Goal: Use online tool/utility: Utilize a website feature to perform a specific function

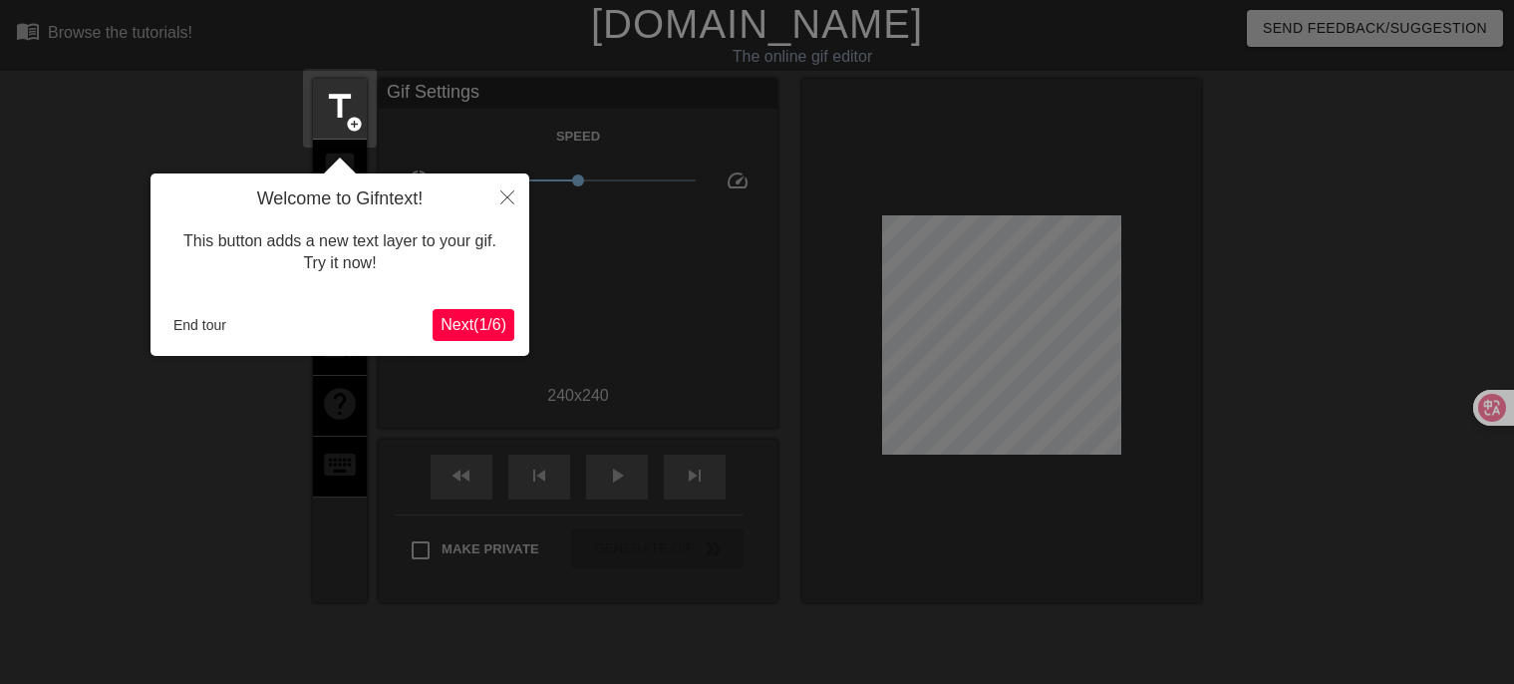
scroll to position [48, 0]
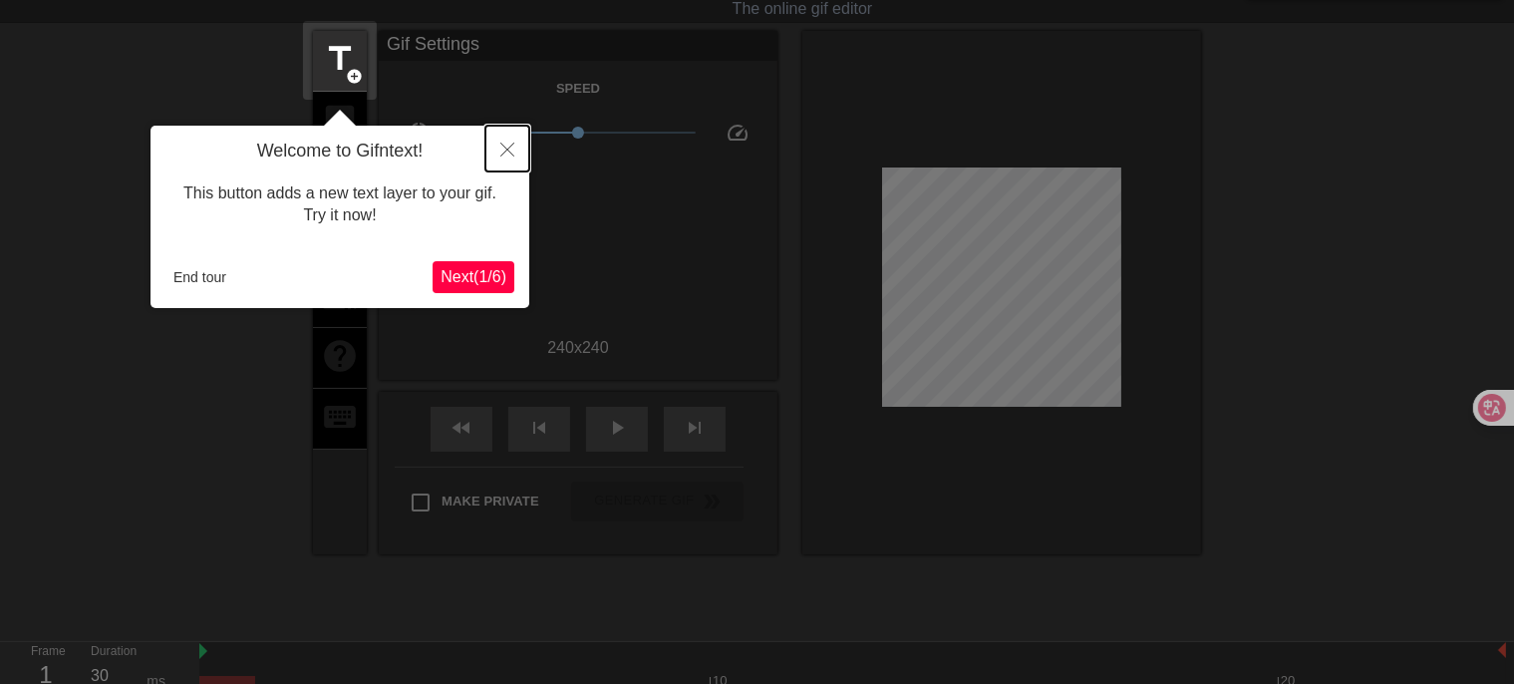
click at [513, 144] on icon "Close" at bounding box center [507, 150] width 14 height 14
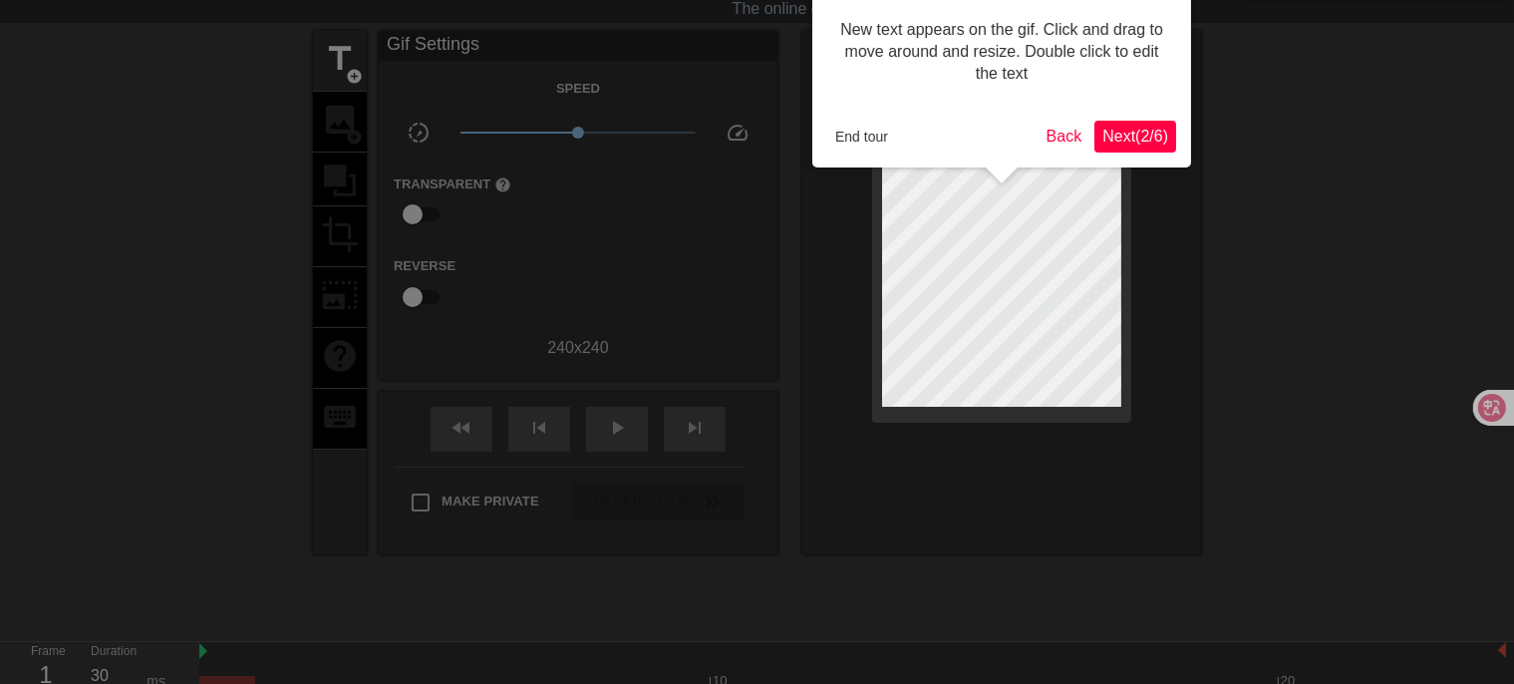
scroll to position [0, 0]
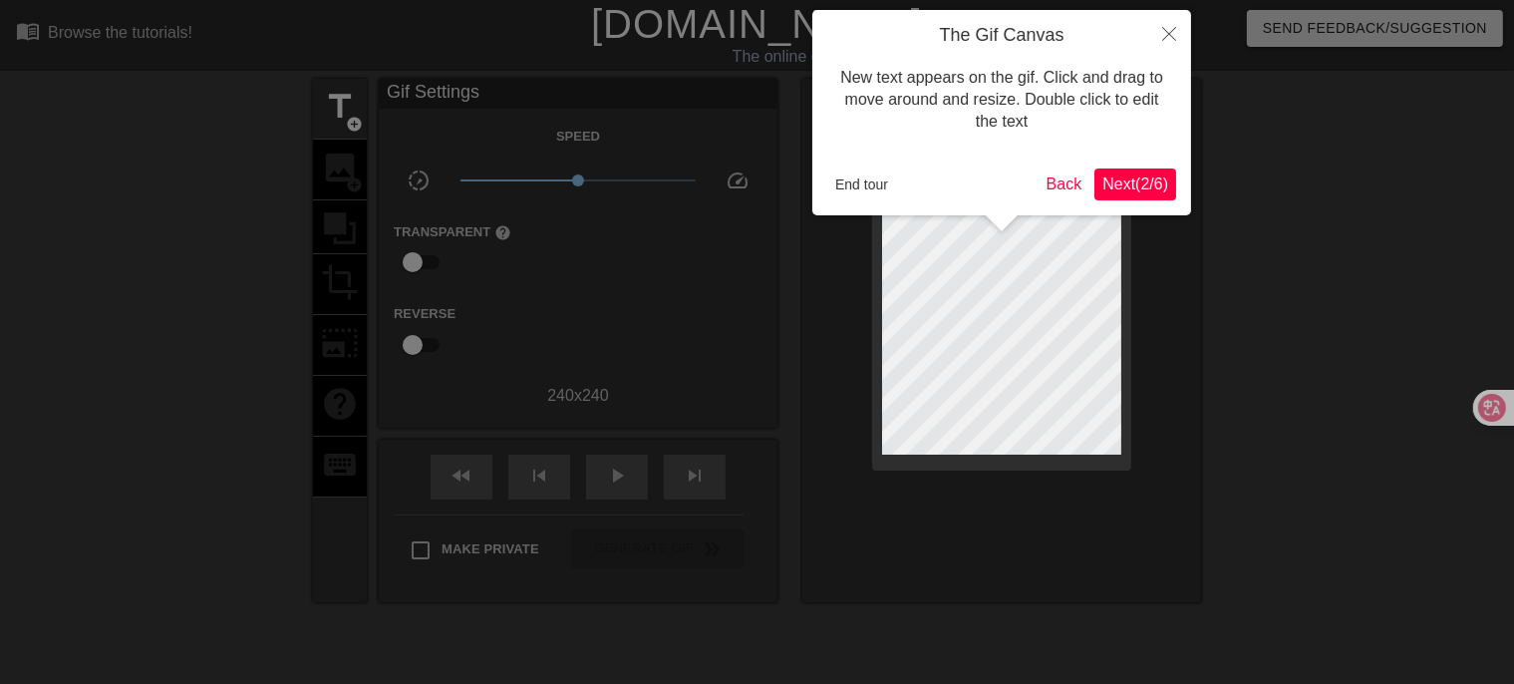
click at [850, 199] on div "End tour Back Next ( 2 / 6 )" at bounding box center [1001, 184] width 349 height 32
click at [854, 190] on button "End tour" at bounding box center [861, 184] width 69 height 30
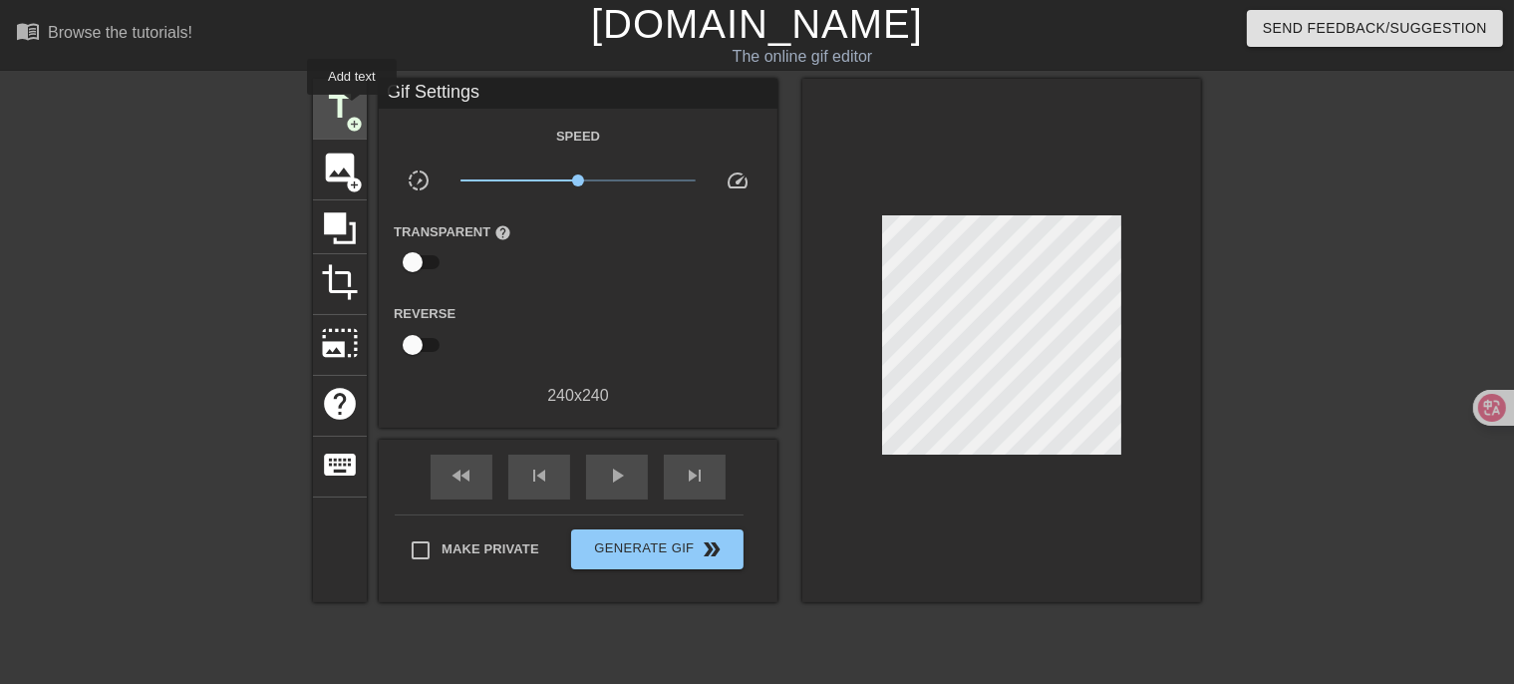
click at [352, 109] on span "title" at bounding box center [340, 107] width 38 height 38
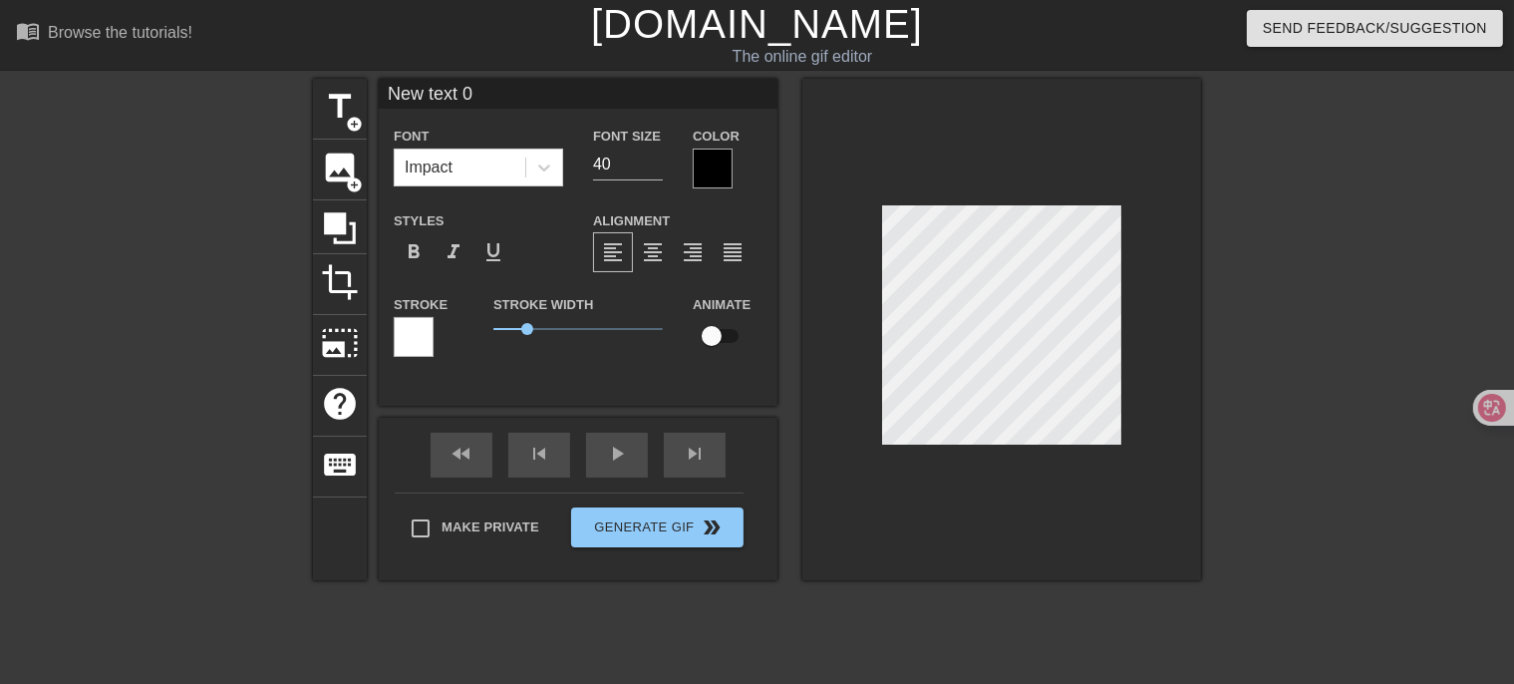
click at [704, 171] on div at bounding box center [713, 169] width 40 height 40
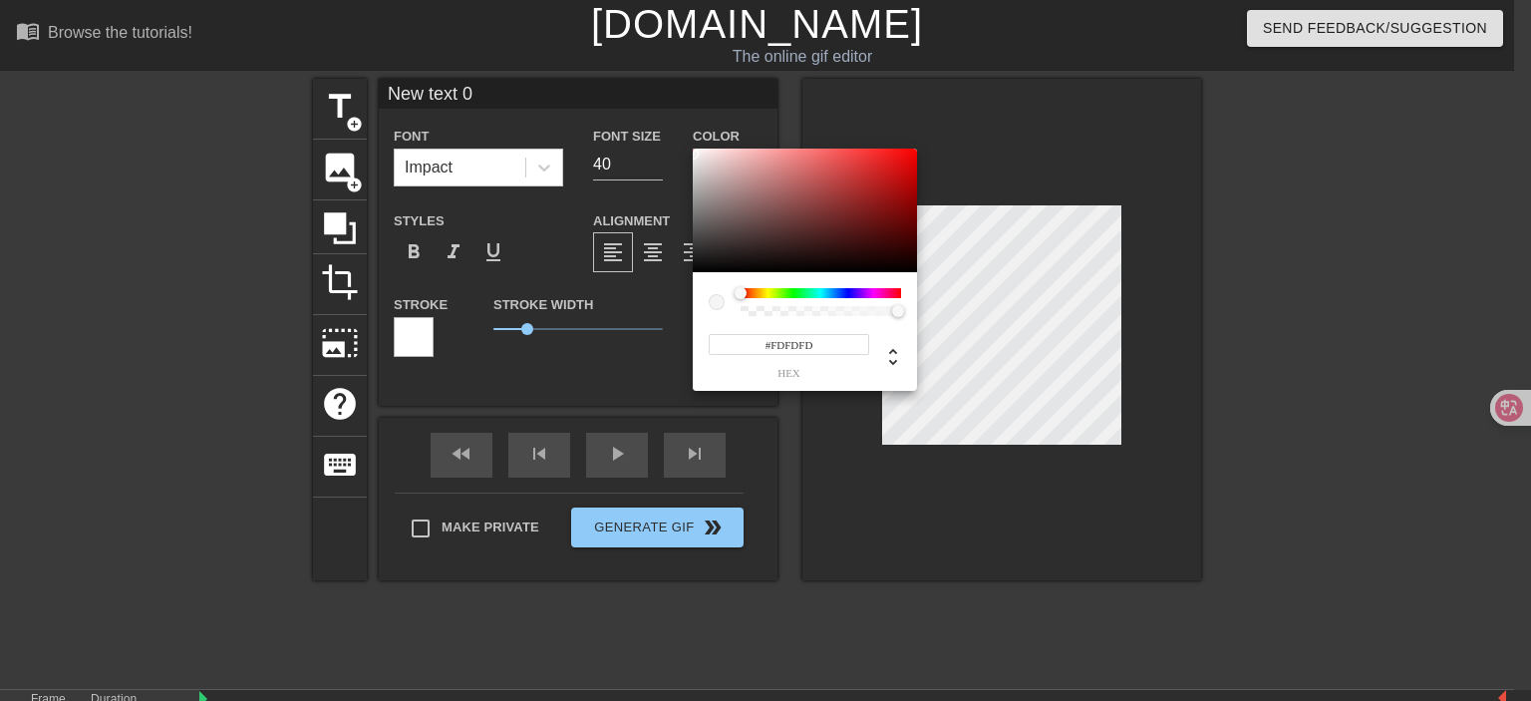
type input "#FFFFFF"
drag, startPoint x: 678, startPoint y: 155, endPoint x: 675, endPoint y: 141, distance: 14.3
click at [675, 141] on div "#FFFFFF hex" at bounding box center [765, 350] width 1531 height 701
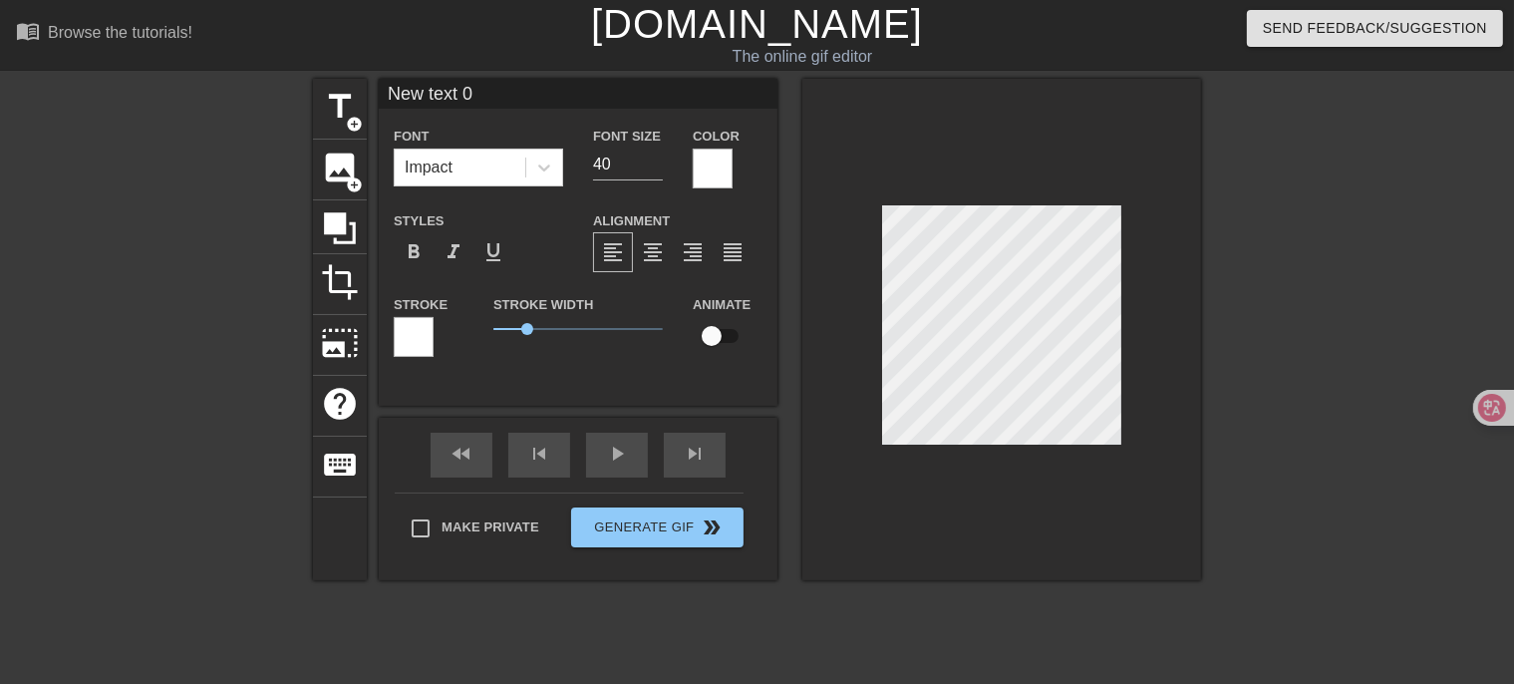
scroll to position [2, 3]
type input "New text"
type textarea "New text"
type input "New text"
type textarea "New text"
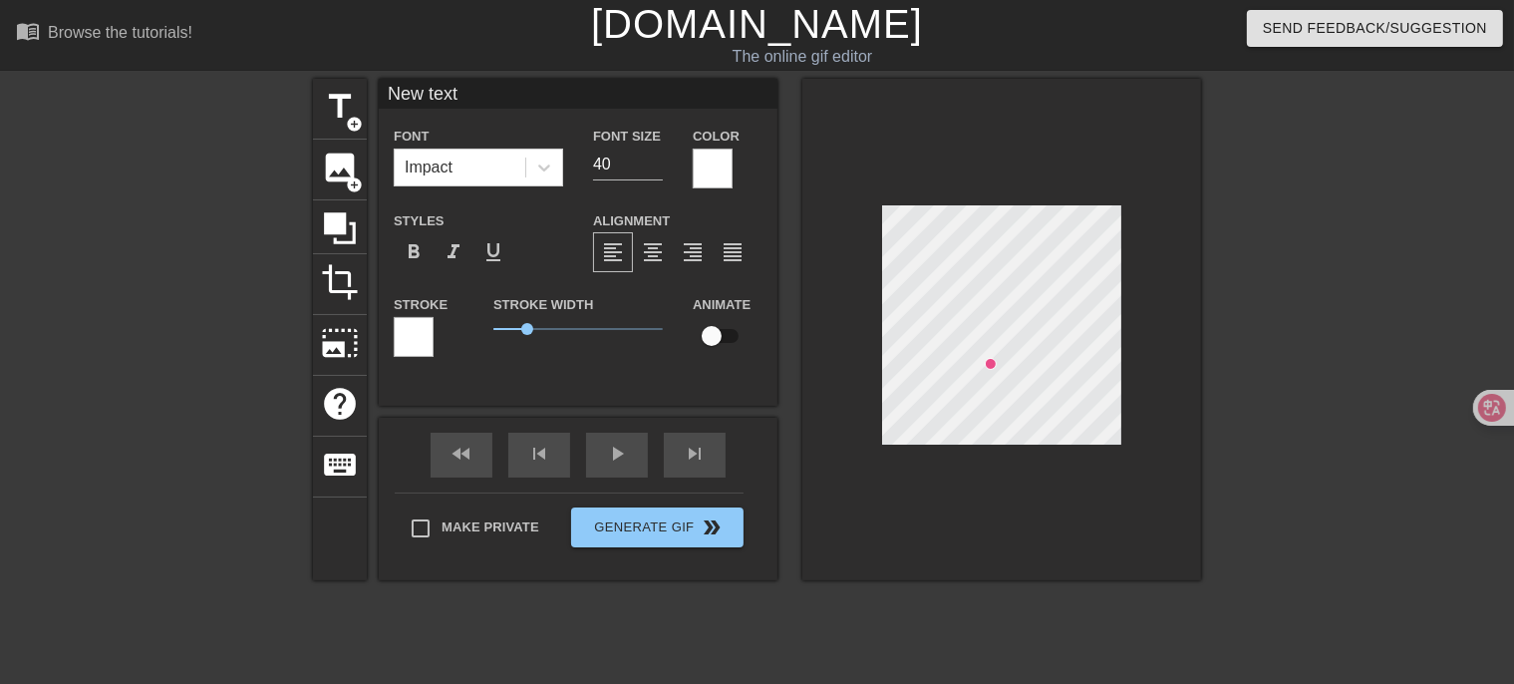
type input "New tex"
type textarea "New tex"
type input "New te"
type textarea "New te"
type input "New t"
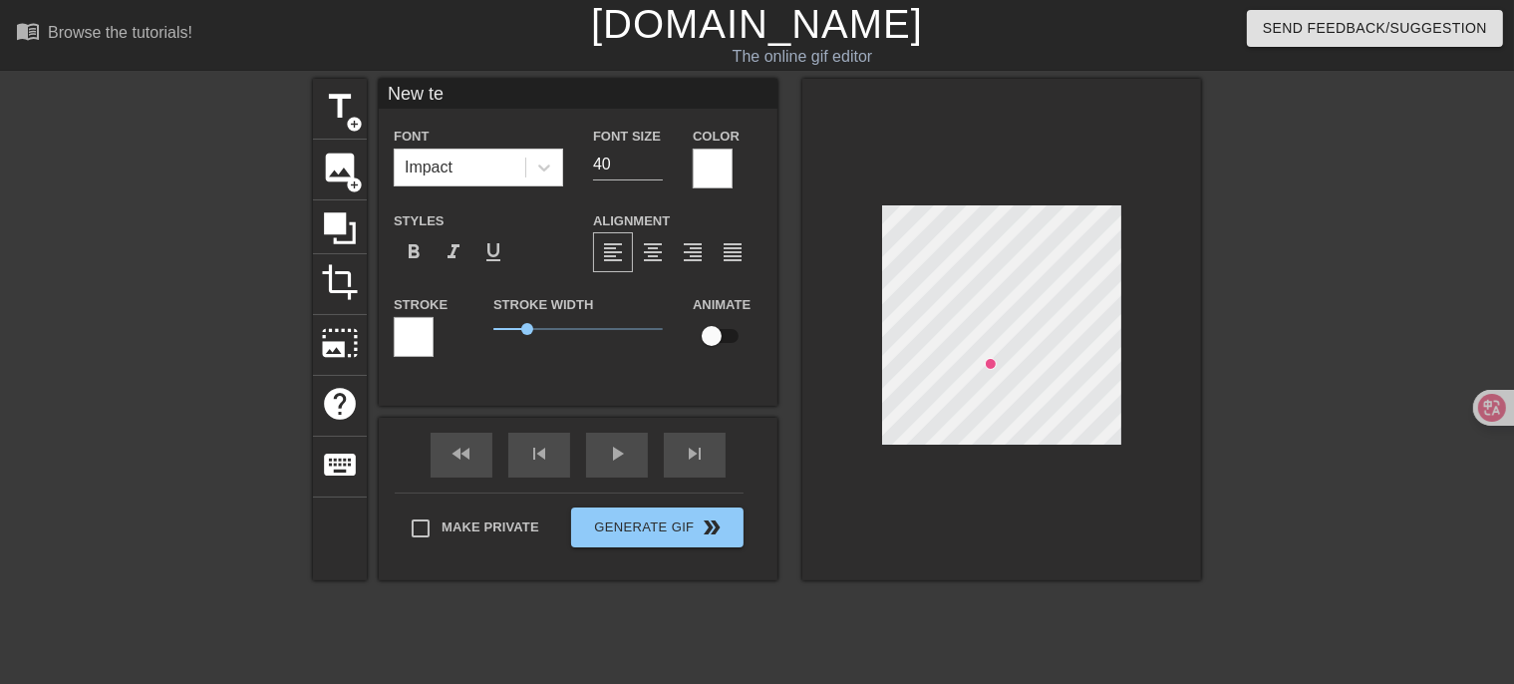
type textarea "New t"
type input "New"
type textarea "New"
type input "New"
type textarea "New"
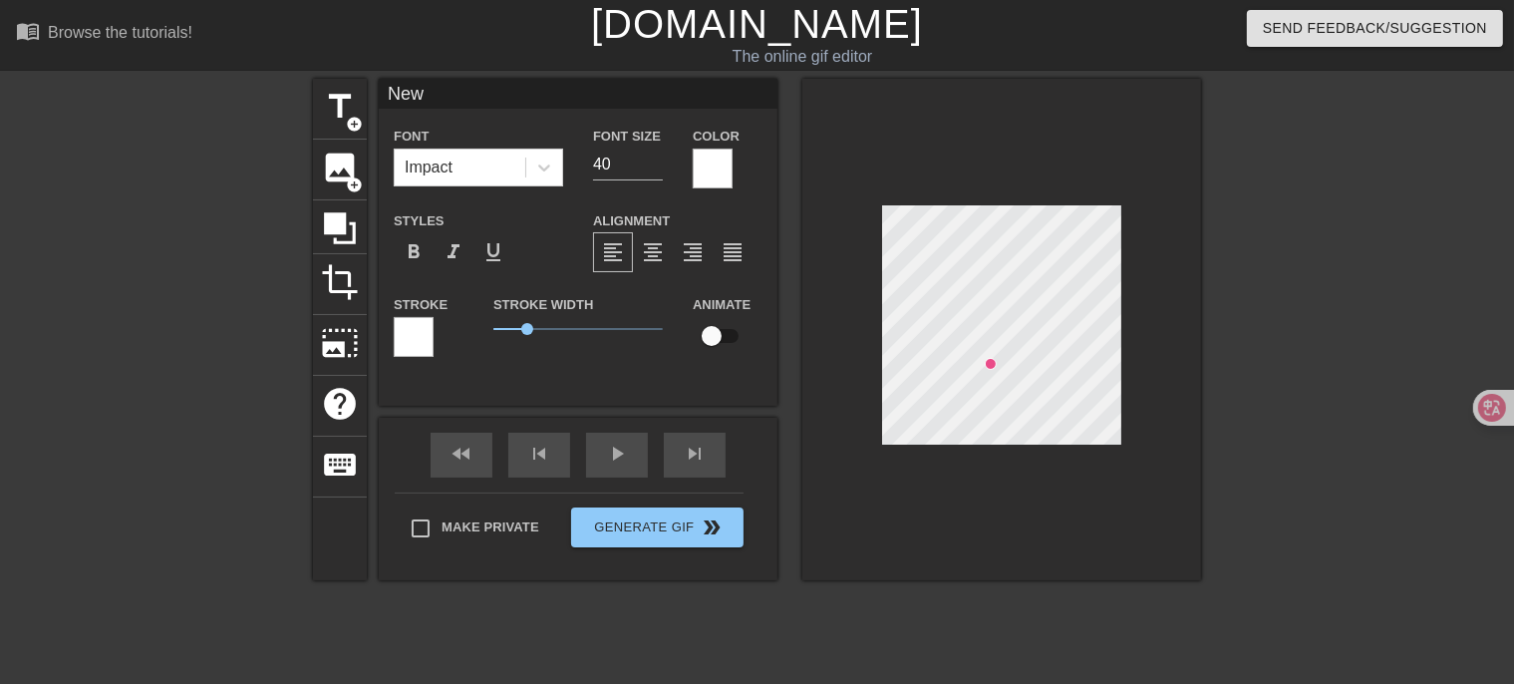
type input "Ne"
type textarea "Ne"
type input "N"
type textarea "N"
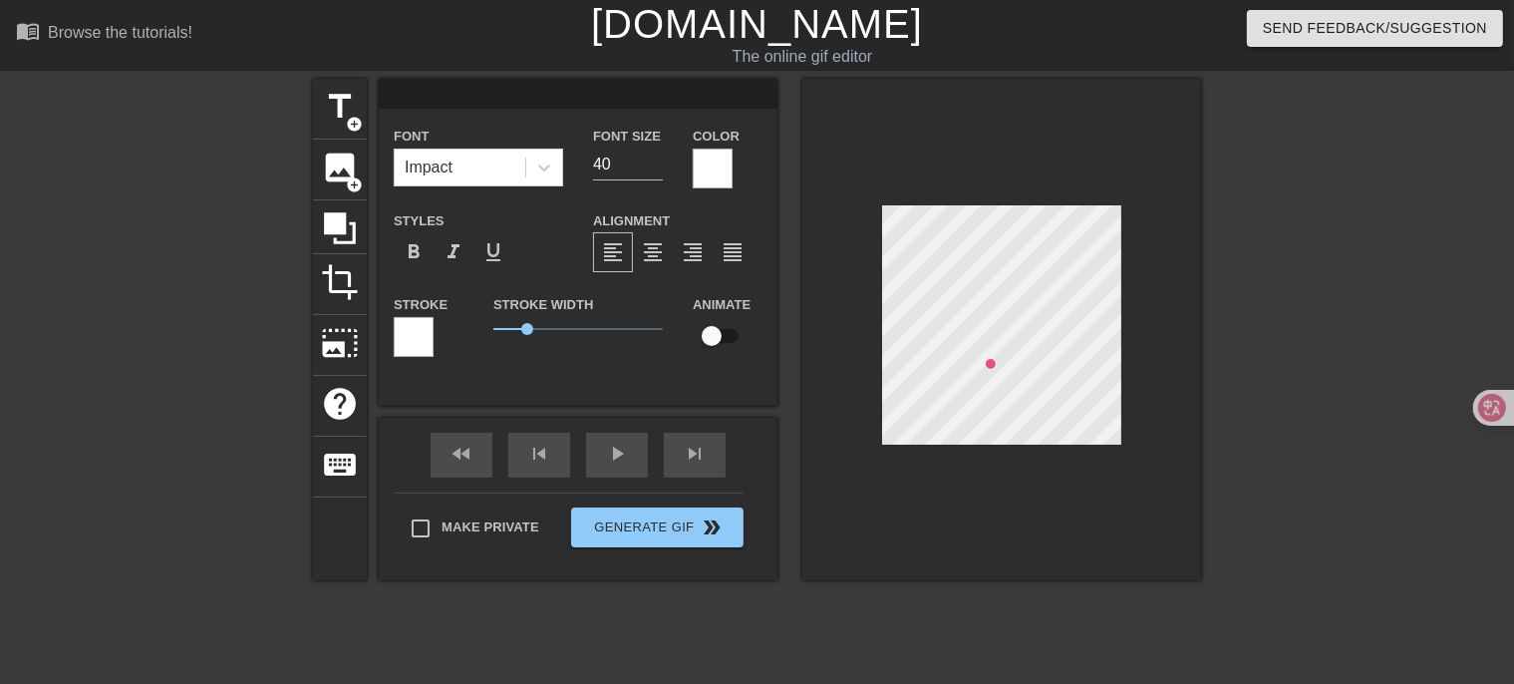
type input "l"
type textarea "l"
type input "le"
type textarea "le"
type input "len"
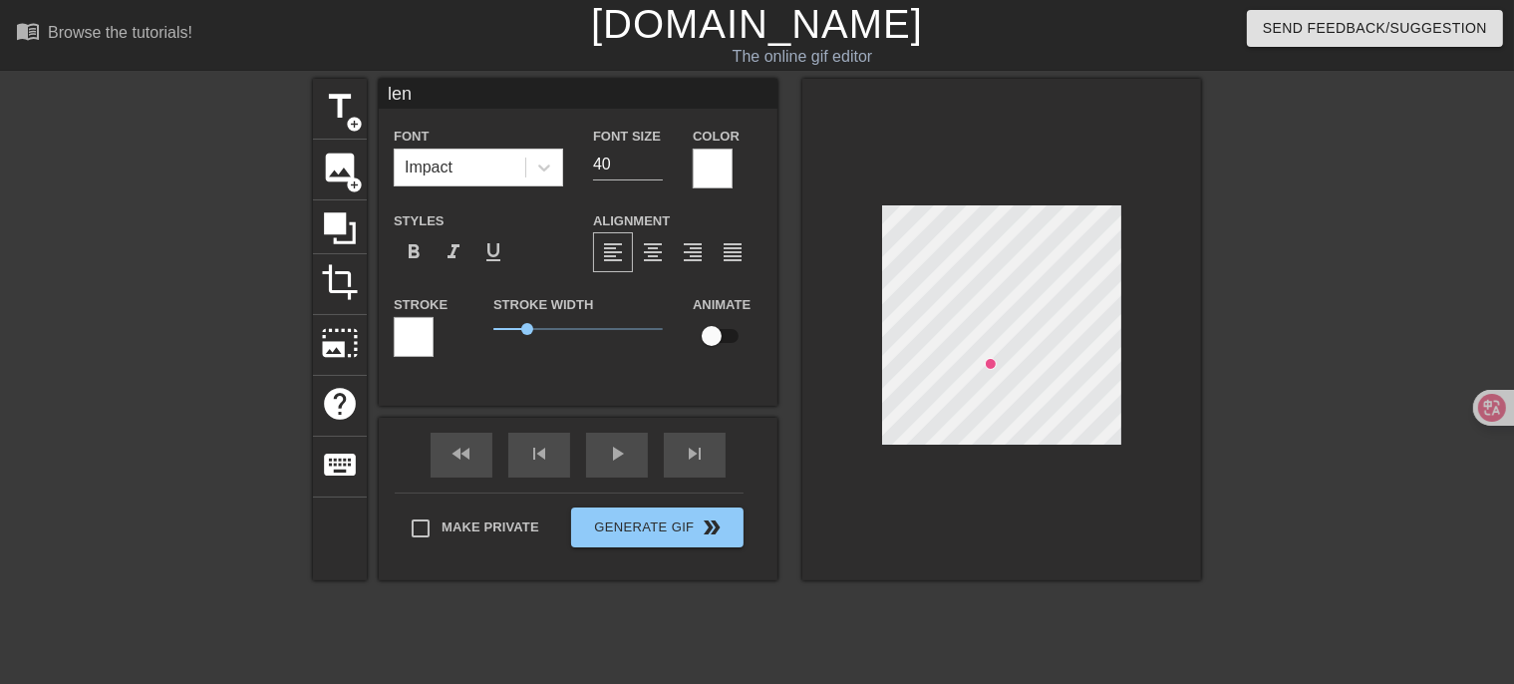
type textarea "leng"
type input "len"
type textarea "len"
type input "le"
type textarea "le"
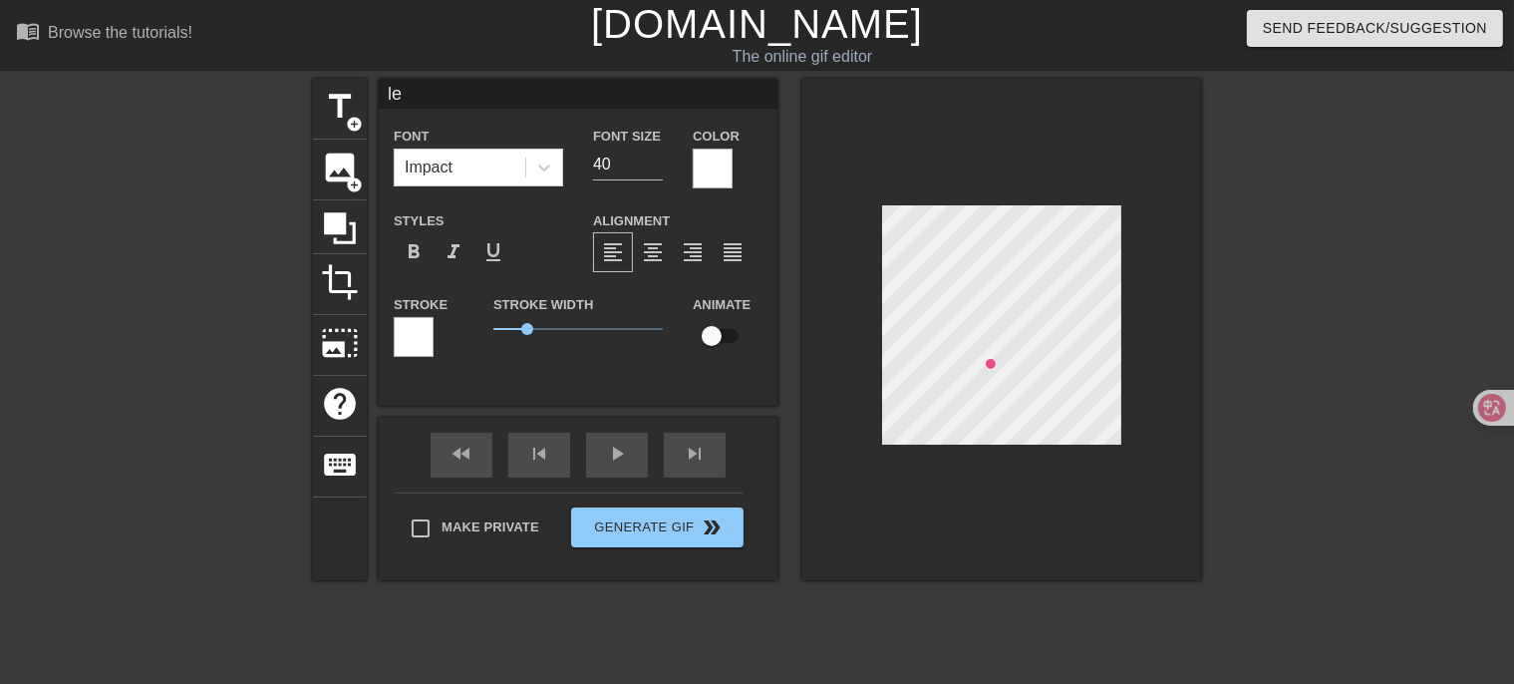
type input "l"
type textarea "l"
type input "l"
type textarea "l"
type input "le"
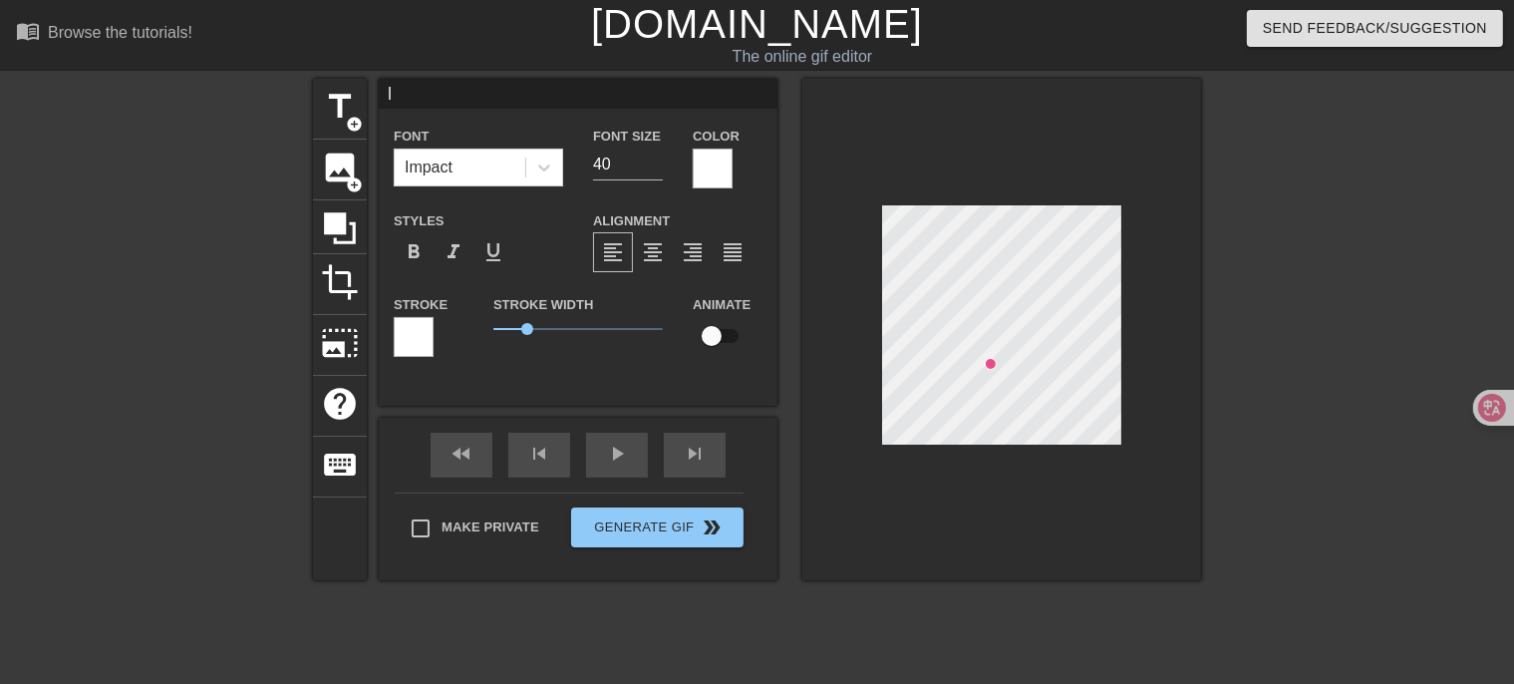
type textarea "le"
type input "len"
type textarea "len"
type input "leng"
type textarea "leng"
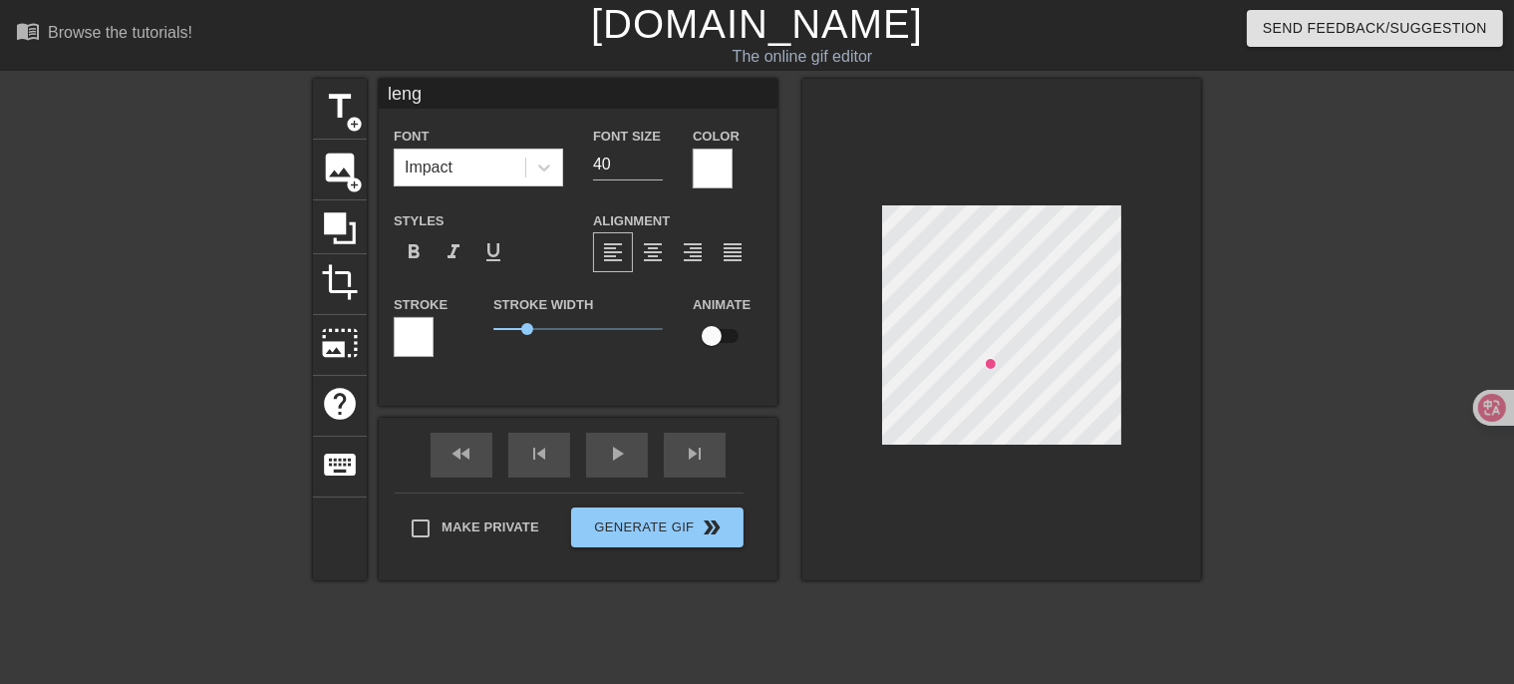
type input "leng'l"
type textarea "leng'l"
type input "leng'le"
type textarea "leng'le"
type input "leng'len"
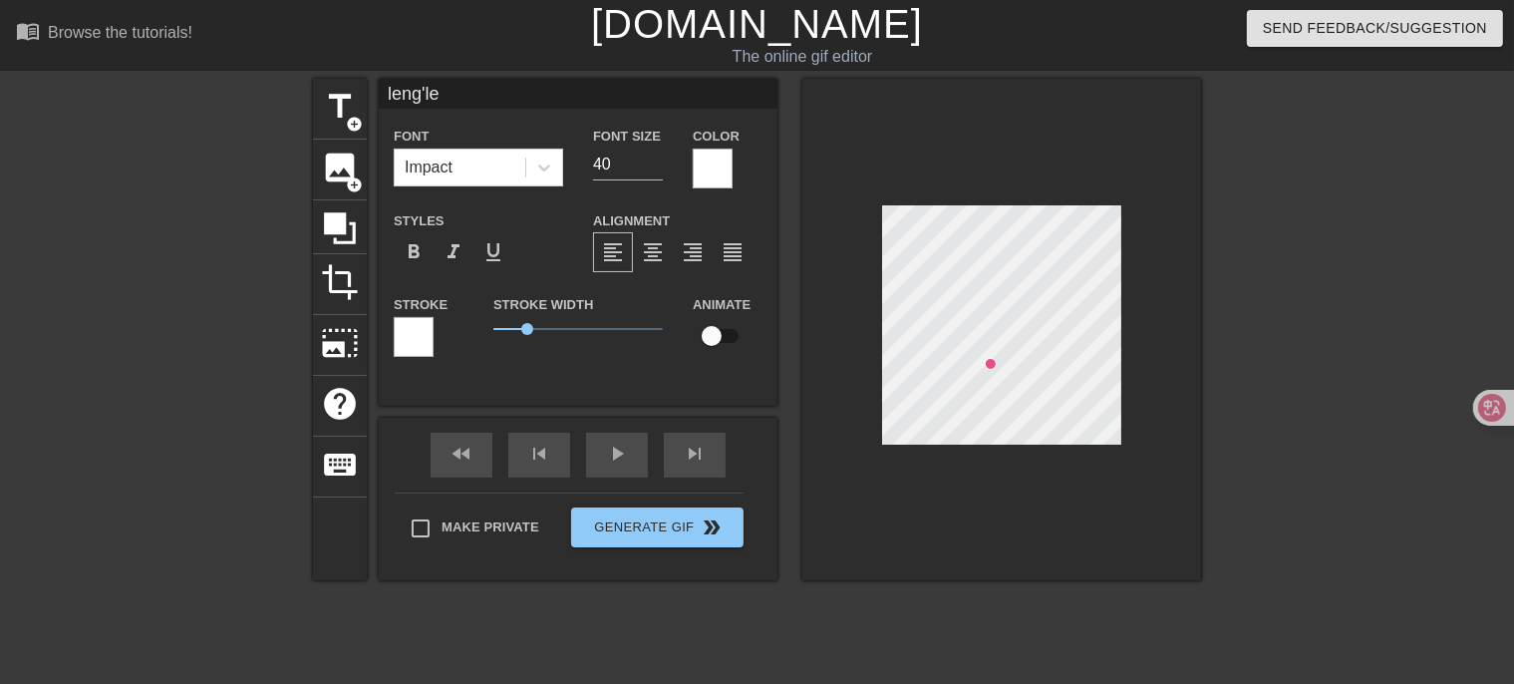
type textarea "leng'len"
type input "leng'leng"
type textarea "leng'leng"
type input "冷冷"
type textarea "冷冷"
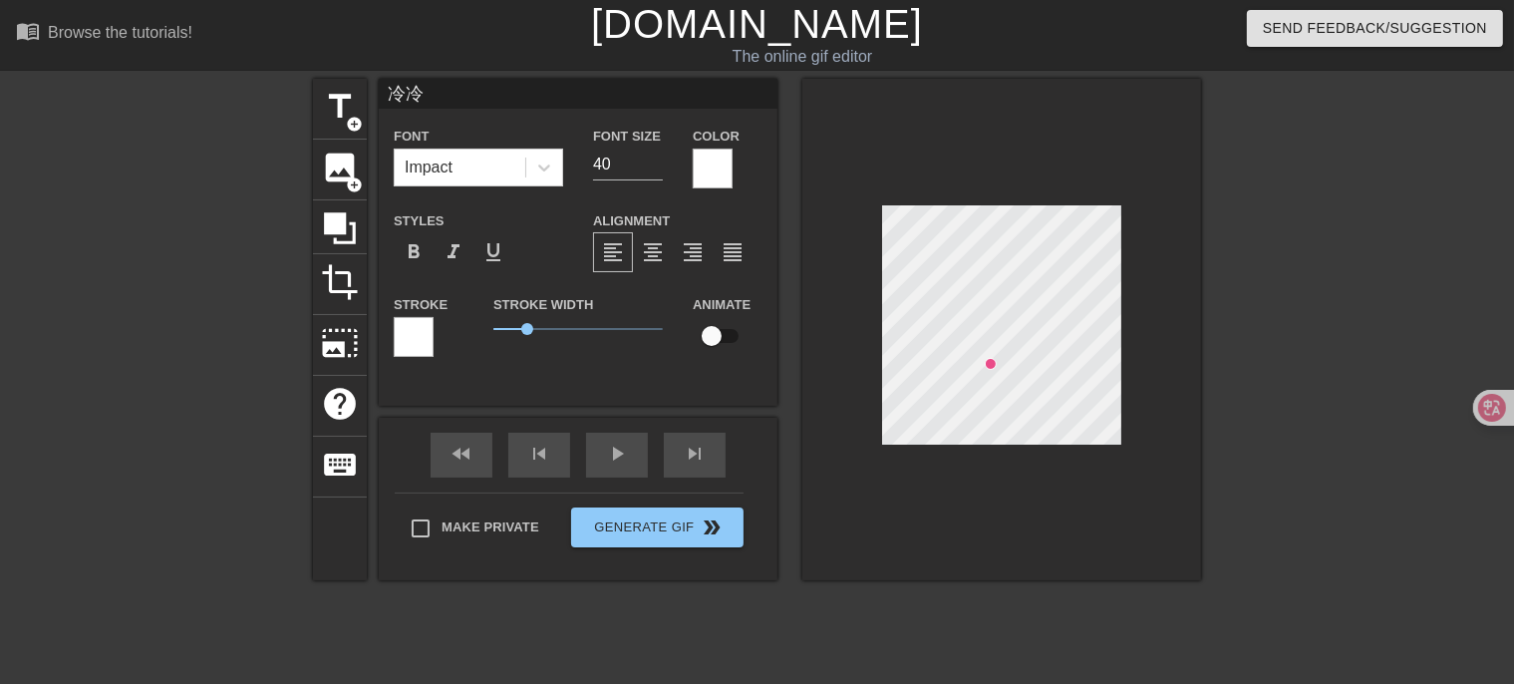
type input "冷冷d"
type textarea "冷冷d"
type input "冷冷的"
type textarea "冷冷的"
type input "冷冷的b"
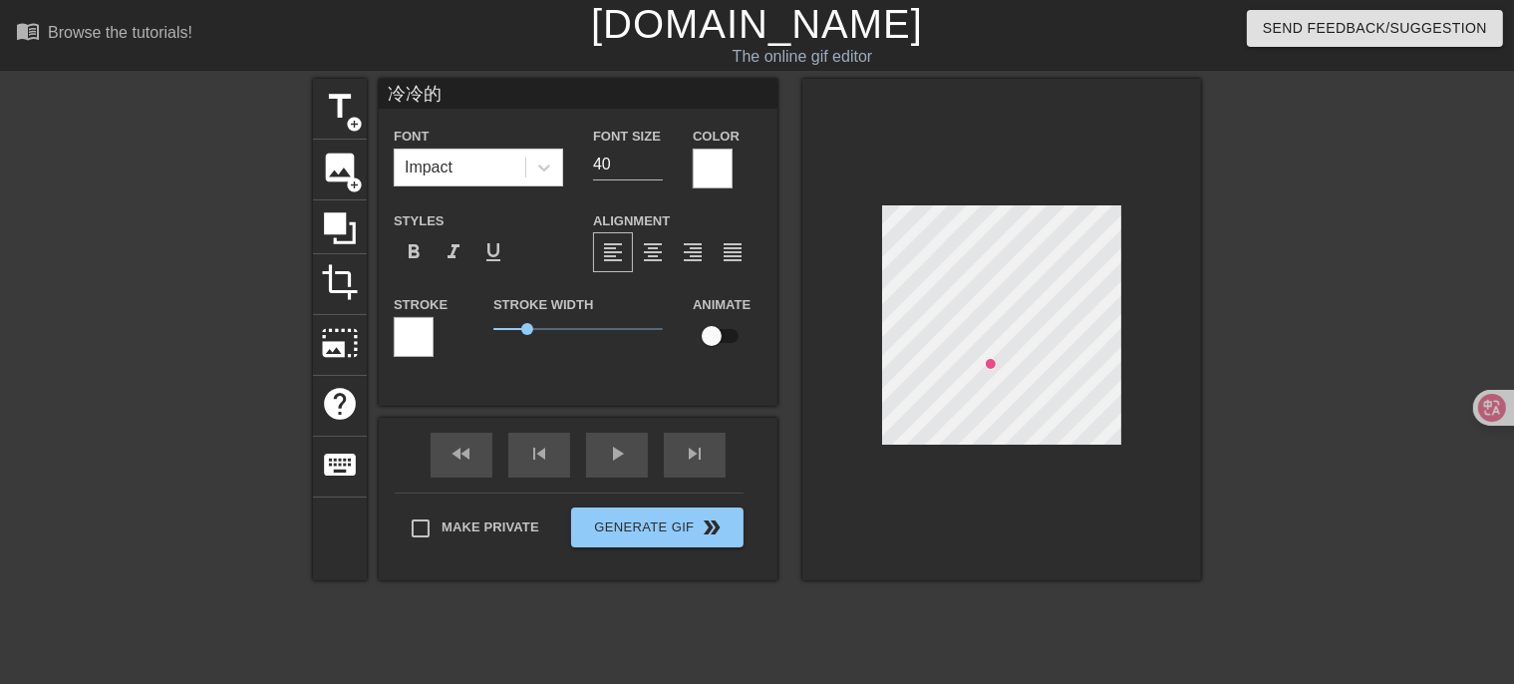
type textarea "冷冷的b"
type input "冷冷的bi"
type textarea "冷冷的bi"
type input "冷冷的bin"
type textarea "冷冷的bin"
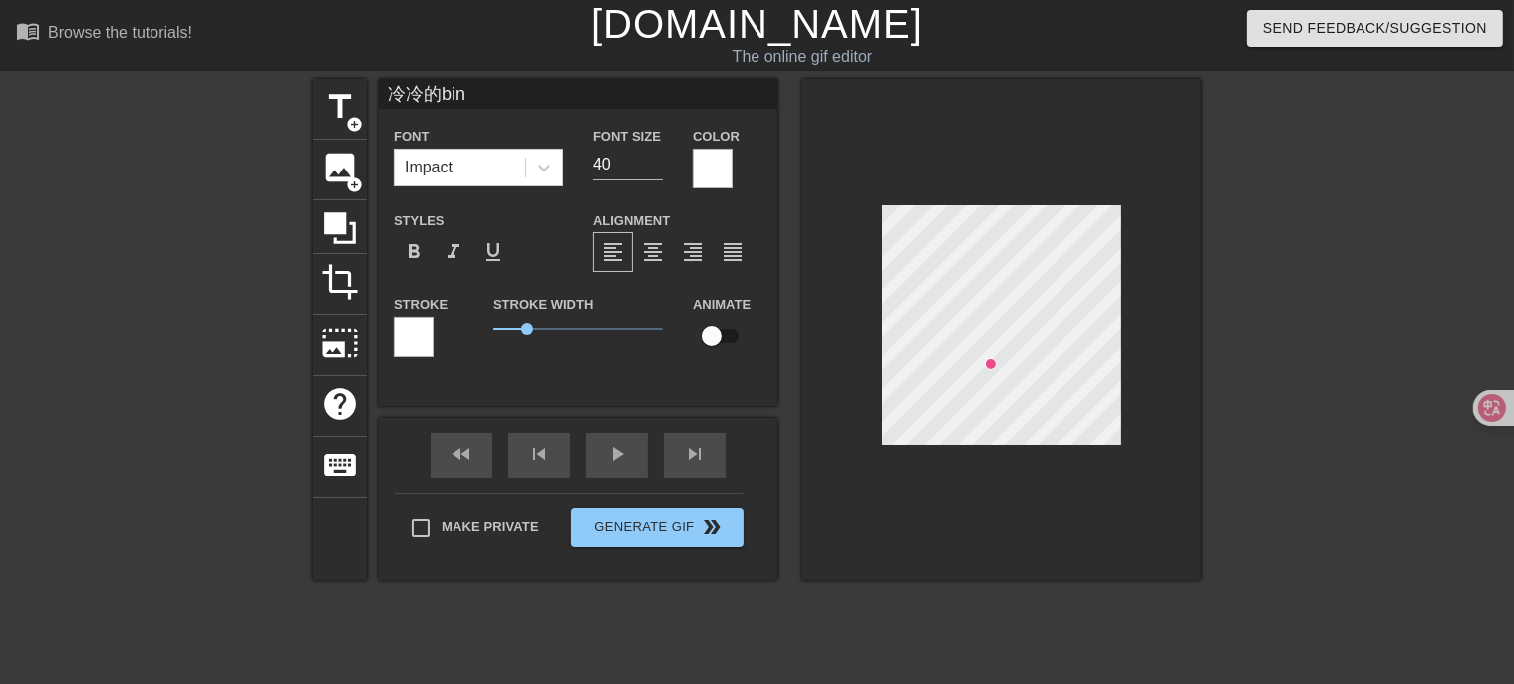
type input "冷冷的bing"
type textarea "冷冷的bing"
type input "冷冷的bin'gu"
type textarea "冷冷的bin'gu"
type input "冷冷的bing"
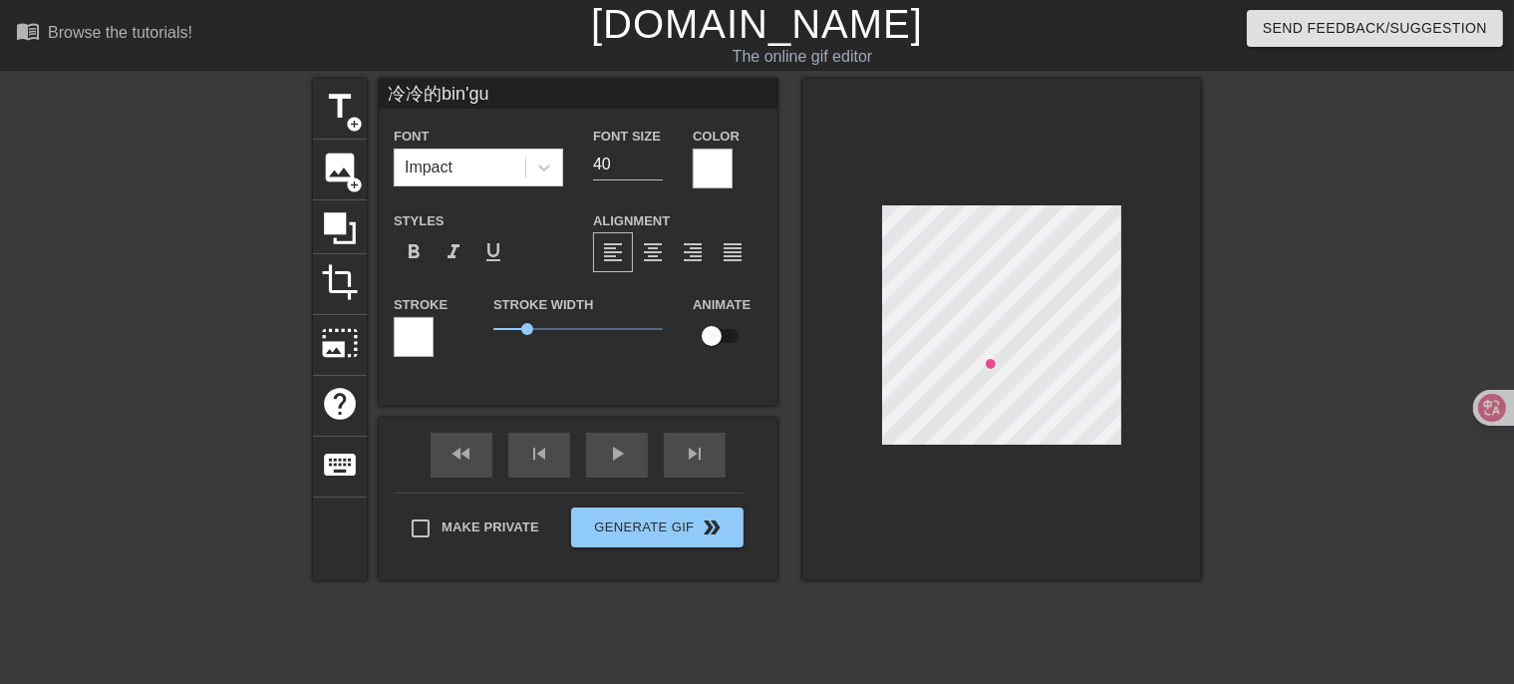
type textarea "冷冷的bing"
type input "冷冷的bing'y"
type textarea "冷冷的bing'y"
type input "冷冷的bing'yu"
type textarea "冷冷的bing'yu"
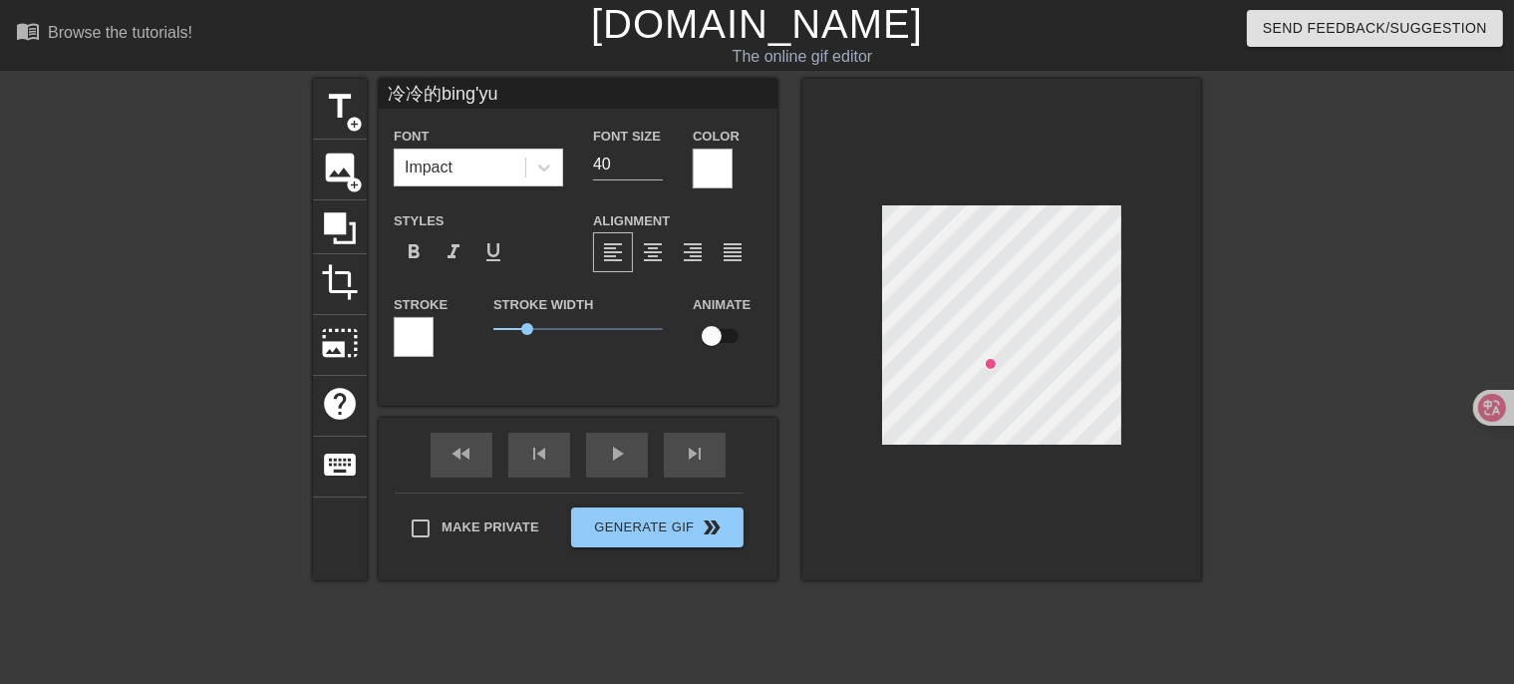
scroll to position [2, 7]
type input "冷冷的冰雨"
type textarea "冷冷的冰雨"
type input "冷冷的冰雨z"
type textarea "冷冷的冰雨z"
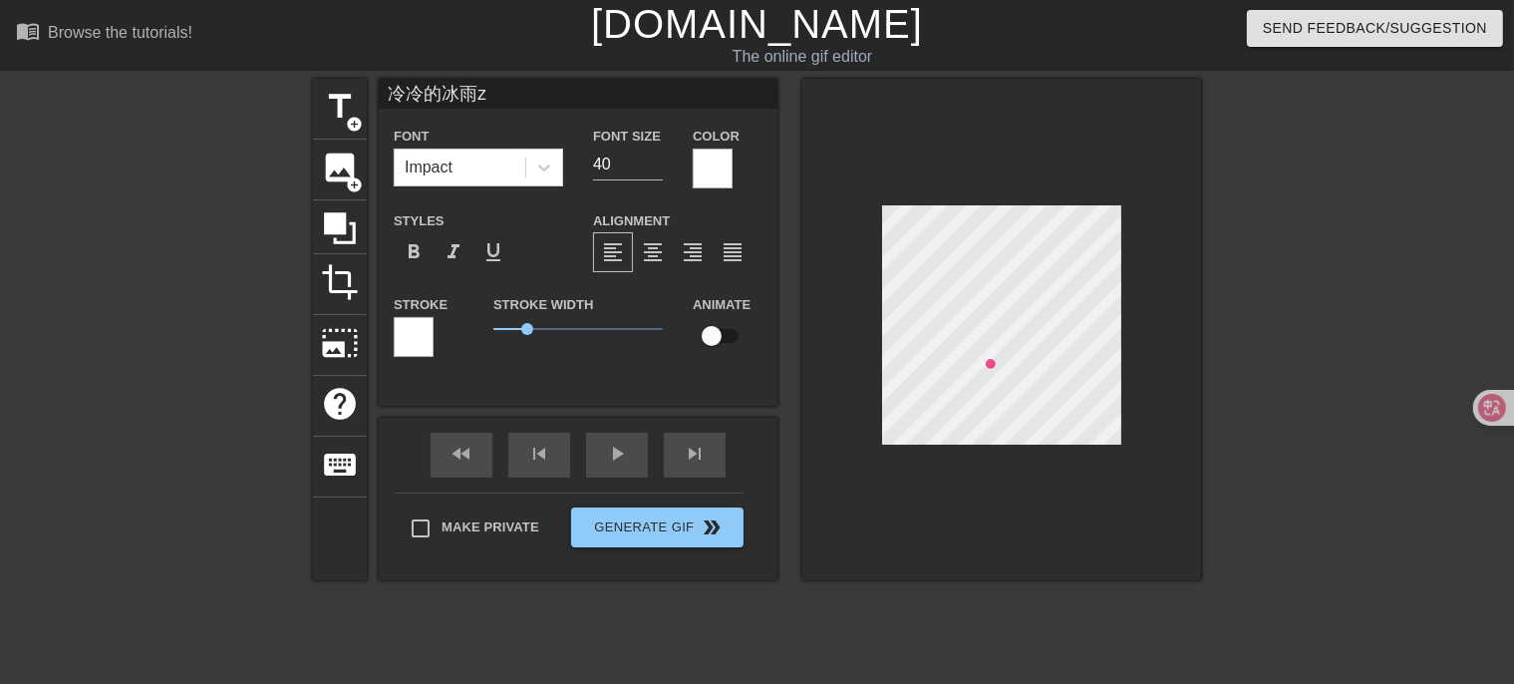
type input "冷冷的冰雨za"
type textarea "冷冷的冰雨za"
type input "冷冷的冰雨zai"
type textarea "冷冷的冰雨zai"
type input "冷冷的冰雨在"
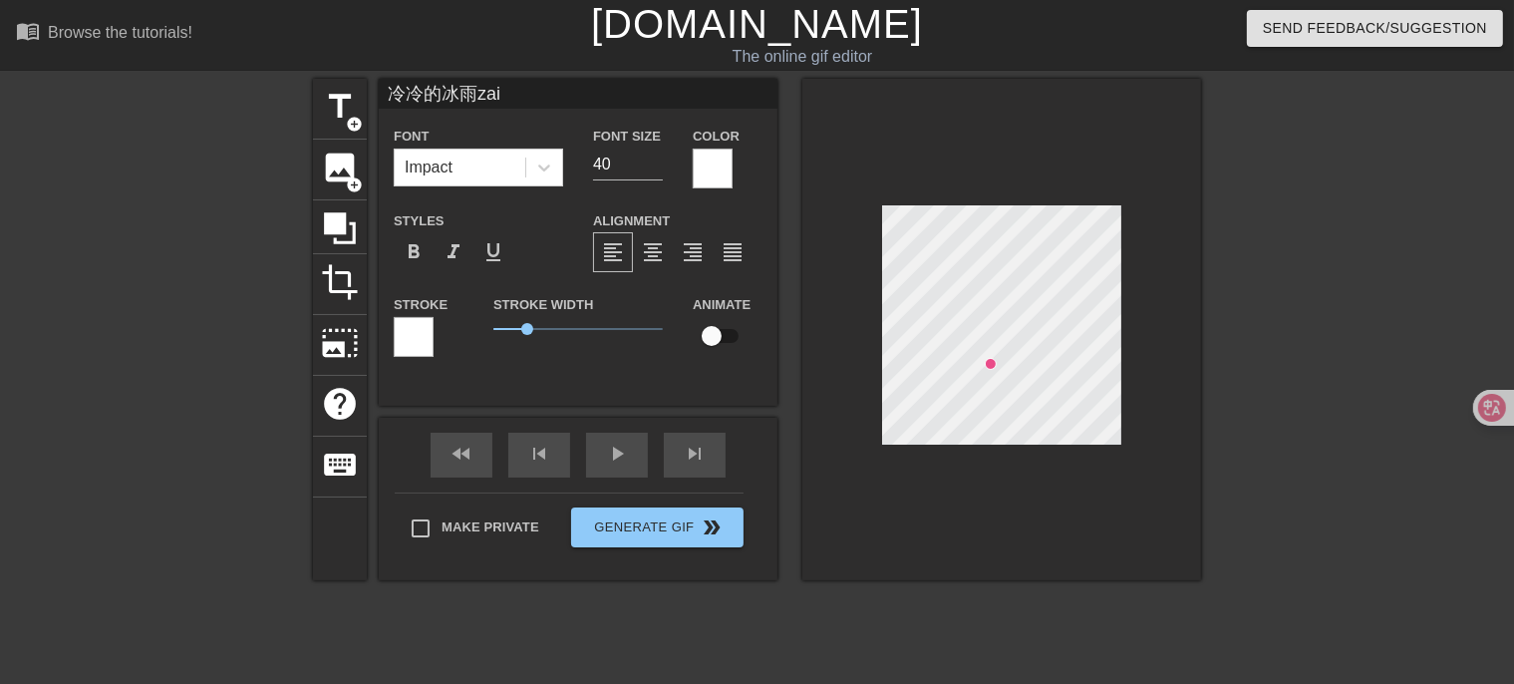
type textarea "冷冷的冰雨在"
type input "冷冷的冰雨在l"
type textarea "冷冷的冰雨在l"
type input "冷冷的冰雨在li"
type textarea "冷冷的冰雨在li"
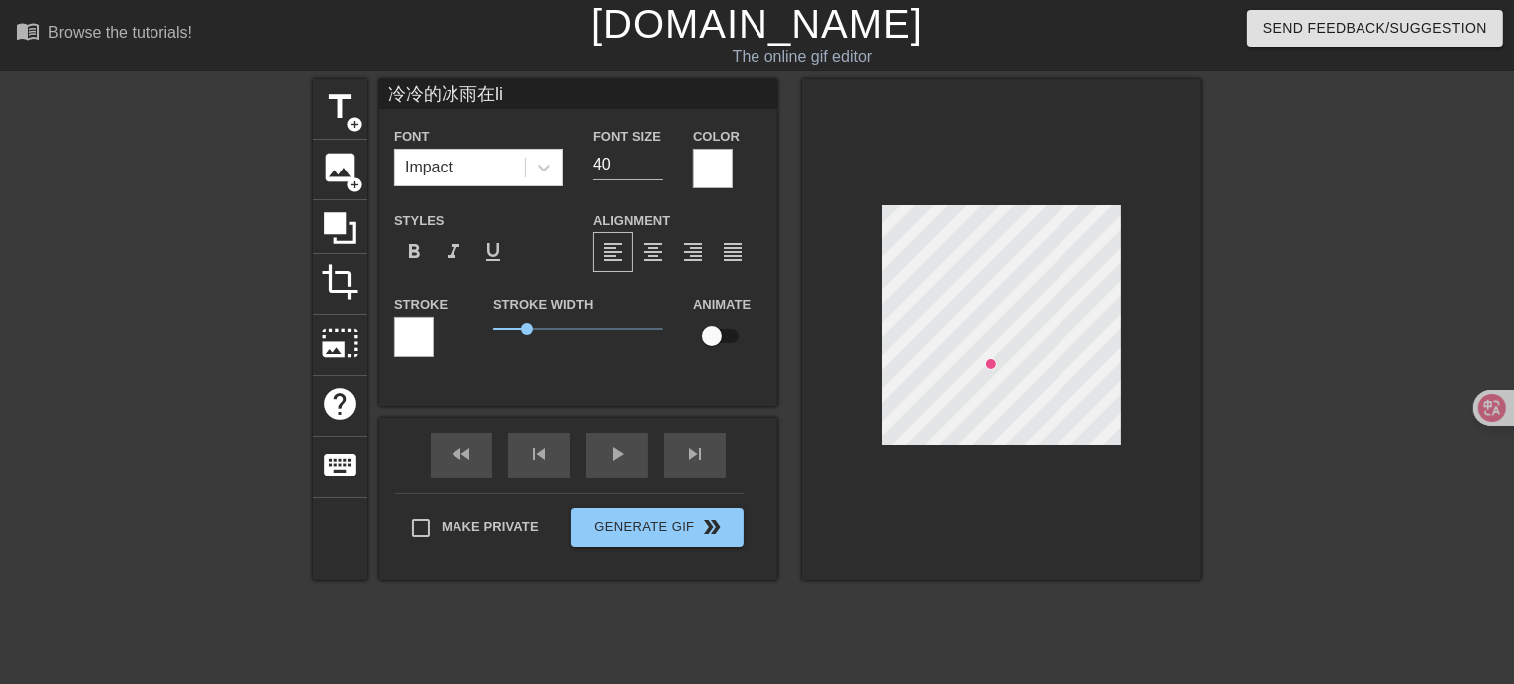
type input "冷冷的冰雨在lia"
type textarea "冷冷的冰雨在lia"
type input "冷冷的冰雨在lian"
type textarea "冷冷的冰雨在lian"
type input "冷冷的冰雨在lian's"
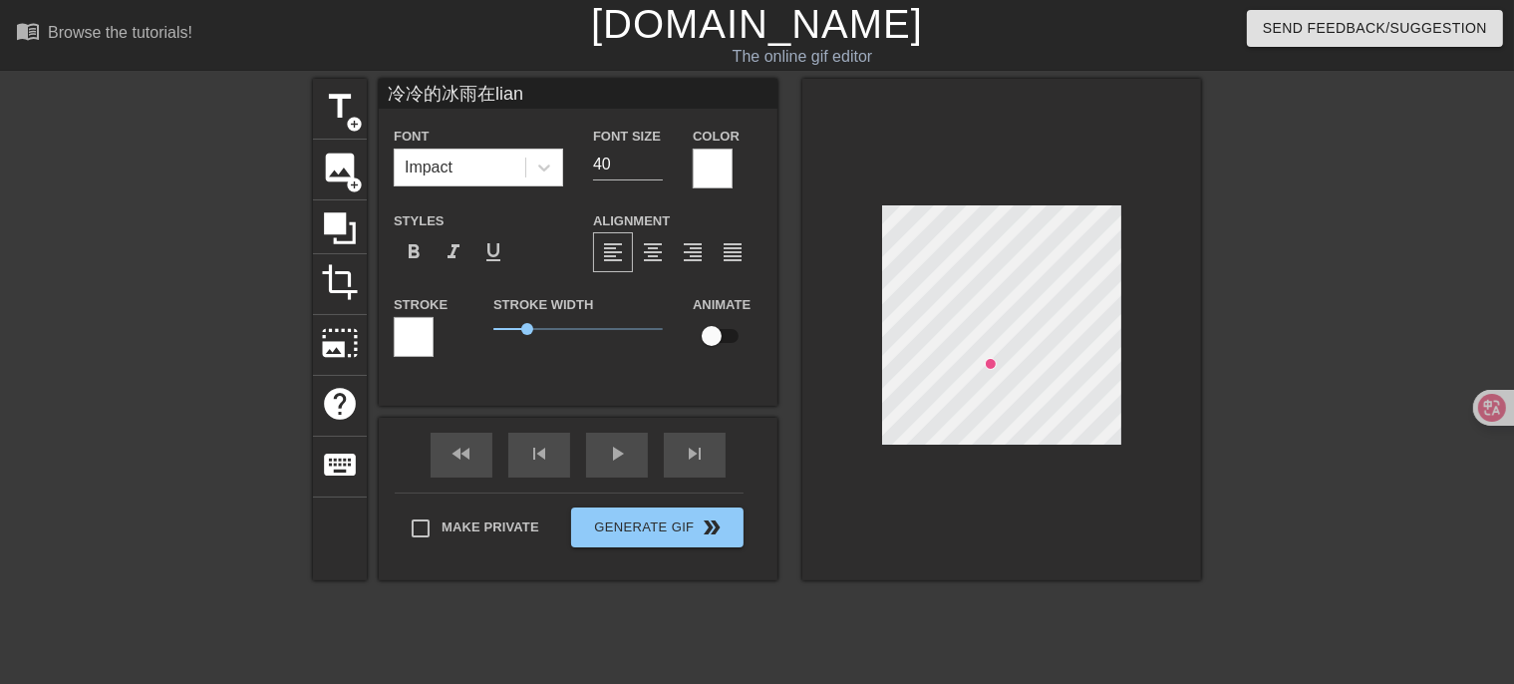
type textarea "冷冷的冰雨在lian's"
type input "冷冷的冰雨在lian'sh"
type textarea "冷冷的冰雨在lian'sh"
type input "冷冷的冰雨在lian'sha"
type textarea "冷冷的冰雨在lian'sha"
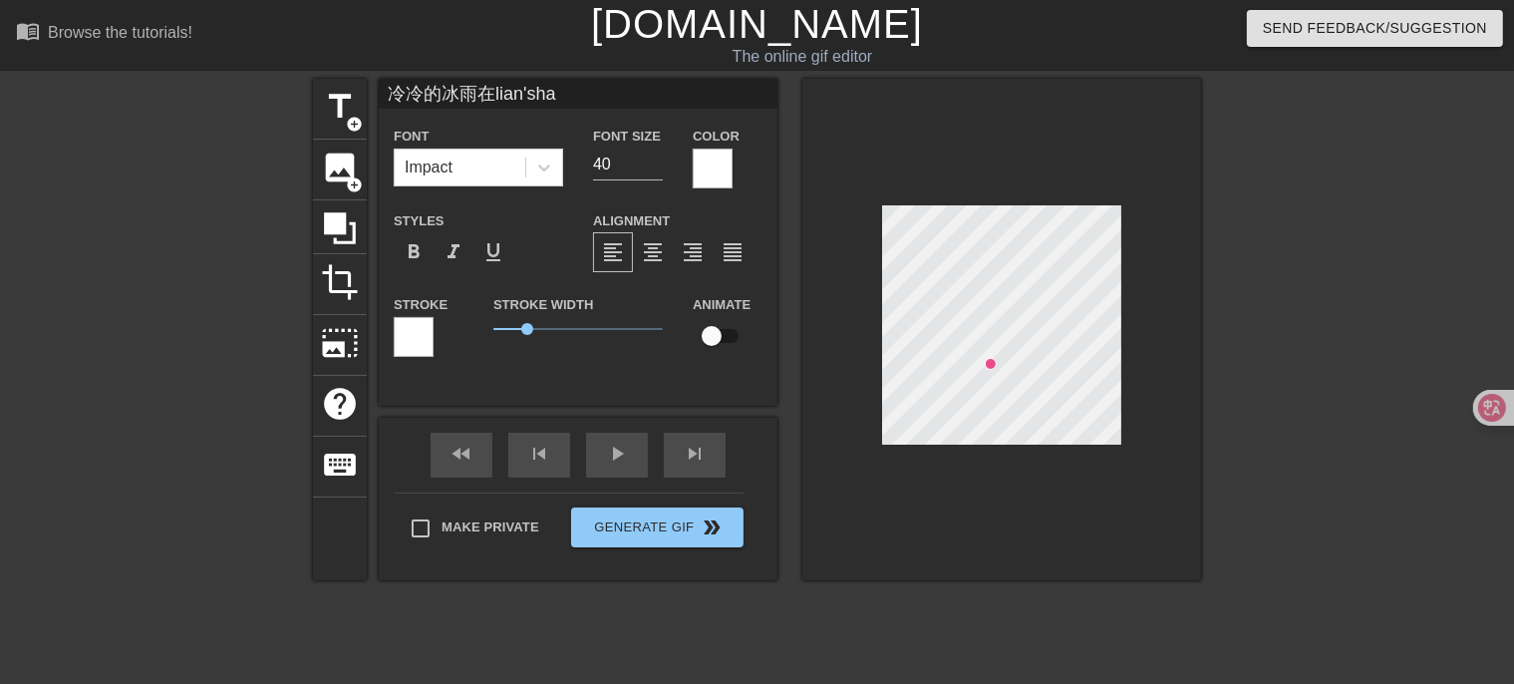
type input "冷冷的冰雨在[GEOGRAPHIC_DATA]"
type textarea "冷冷的冰雨在[GEOGRAPHIC_DATA]"
type input "冷冷的冰雨在lian'shang"
type textarea "冷冷的冰雨在lian'shang"
type input "冷冷的冰雨在脸上"
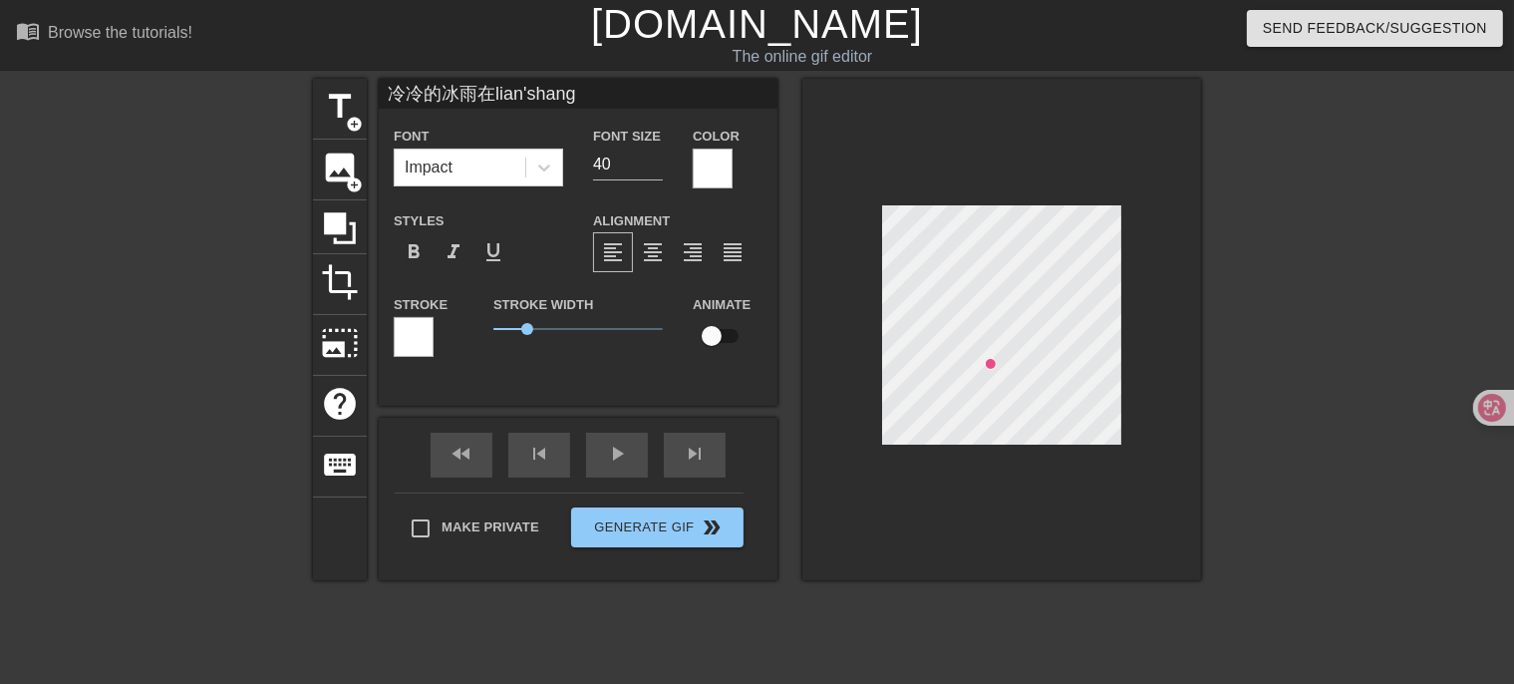
type textarea "冷冷的冰雨在脸上"
type input "冷冷的冰雨在脸上h"
type textarea "冷冷的冰雨在脸上h"
type input "冷冷的冰雨在脸上hu"
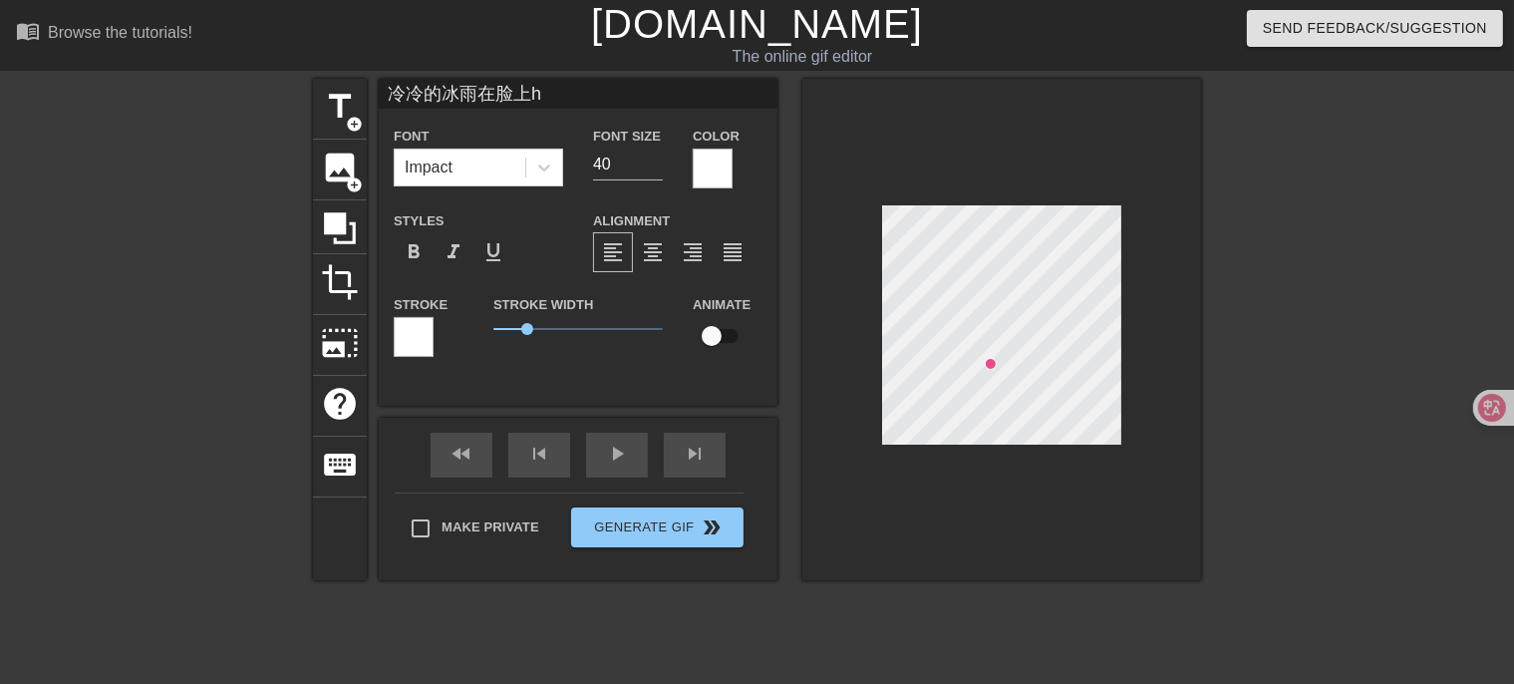
type textarea "冷冷的冰雨在脸上hu"
type input "冷冷的冰雨在脸上糊，"
type textarea "冷冷的冰雨在脸上糊，"
type input "冷冷的冰雨在脸上糊，u"
type textarea "冷冷的冰雨在脸上糊，u"
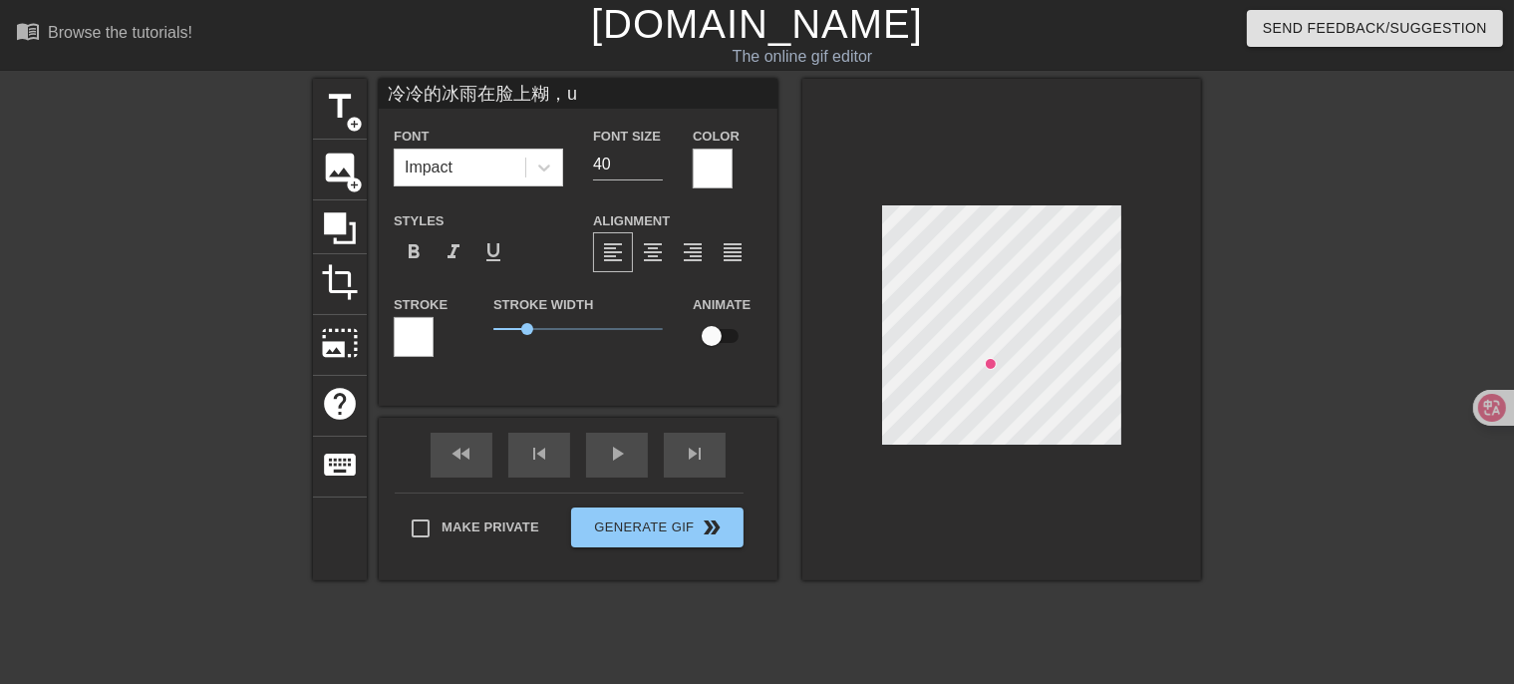
type input "冷冷的冰雨在脸上糊，ua"
type textarea "冷冷的冰雨在脸上糊，u'an"
type input "冷冷的冰雨在脸上糊，店"
type textarea "冷冷的冰雨在脸上糊，店"
type input "冷冷的冰雨在脸上糊，店d"
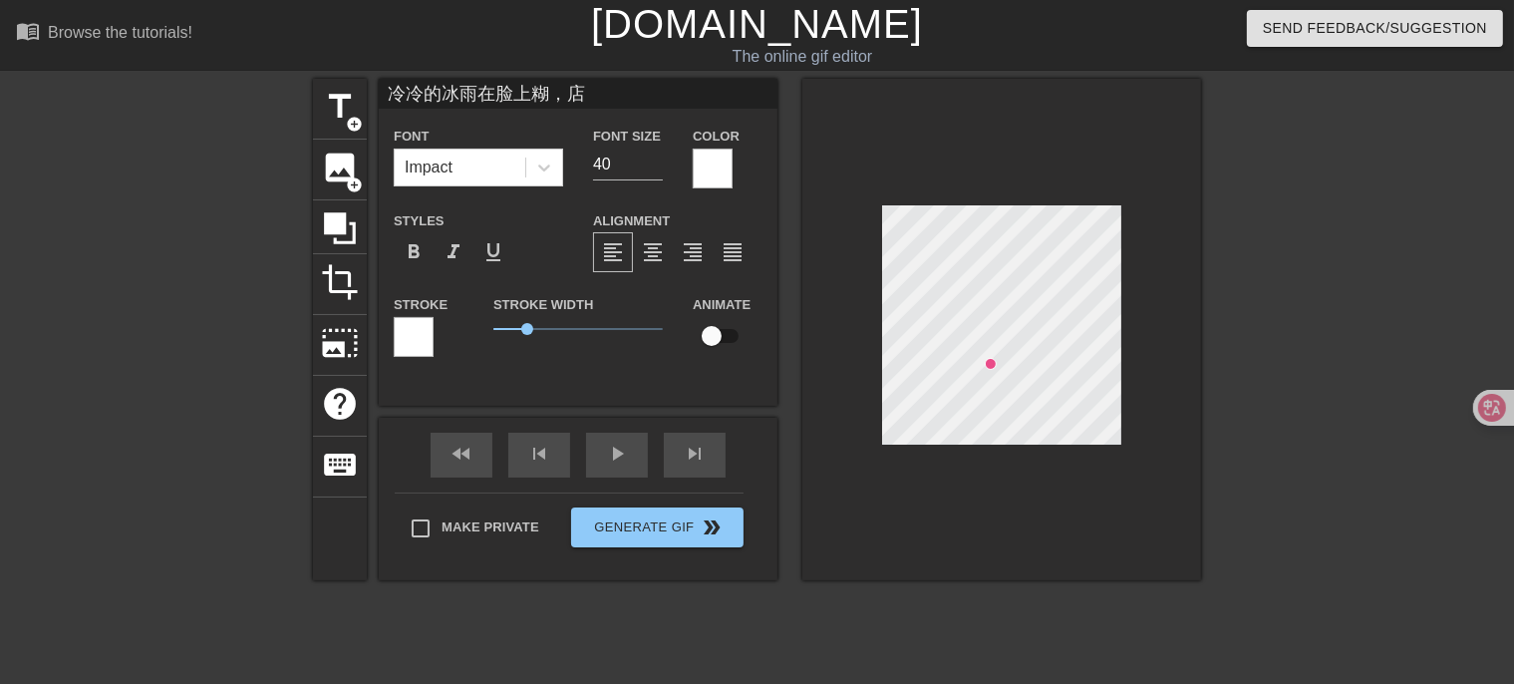
type textarea "冷冷的冰雨在脸上糊，店d"
type input "冷冷的冰雨在脸上糊，店的"
type textarea "冷冷的冰雨在脸上糊，店的"
type input "冷冷的冰雨在脸上糊，店的p"
type textarea "冷冷的冰雨在脸上糊，店的p"
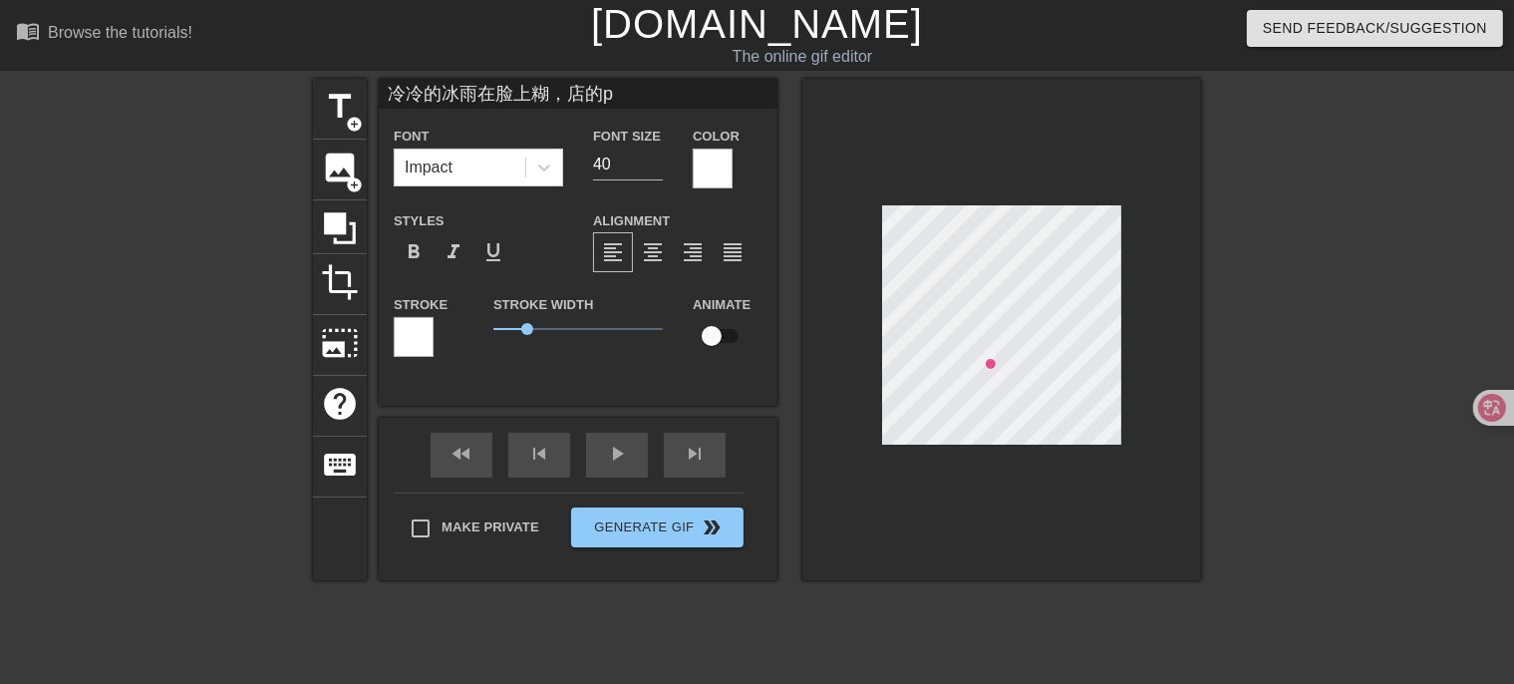
type input "冷冷的冰雨在脸上糊，店的pa"
type textarea "冷冷的冰雨在脸上糊，店的pai"
type input "冷冷的冰雨在脸上糊，店的拍"
type textarea "冷冷的冰雨在脸上糊，店的拍"
type input "冷冷的冰雨在脸上糊，店的"
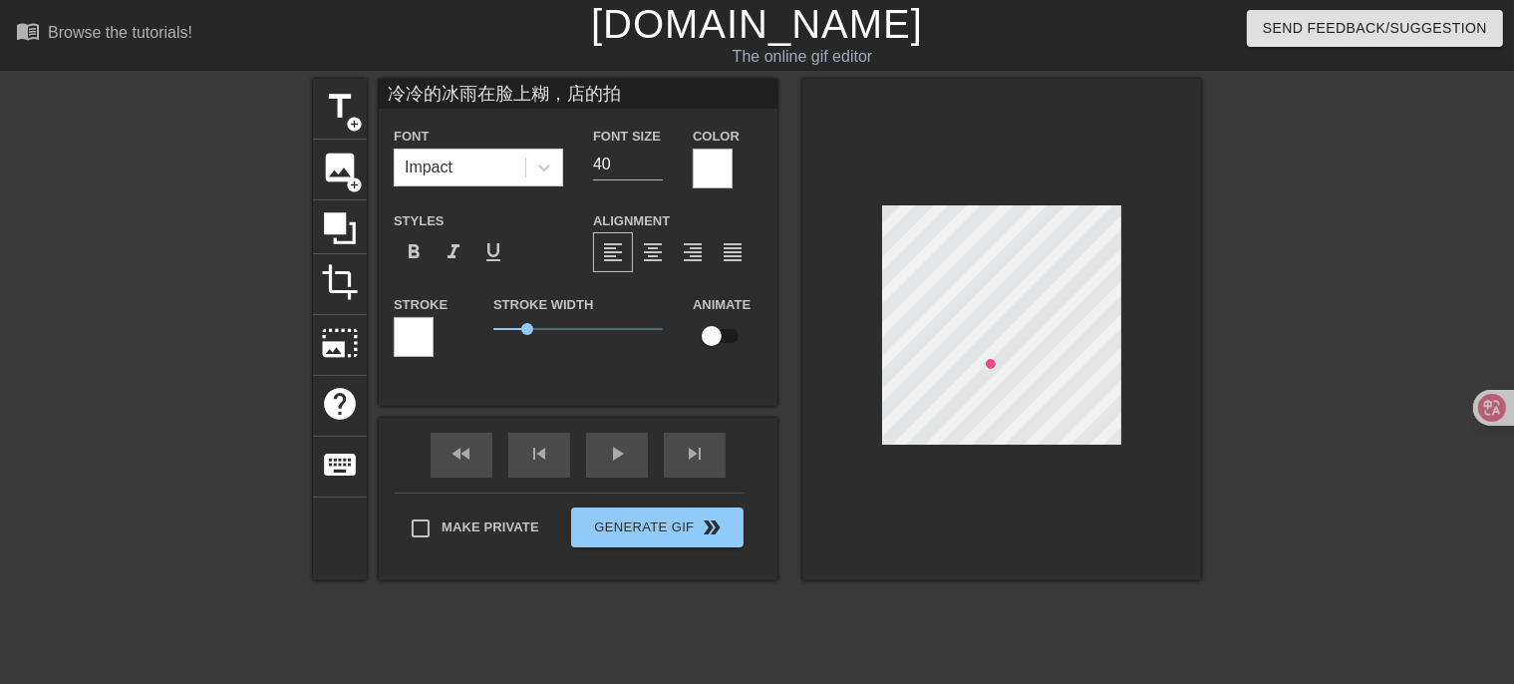
type textarea "冷冷的冰雨在脸上糊，店的"
type input "冷冷的冰雨在脸上糊，店"
type textarea "冷冷的冰雨在脸上糊，店"
type input "冷冷的冰雨在脸上糊，"
type textarea "冷冷的冰雨在脸上糊，"
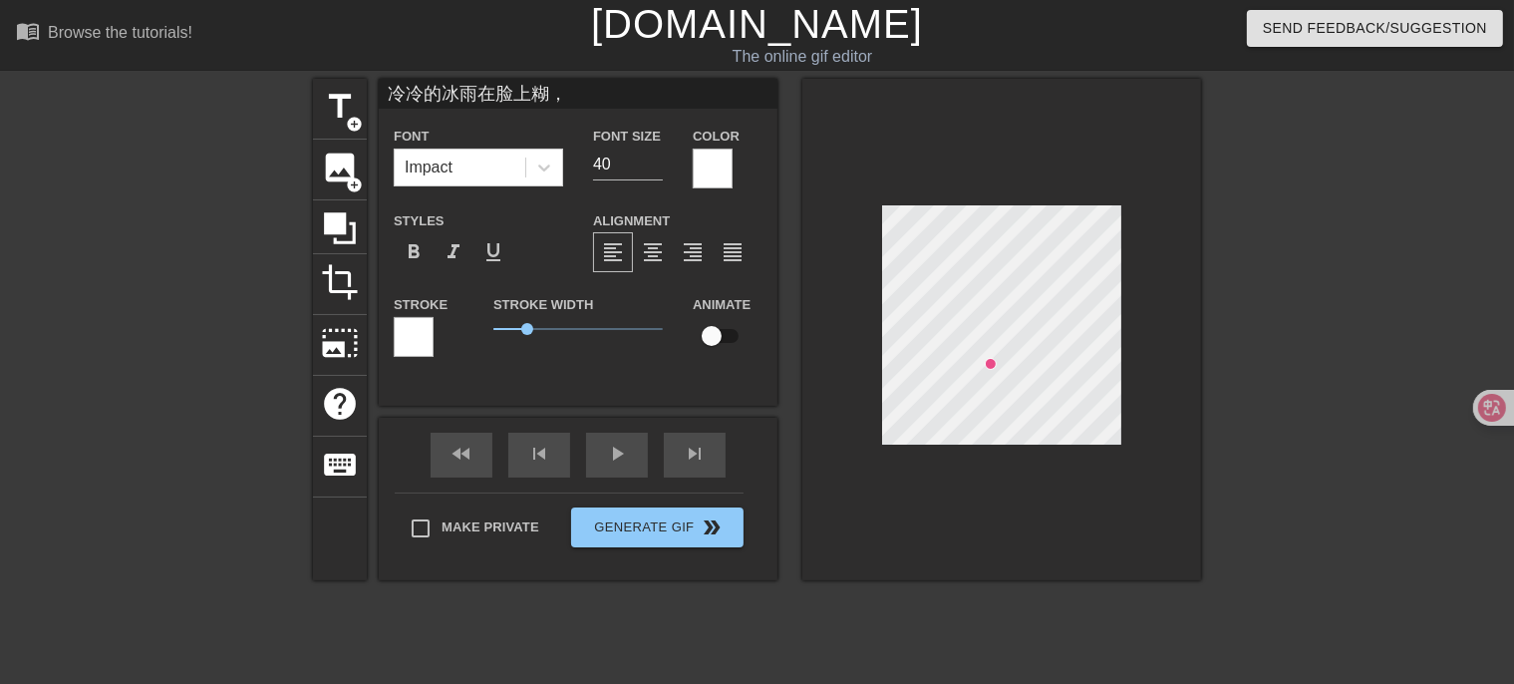
type input "冷冷的冰雨在脸上糊"
type textarea "冷冷的冰雨在脸上糊"
type input "冷冷的冰雨在脸上"
type textarea "冷冷的冰雨在脸上"
type input "冷冷的冰雨在脸上h"
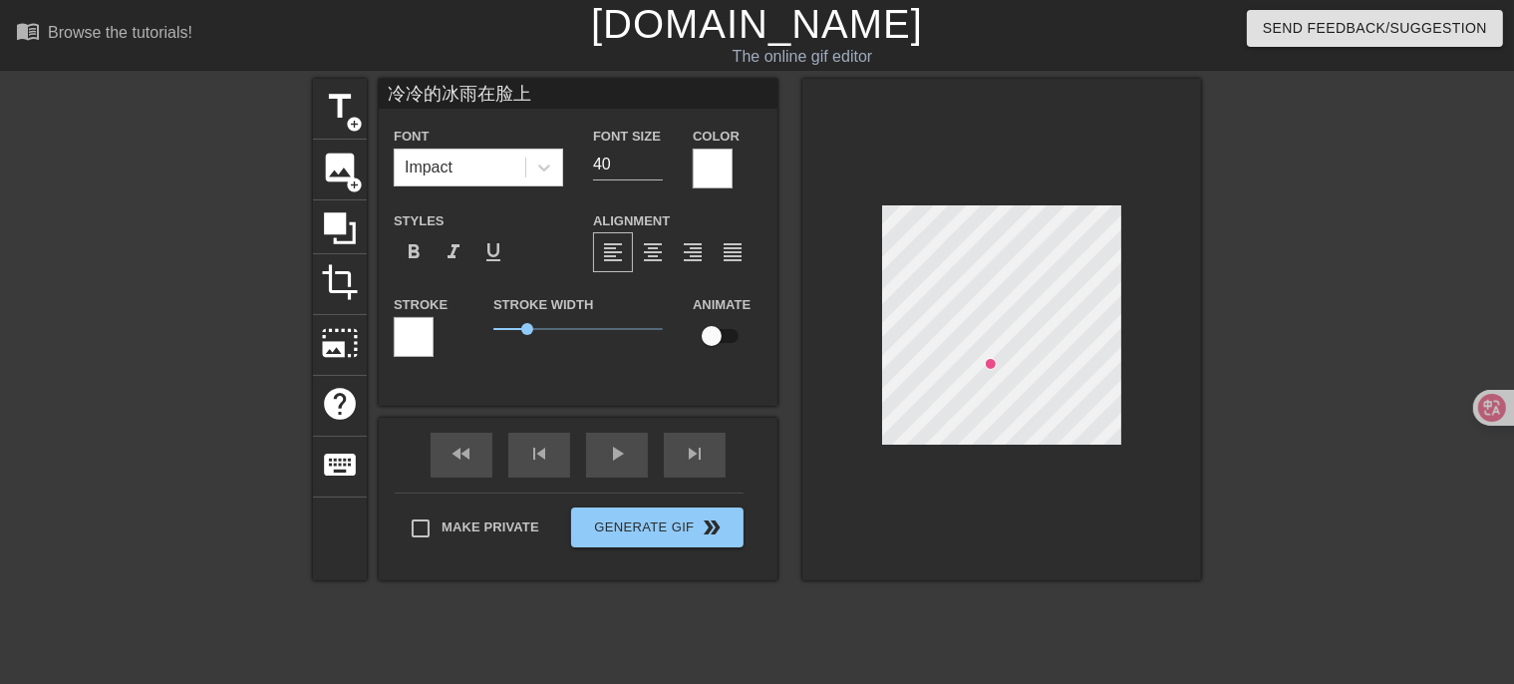
type textarea "冷冷的冰雨在脸上h"
type input "冷冷的冰雨在脸上hu"
type textarea "冷冷的冰雨在脸上hu"
type input "冷冷的冰雨在脸上hu'l"
type textarea "冷冷的冰雨在脸上hu'l"
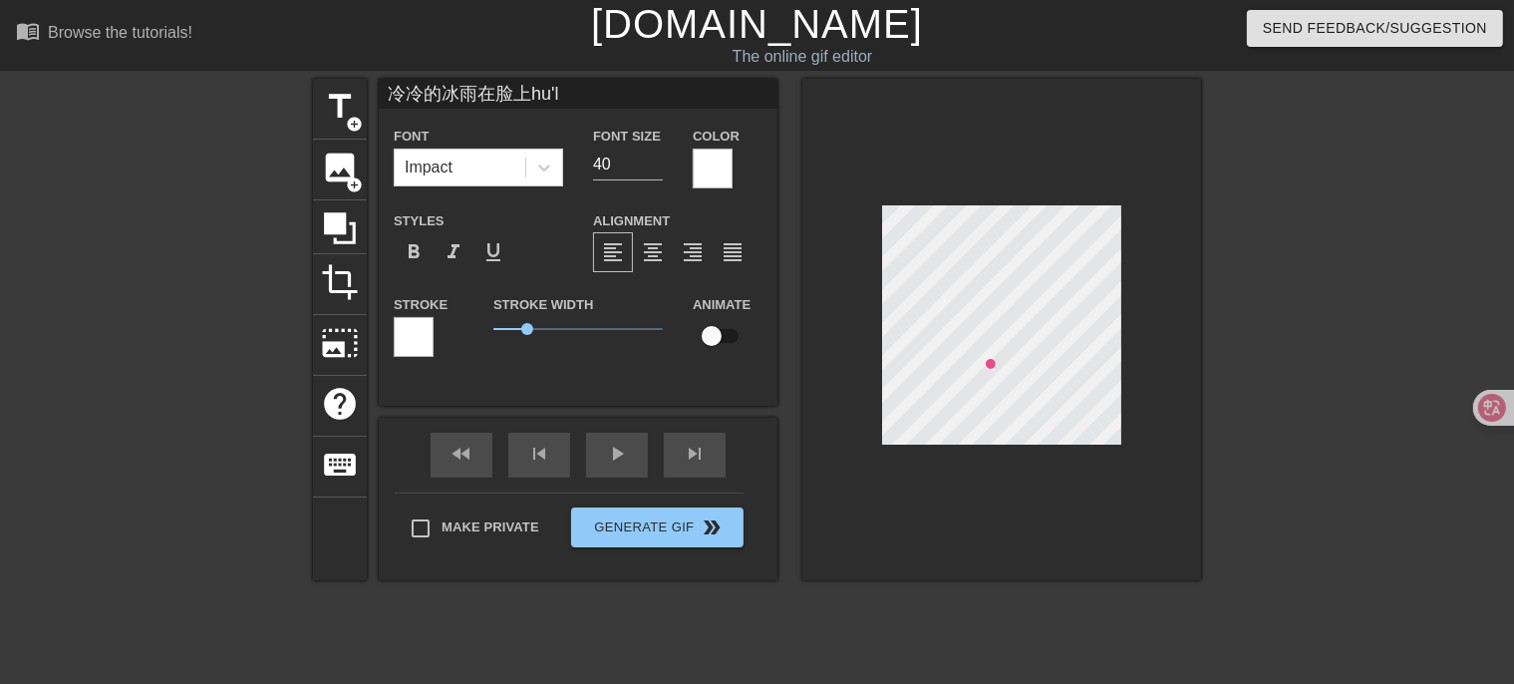
type input "冷冷的冰雨在脸上hu'lu"
type textarea "冷冷的冰雨在脸上hu'lu"
type input "冷冷的冰雨在脸上hu'lua"
type textarea "冷冷的冰雨在脸上hu'lua"
type input "冷冷的冰雨在脸上hu'luan"
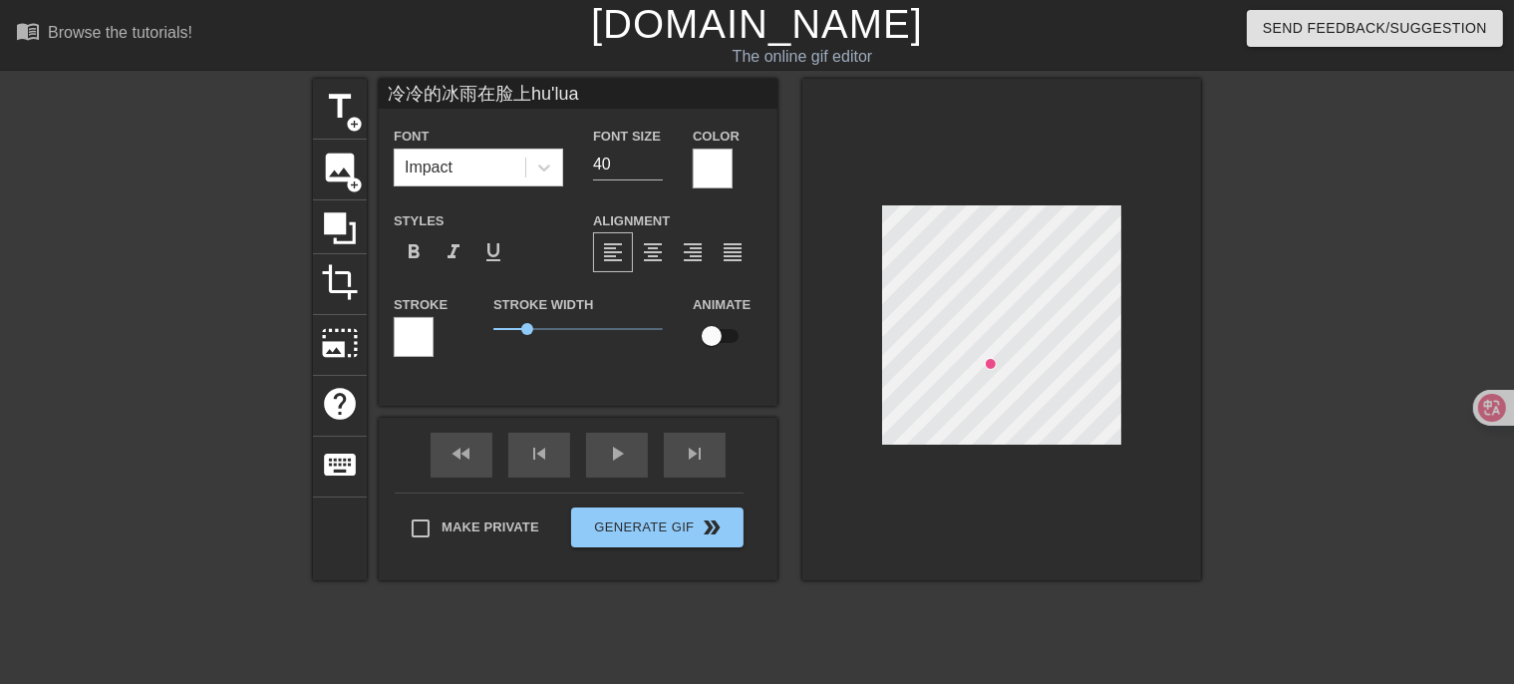
type textarea "冷冷的冰雨在脸上hu'luan"
type input "冷冷的冰雨在脸上胡乱"
type textarea "冷冷的冰雨在脸上胡乱"
type input "冷冷的冰雨在脸上胡乱d"
type textarea "冷冷的冰雨在脸上胡乱d"
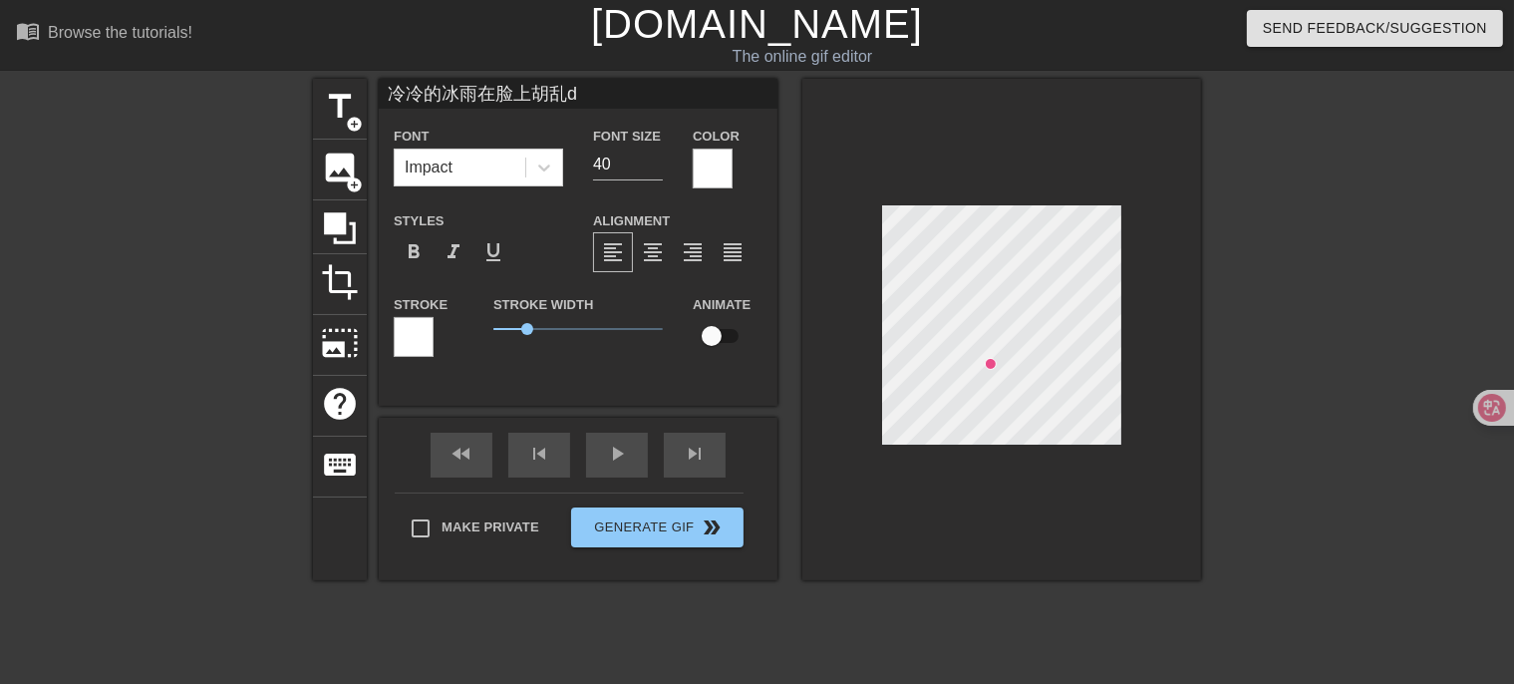
type input "冷冷的冰雨在脸上胡乱的"
type textarea "冷冷的冰雨在脸上胡乱的"
type input "冷冷的冰雨在脸上胡乱的p"
type textarea "冷冷的冰雨在脸上胡乱的p"
type input "冷冷的冰雨在脸上胡乱的pa"
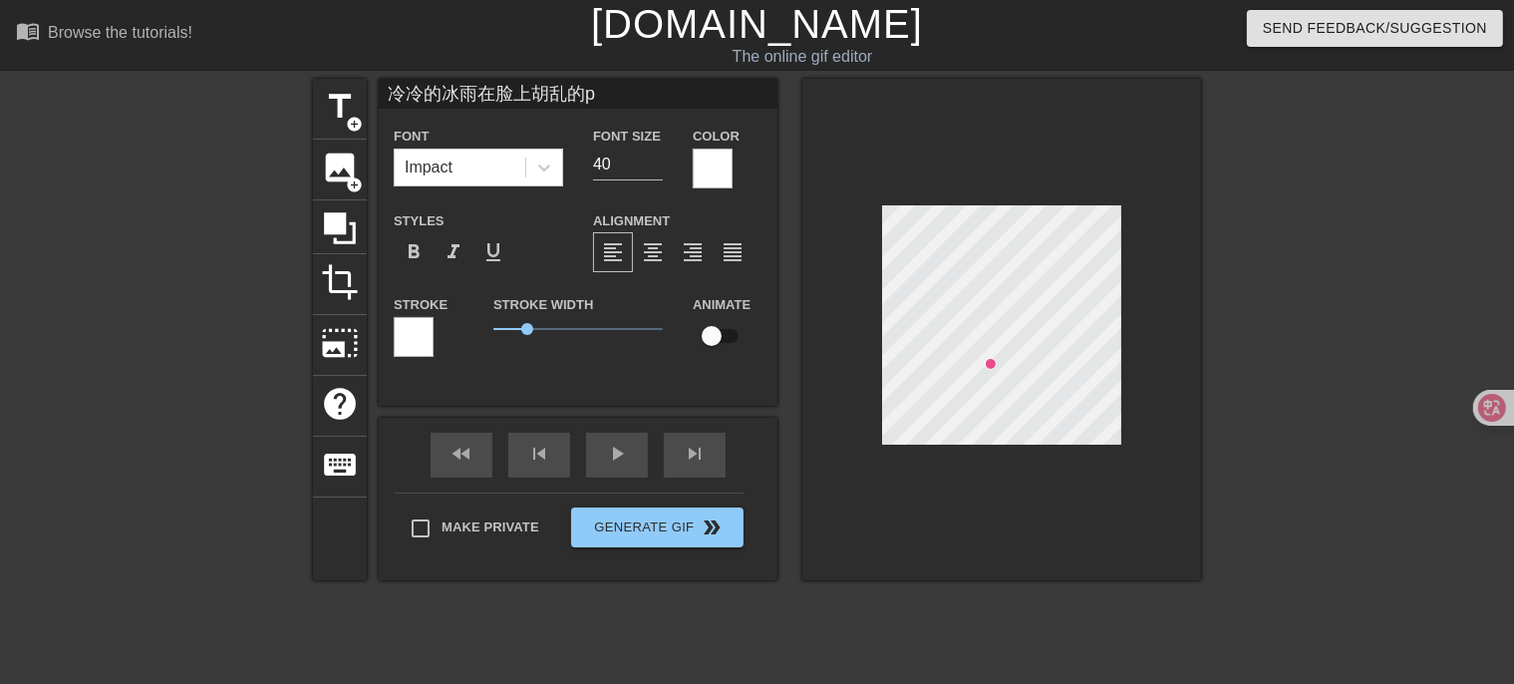
type textarea "冷冷的冰雨在脸上胡乱的pa"
type input "冷冷的冰雨在脸上胡乱的pai"
type textarea "冷冷的冰雨在脸上胡乱的pai"
type input "冷冷的冰雨在脸上胡乱的拍"
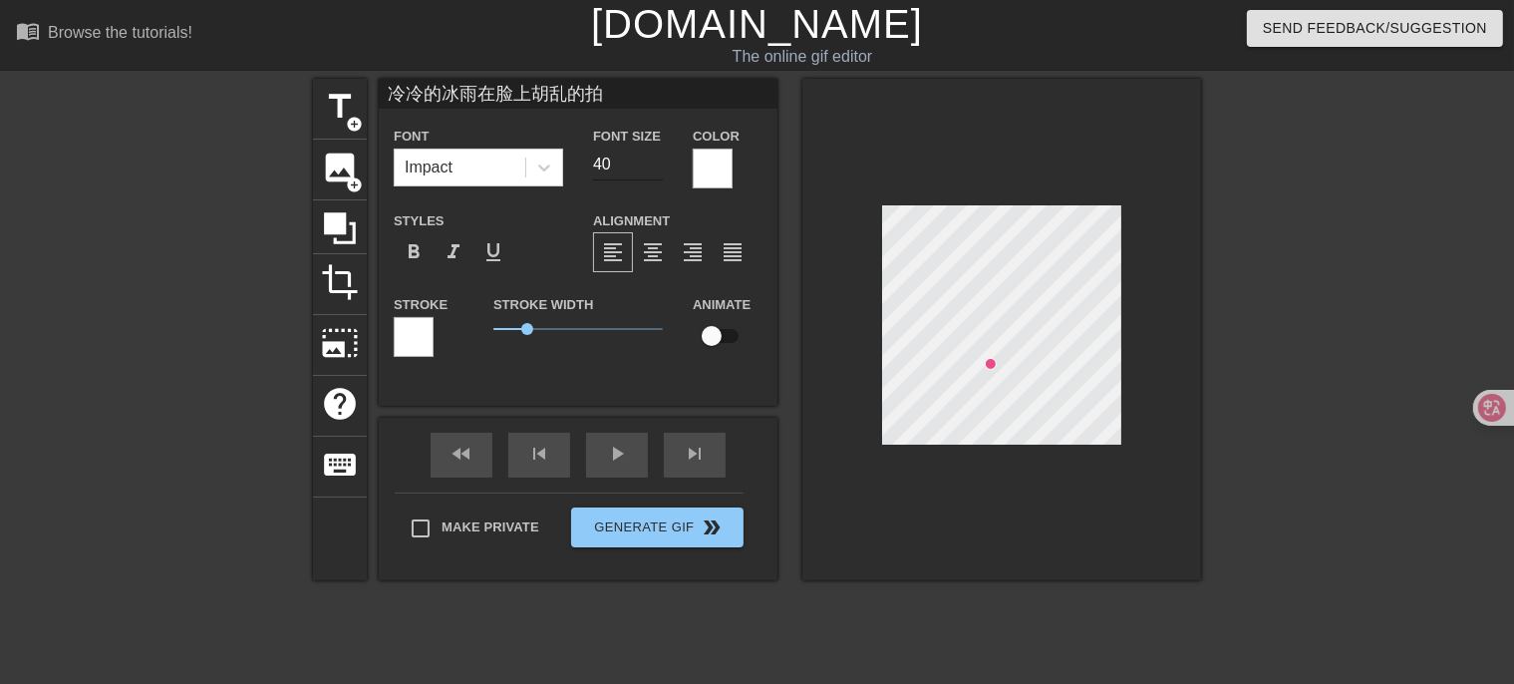
type textarea "冷冷的冰雨在脸上胡乱的拍"
click at [657, 170] on input "39" at bounding box center [628, 165] width 70 height 32
click at [657, 170] on input "38" at bounding box center [628, 165] width 70 height 32
click at [657, 170] on input "37" at bounding box center [628, 165] width 70 height 32
click at [657, 170] on input "36" at bounding box center [628, 165] width 70 height 32
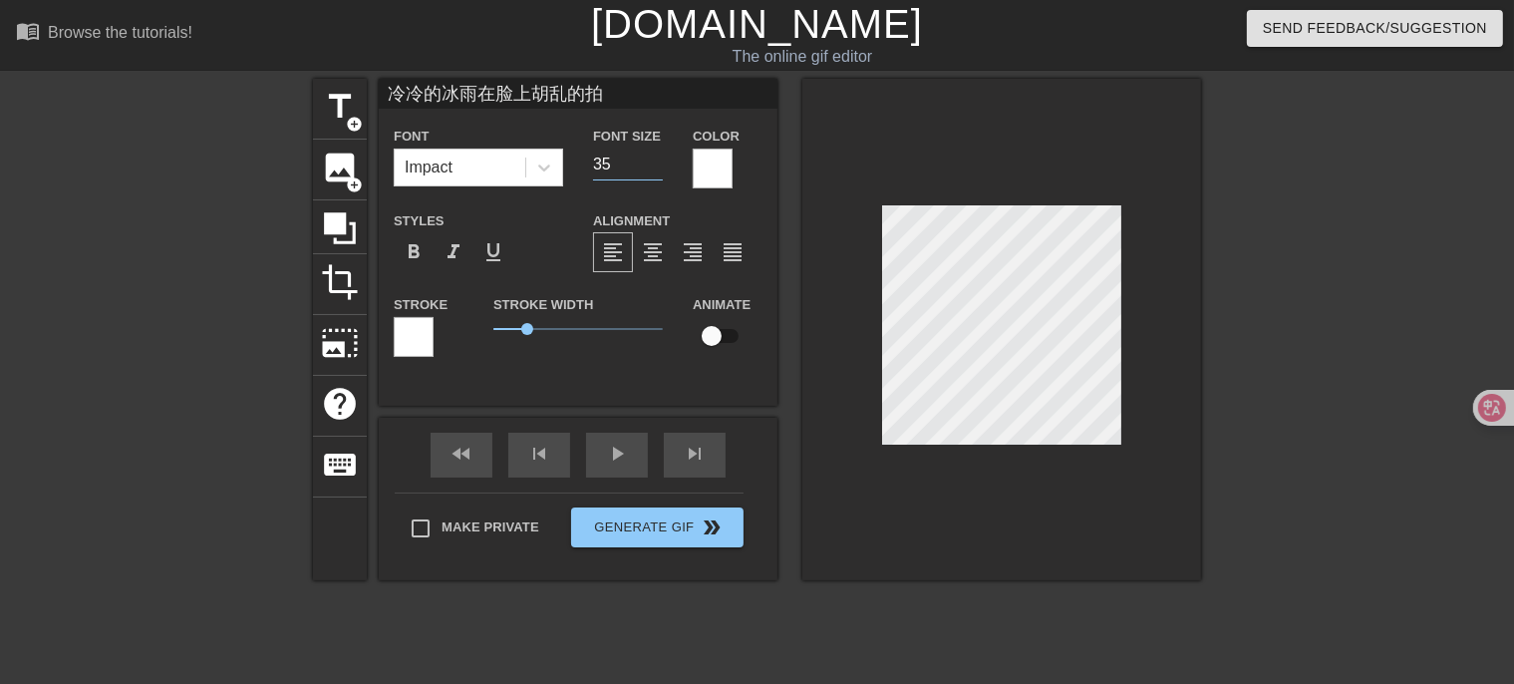
click at [657, 170] on input "35" at bounding box center [628, 165] width 70 height 32
click at [657, 170] on input "34" at bounding box center [628, 165] width 70 height 32
click at [657, 170] on input "20" at bounding box center [628, 165] width 70 height 32
click at [657, 170] on input "19" at bounding box center [628, 165] width 70 height 32
type input "18"
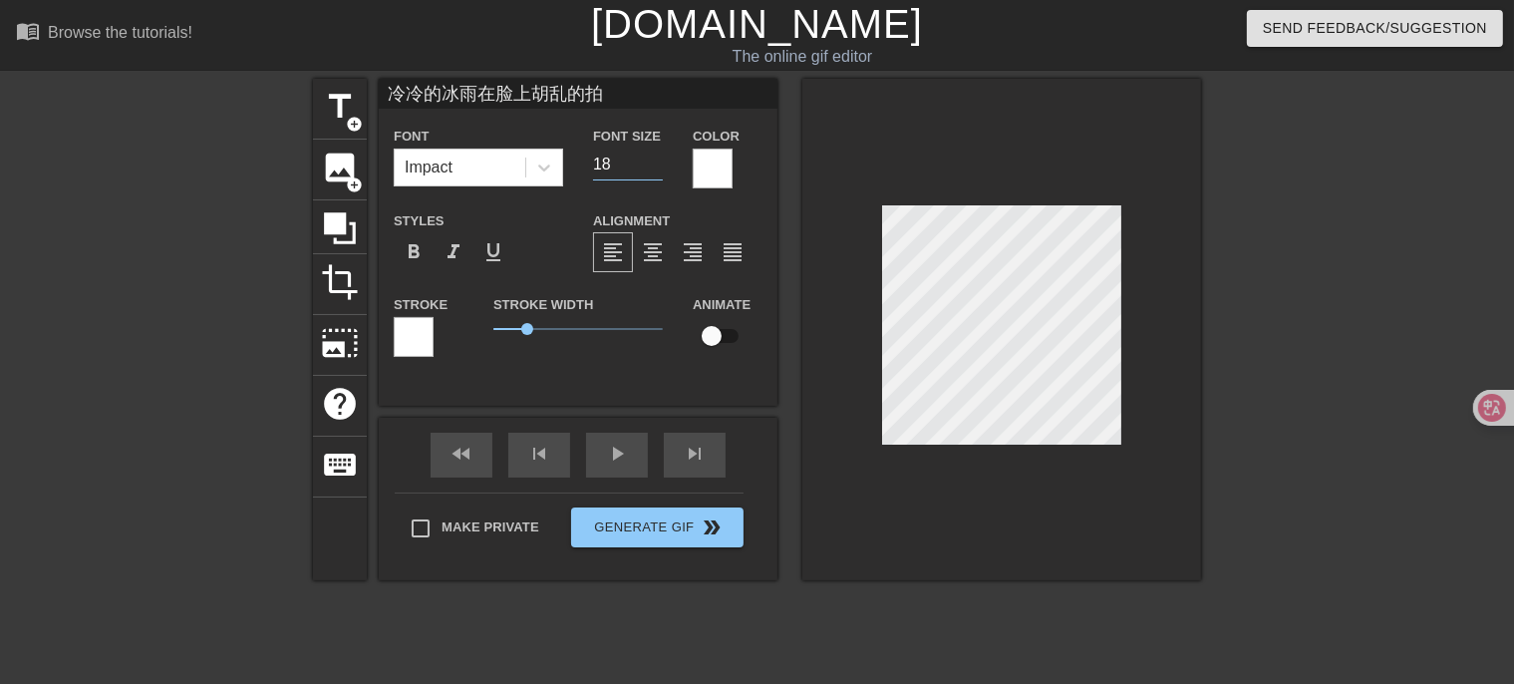
click at [657, 170] on input "18" at bounding box center [628, 165] width 70 height 32
click at [581, 196] on div "Font Impact Font Size 18 Color Styles format_bold format_italic format_underlin…" at bounding box center [578, 249] width 369 height 251
click at [560, 162] on div at bounding box center [544, 168] width 36 height 36
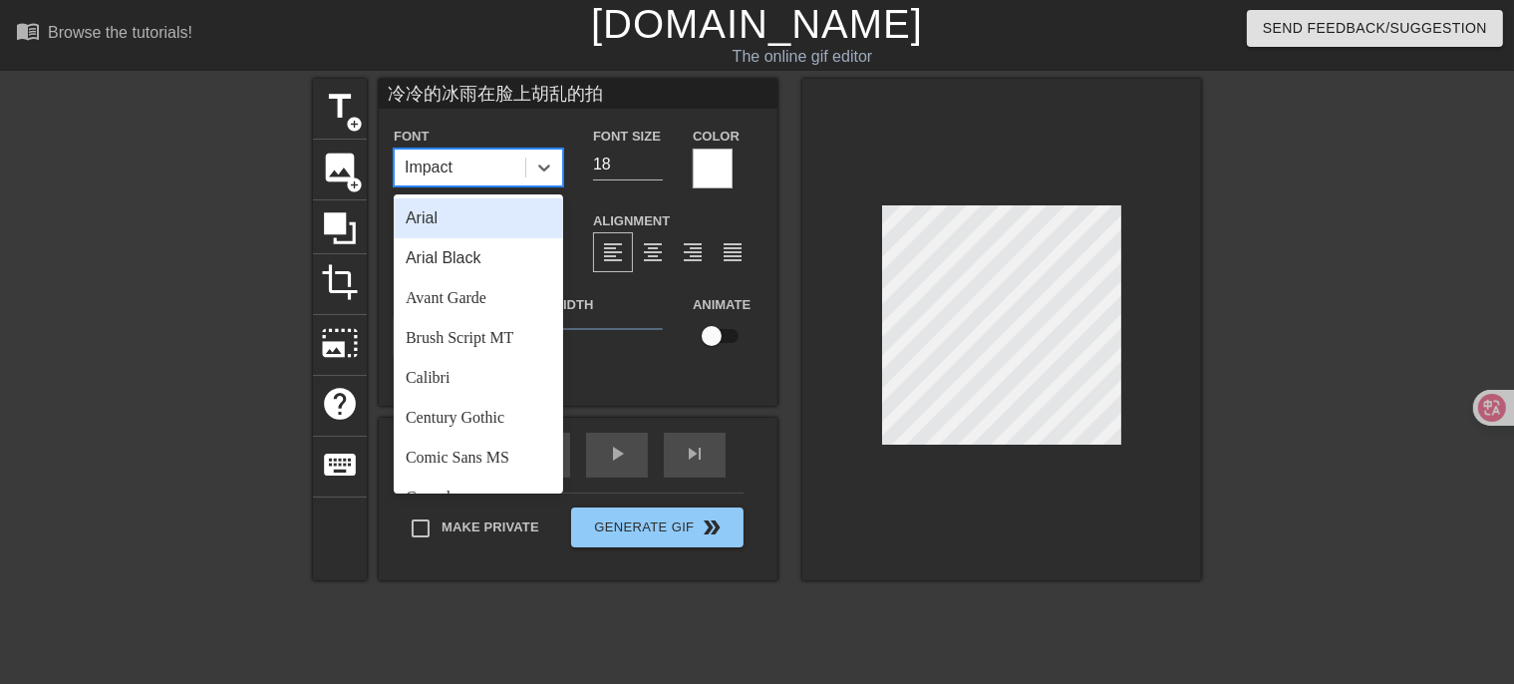
click at [494, 210] on div "Arial" at bounding box center [478, 218] width 169 height 40
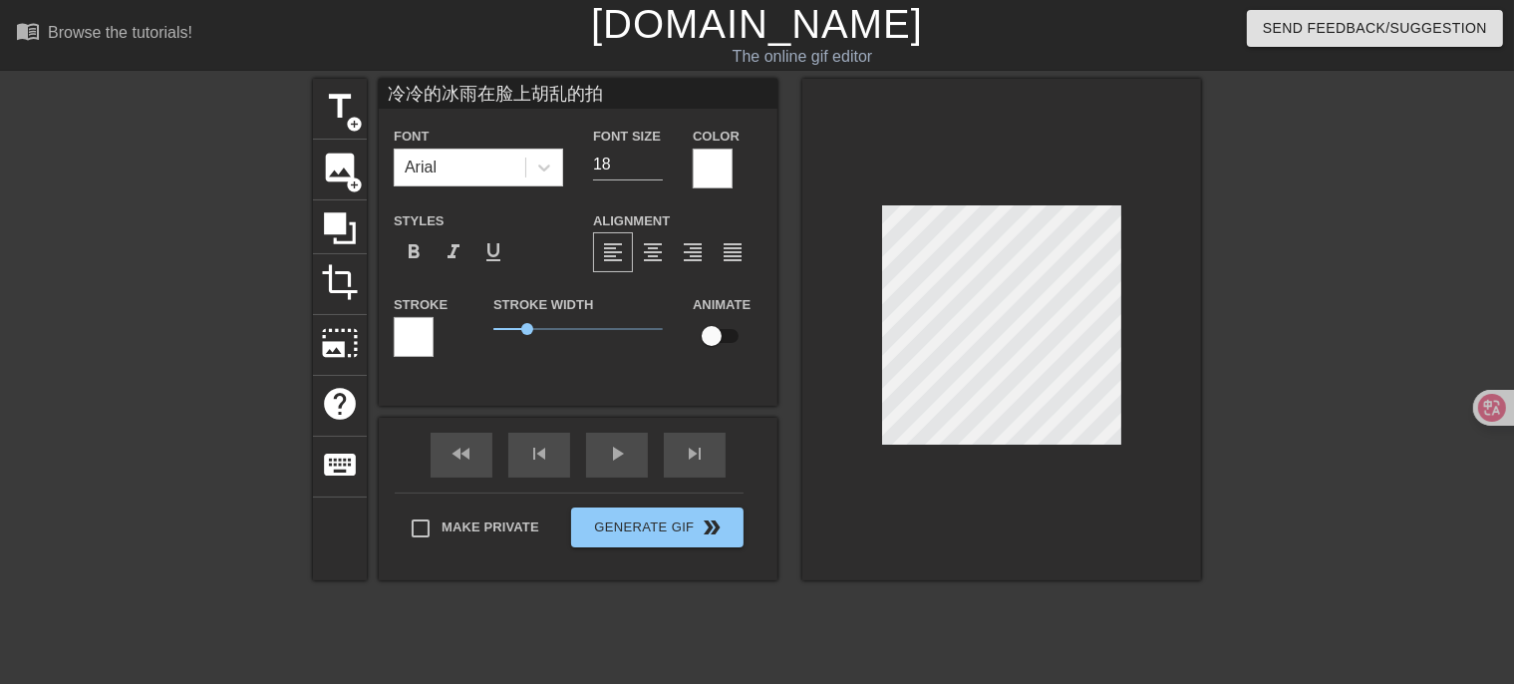
scroll to position [2, 4]
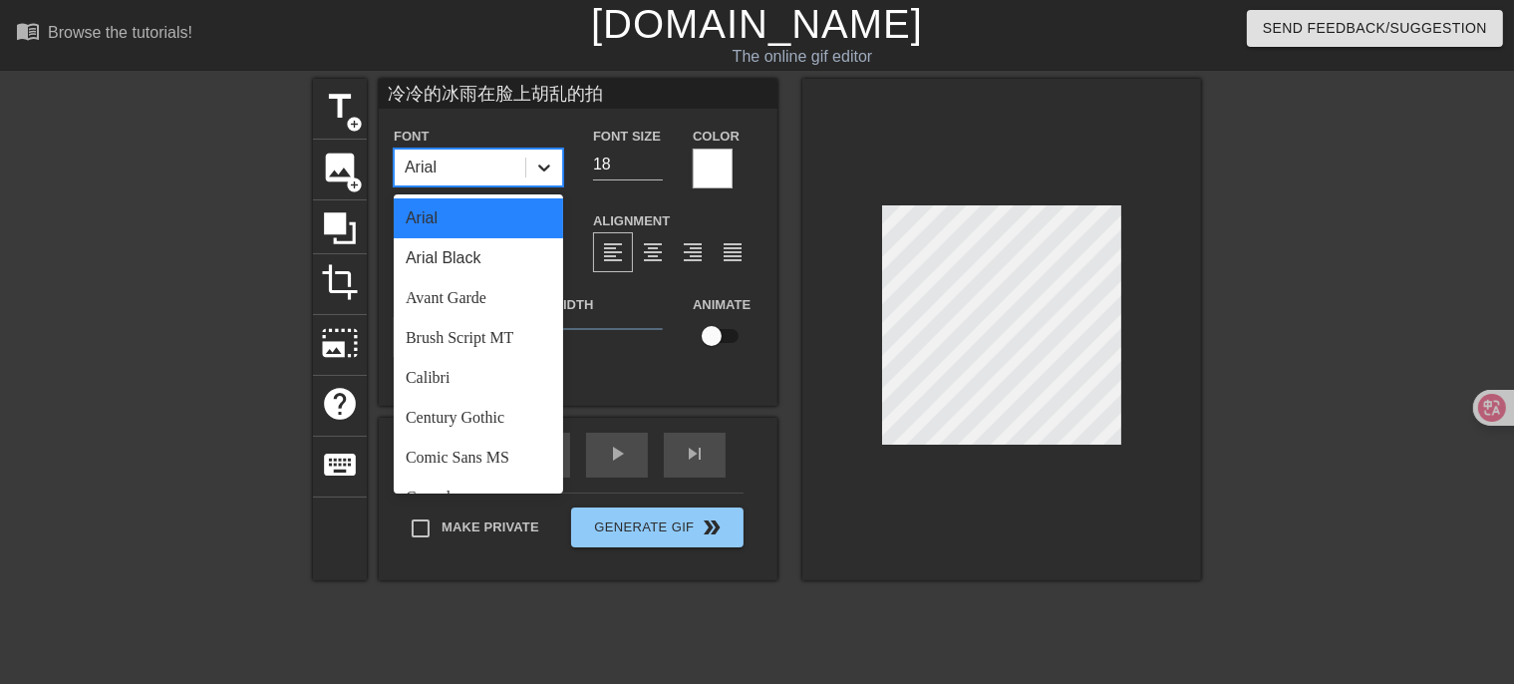
click at [536, 175] on icon at bounding box center [544, 167] width 20 height 20
click at [477, 221] on div "Arial" at bounding box center [478, 218] width 169 height 40
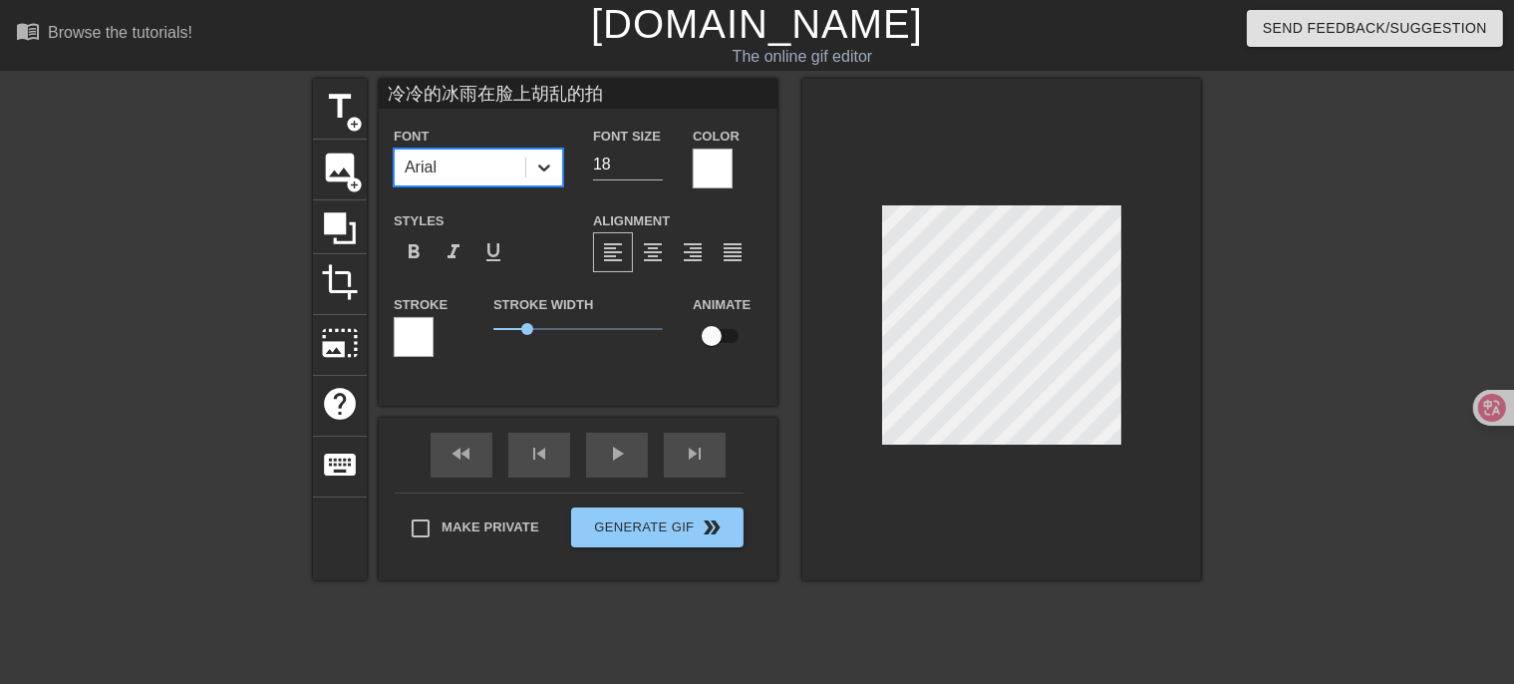
click at [538, 164] on icon at bounding box center [544, 167] width 20 height 20
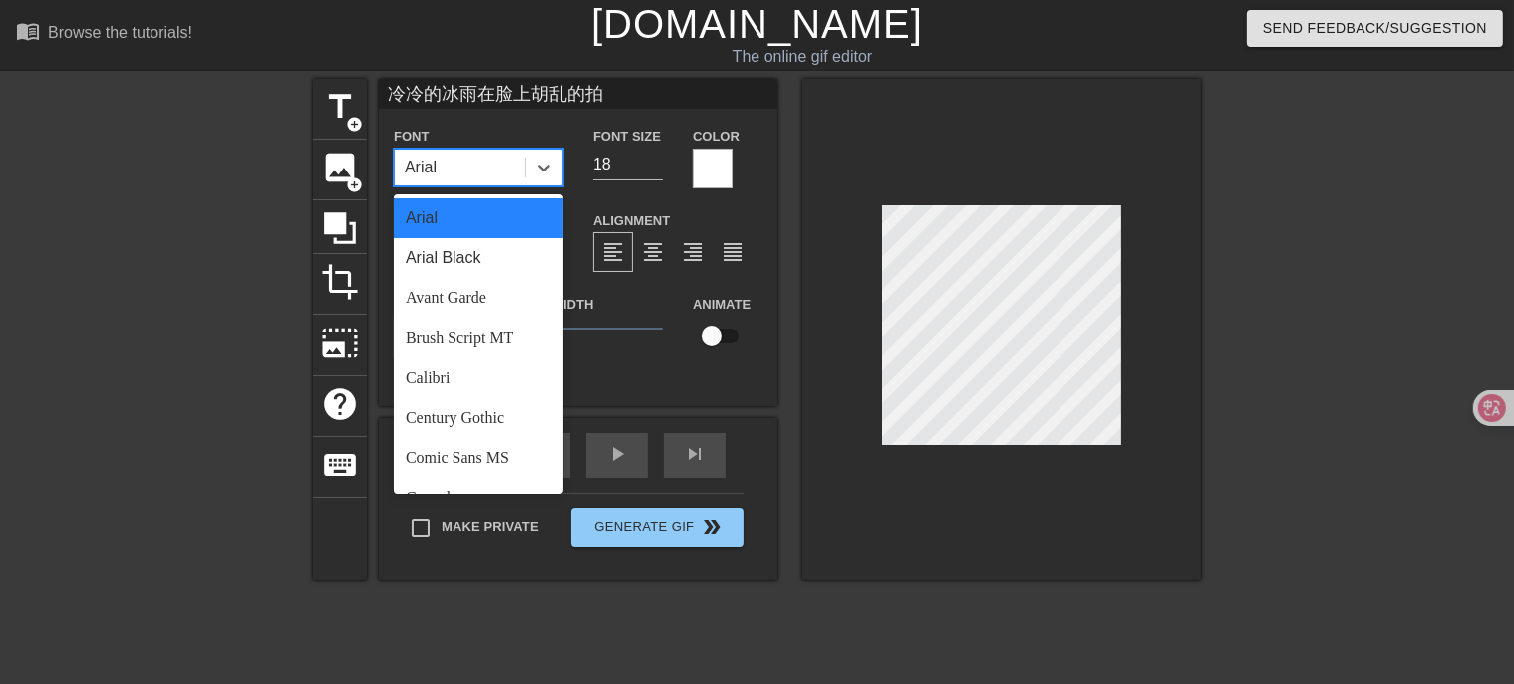
click at [491, 216] on div "Arial" at bounding box center [478, 218] width 169 height 40
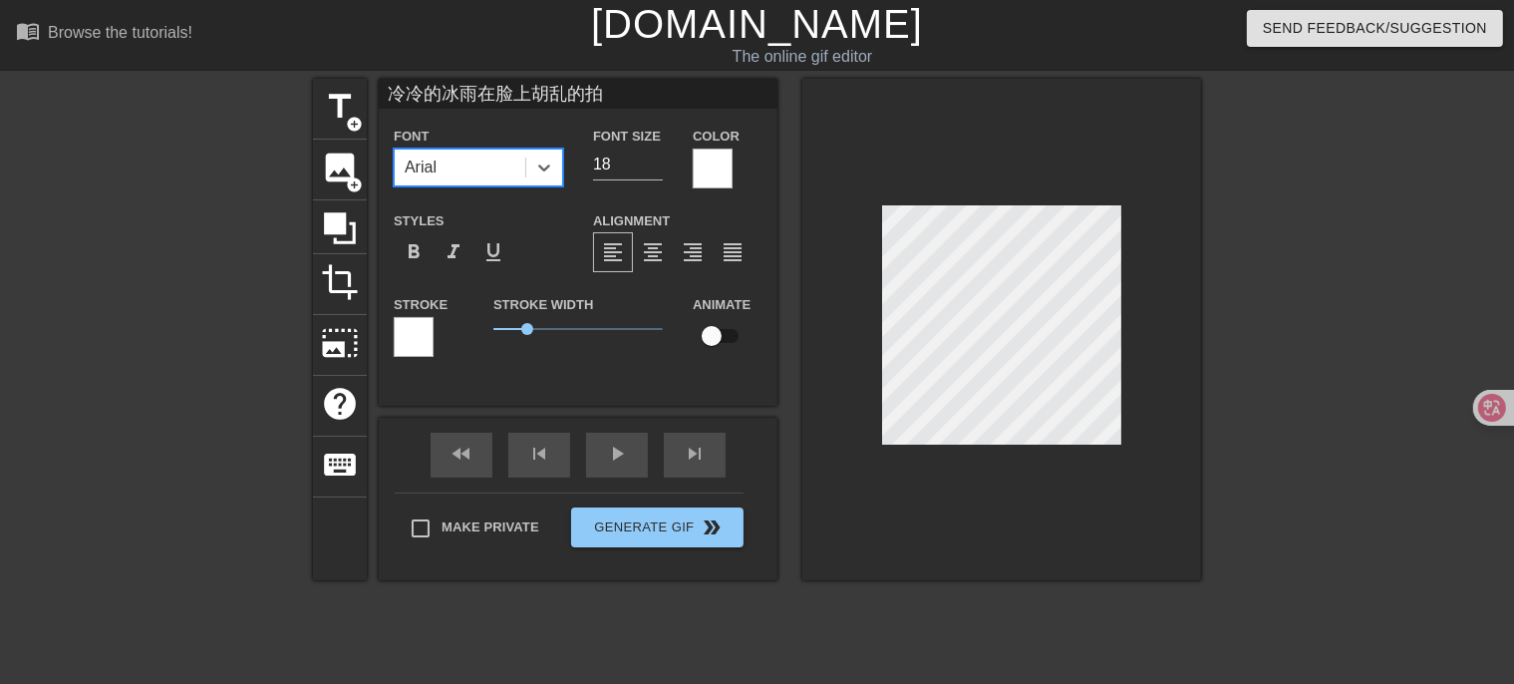
click at [560, 211] on div "Styles format_bold format_italic format_underline" at bounding box center [478, 240] width 199 height 65
click at [562, 180] on div "Arial" at bounding box center [478, 168] width 169 height 38
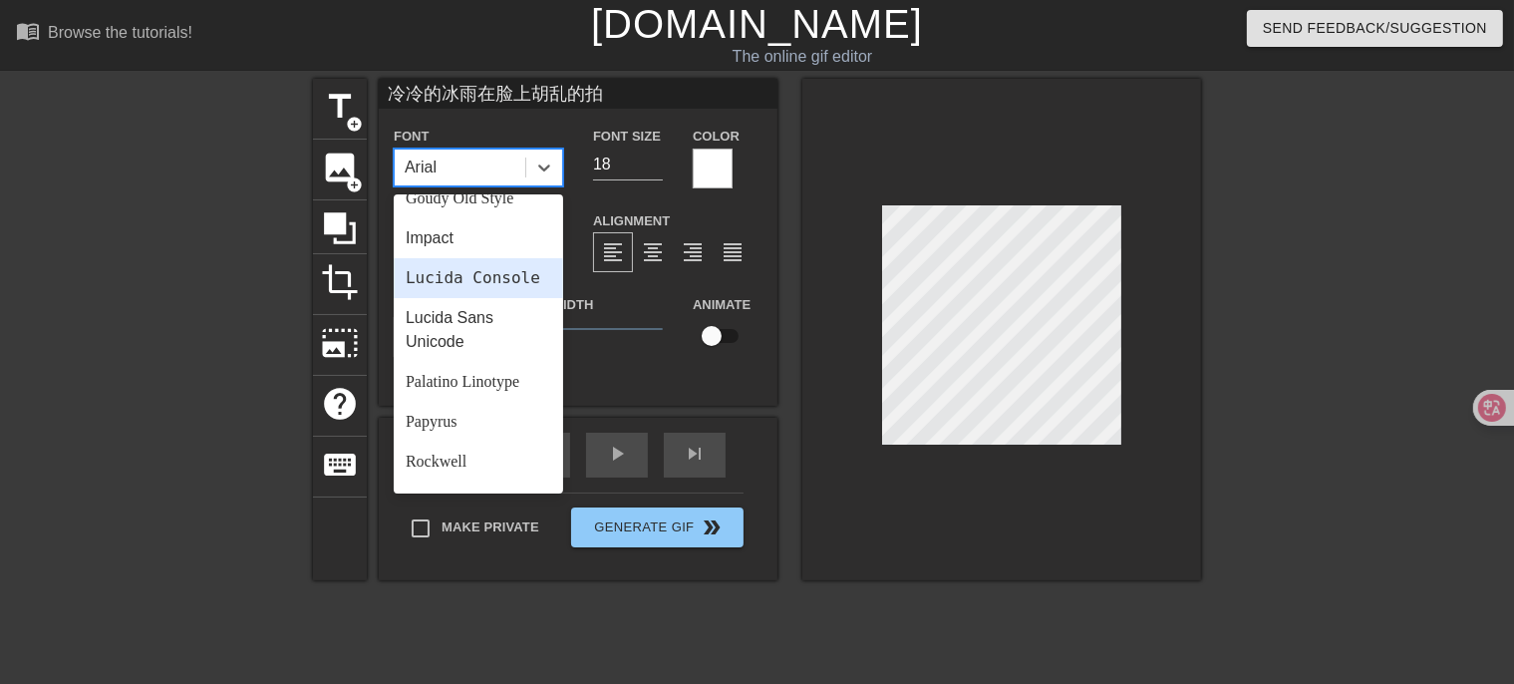
scroll to position [399, 0]
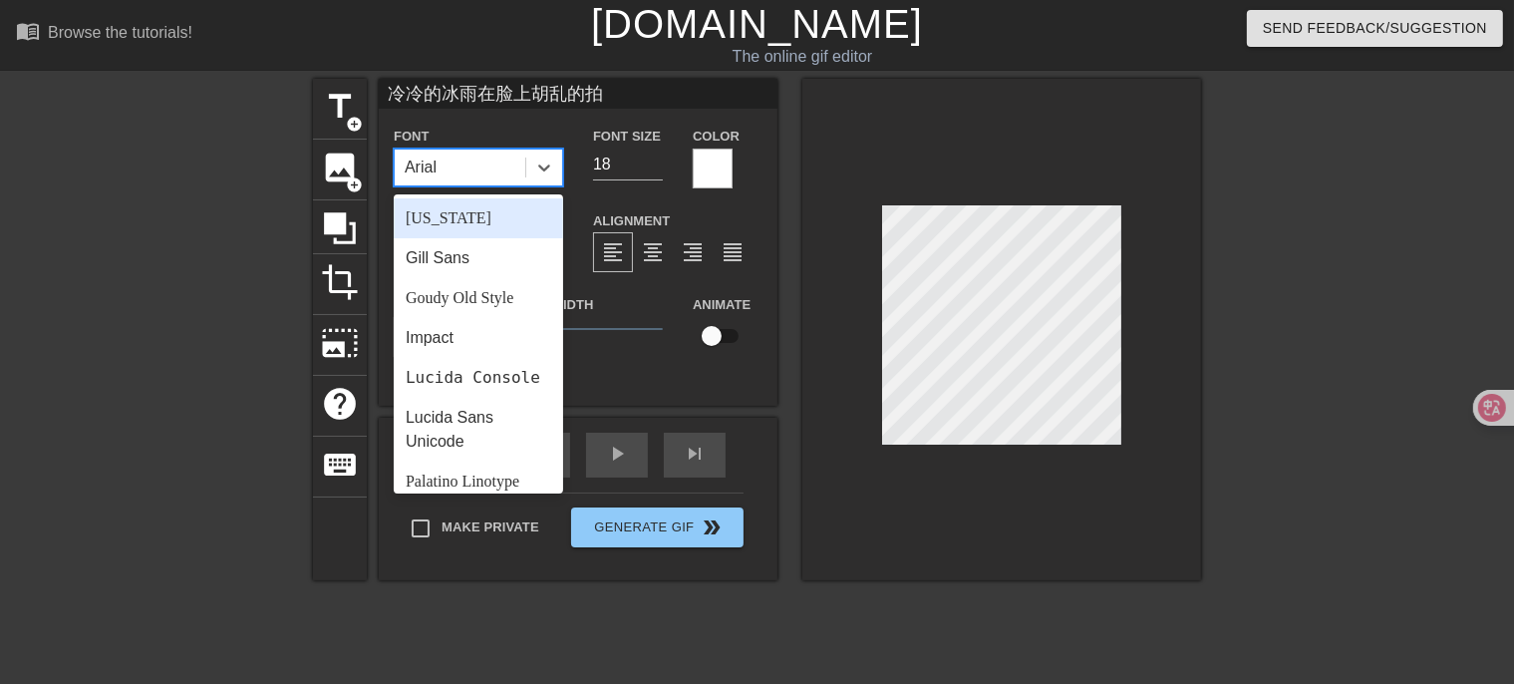
click at [488, 217] on div "[US_STATE]" at bounding box center [478, 218] width 169 height 40
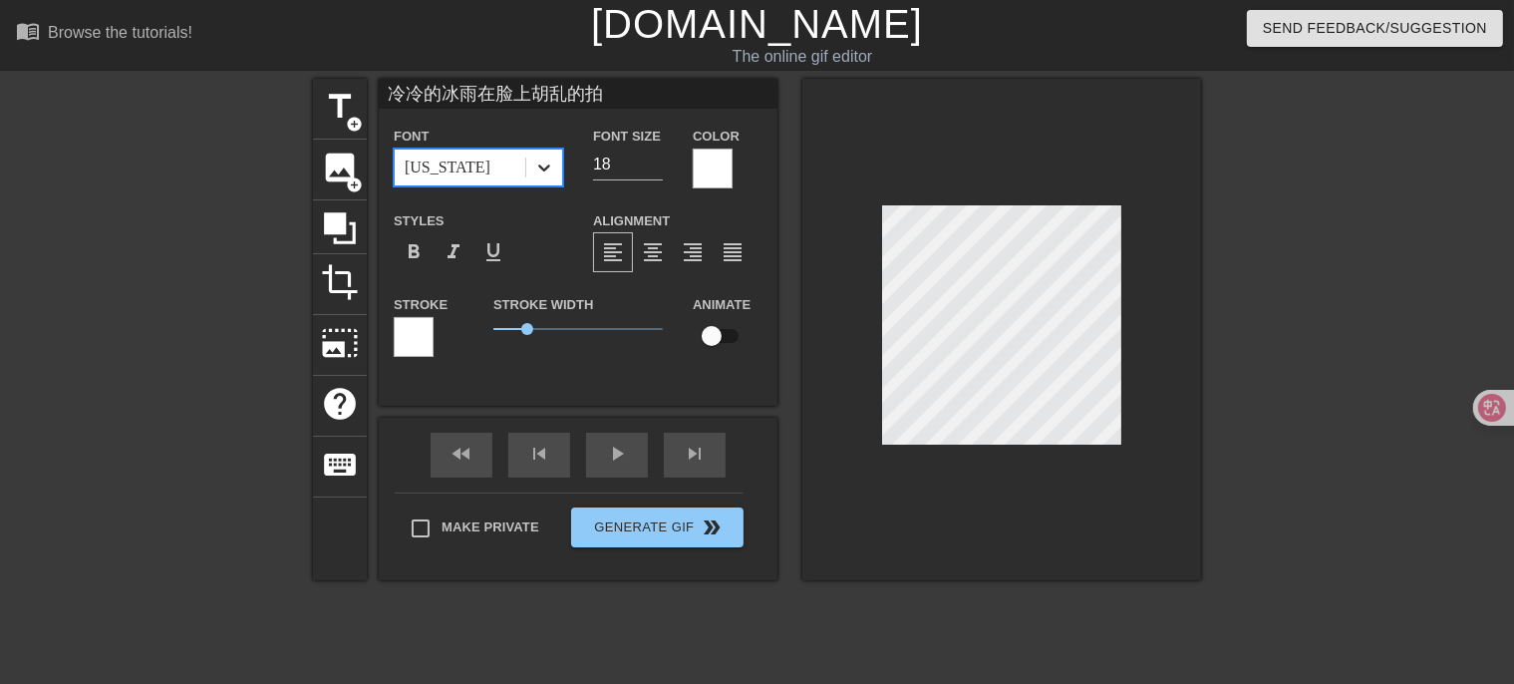
click at [547, 166] on icon at bounding box center [544, 167] width 12 height 7
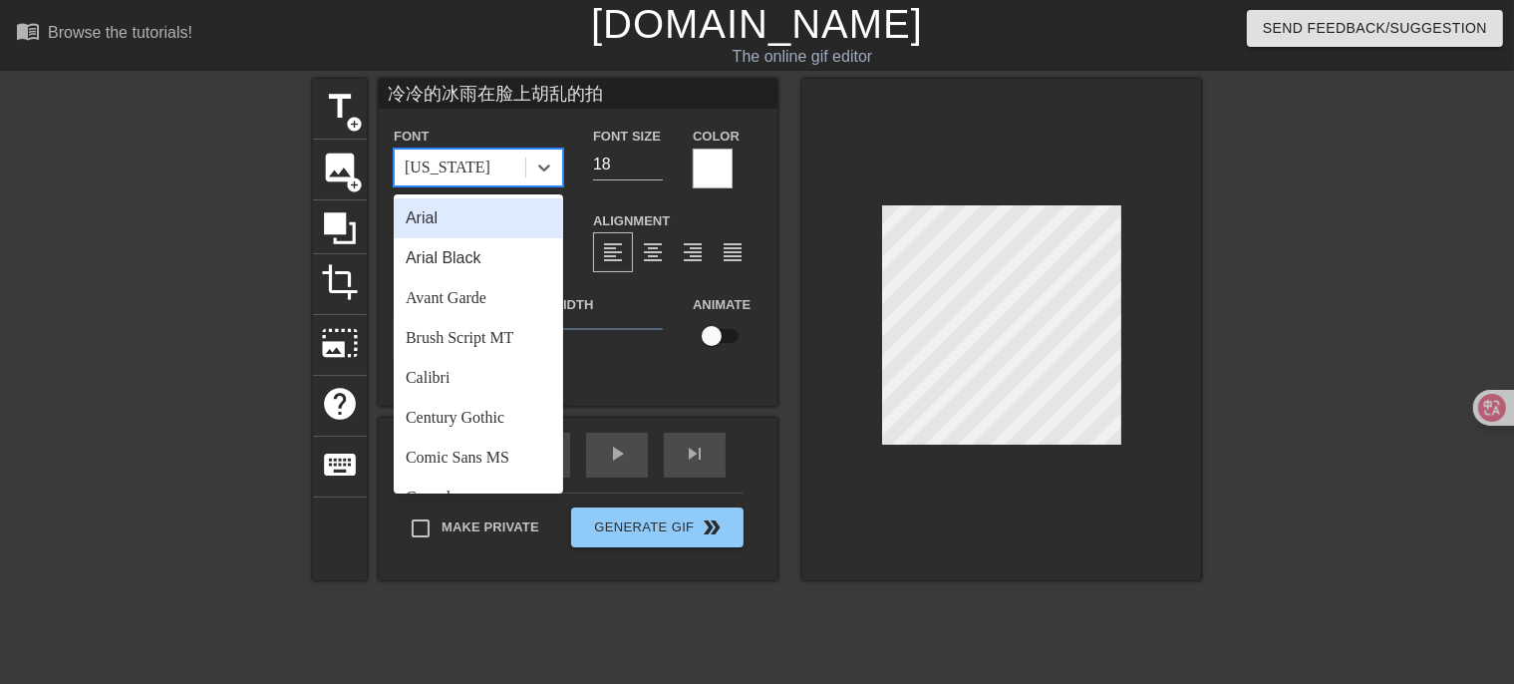
click at [473, 221] on div "Arial" at bounding box center [478, 218] width 169 height 40
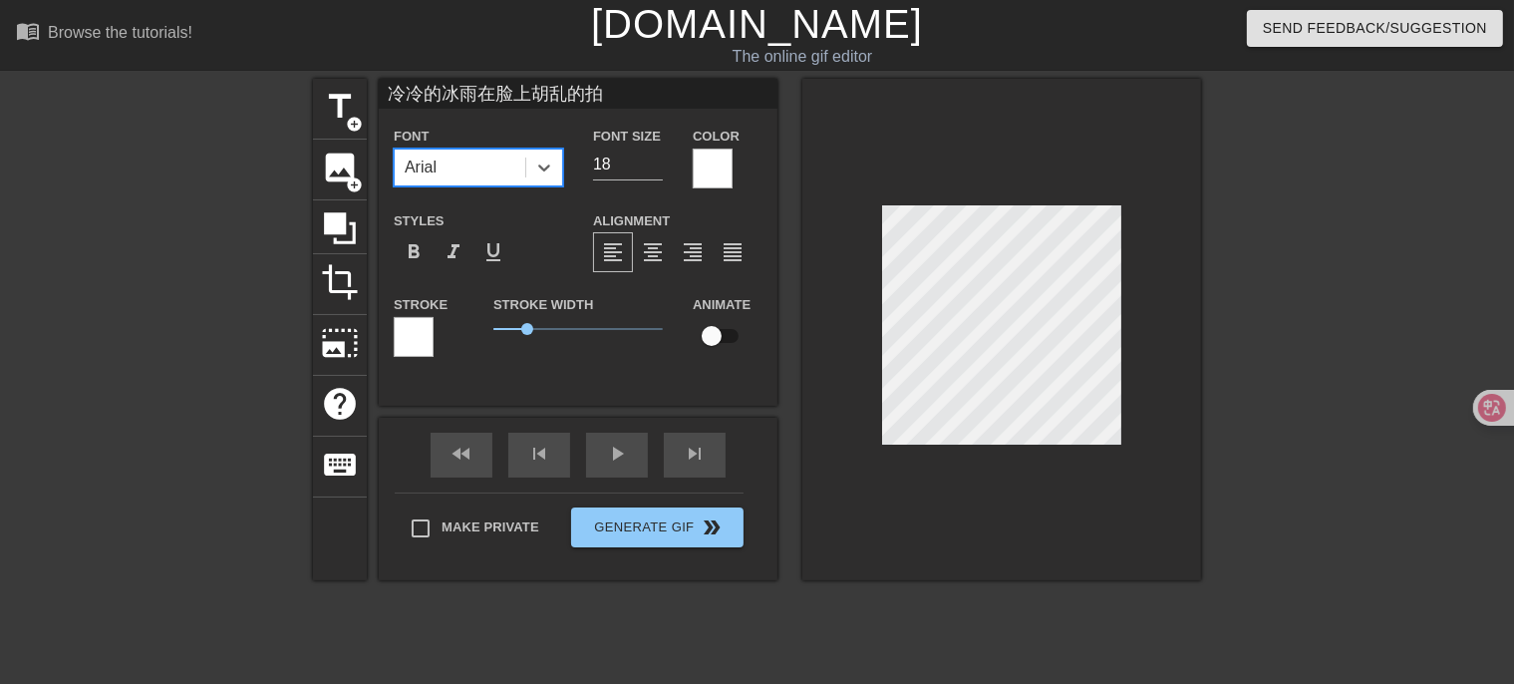
click at [523, 232] on div "Styles format_bold format_italic format_underline" at bounding box center [478, 240] width 199 height 65
click at [545, 166] on icon at bounding box center [544, 167] width 20 height 20
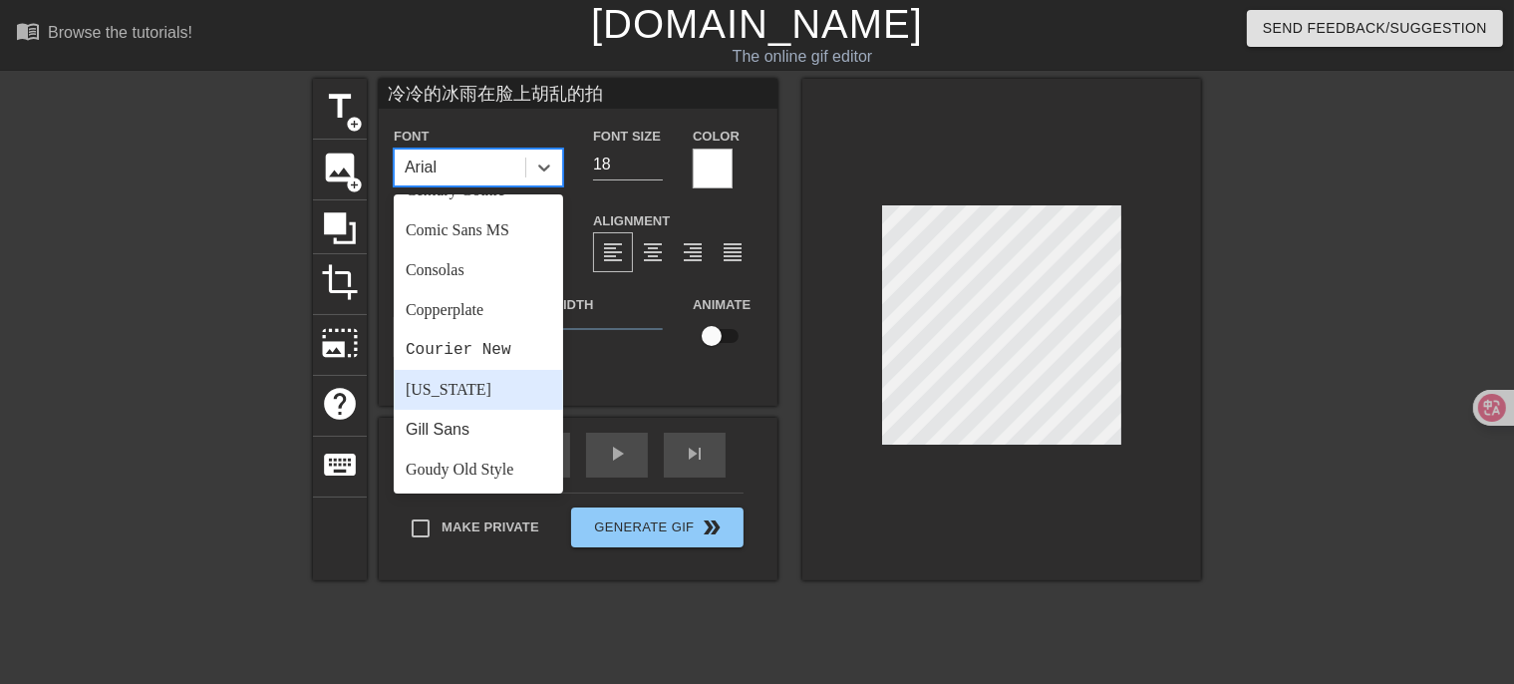
scroll to position [215, 0]
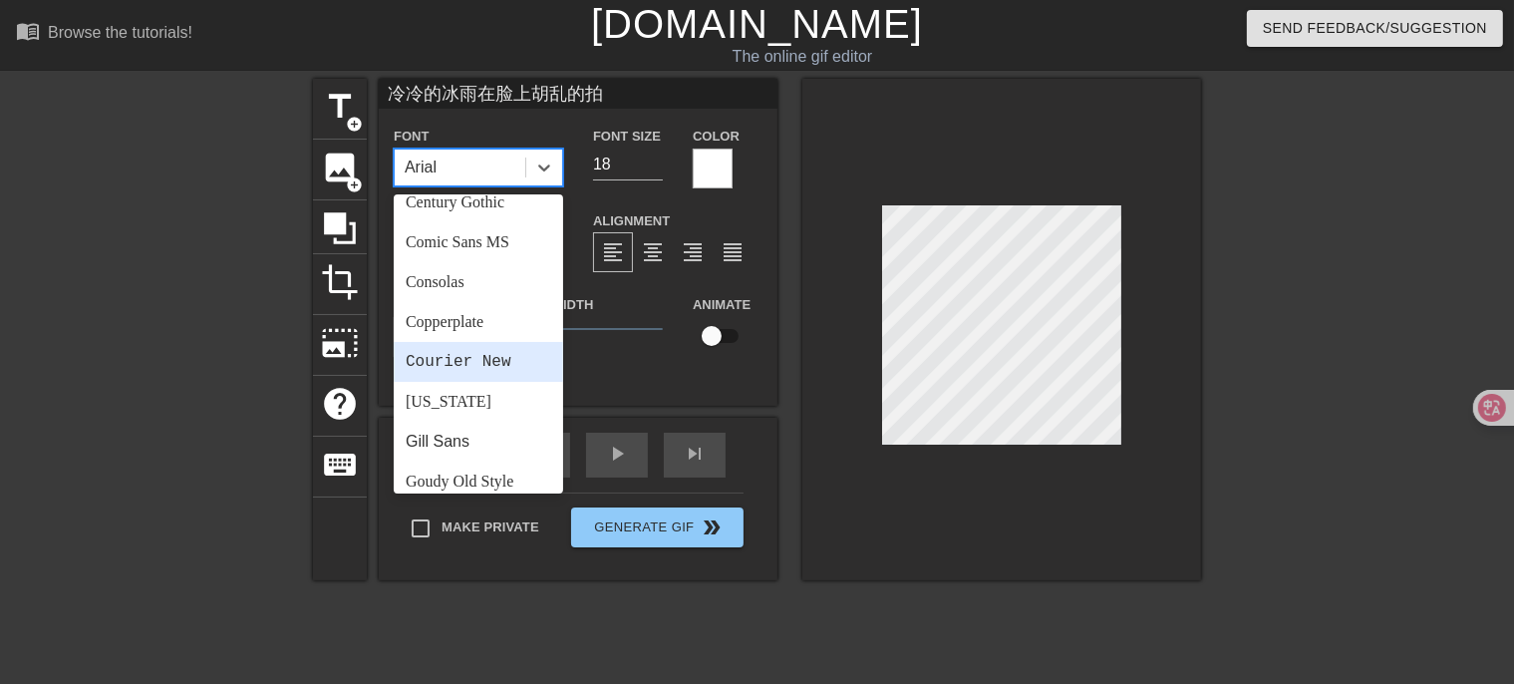
click at [488, 360] on div "Courier New" at bounding box center [478, 362] width 169 height 40
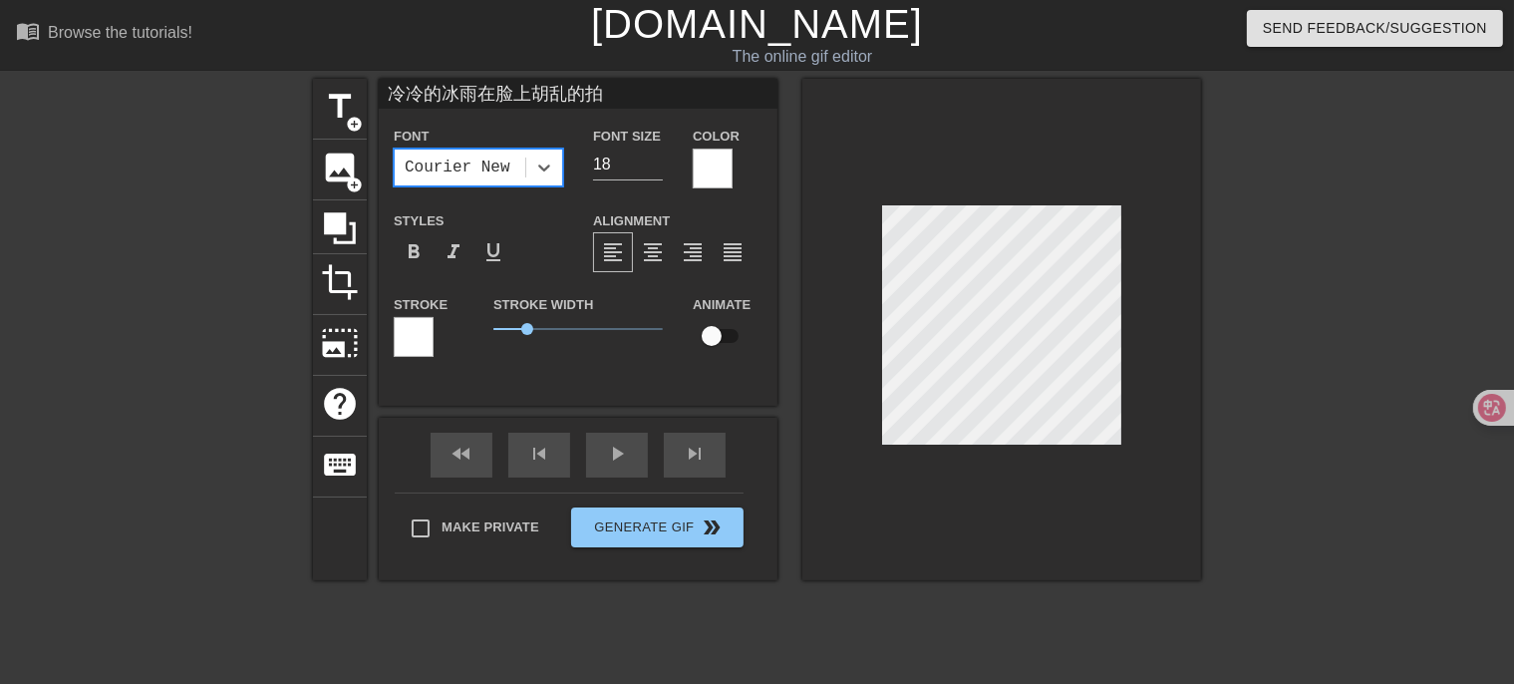
click at [548, 190] on div "Font option Courier New, selected. 0 results available. Select is focused ,type…" at bounding box center [578, 249] width 369 height 251
click at [542, 178] on div at bounding box center [544, 168] width 36 height 36
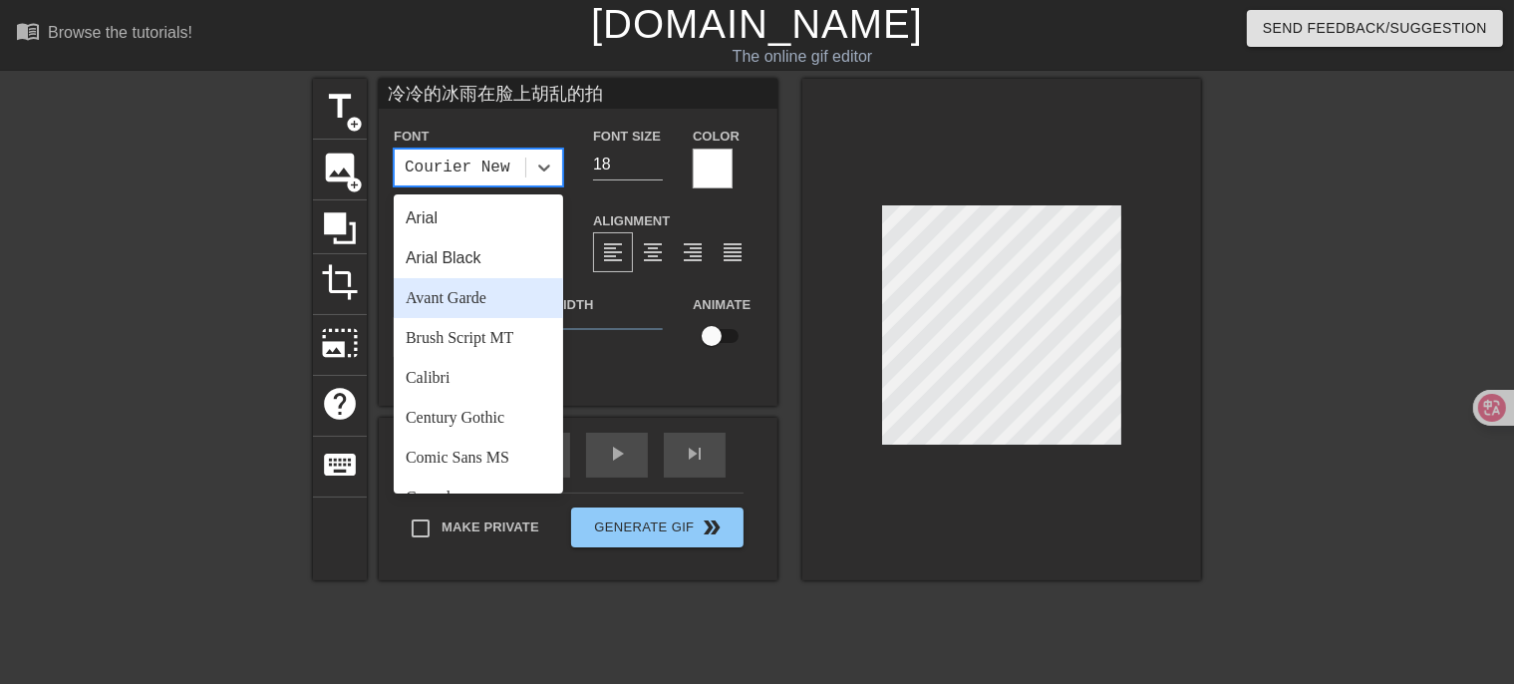
click at [495, 303] on div "Avant Garde" at bounding box center [478, 298] width 169 height 40
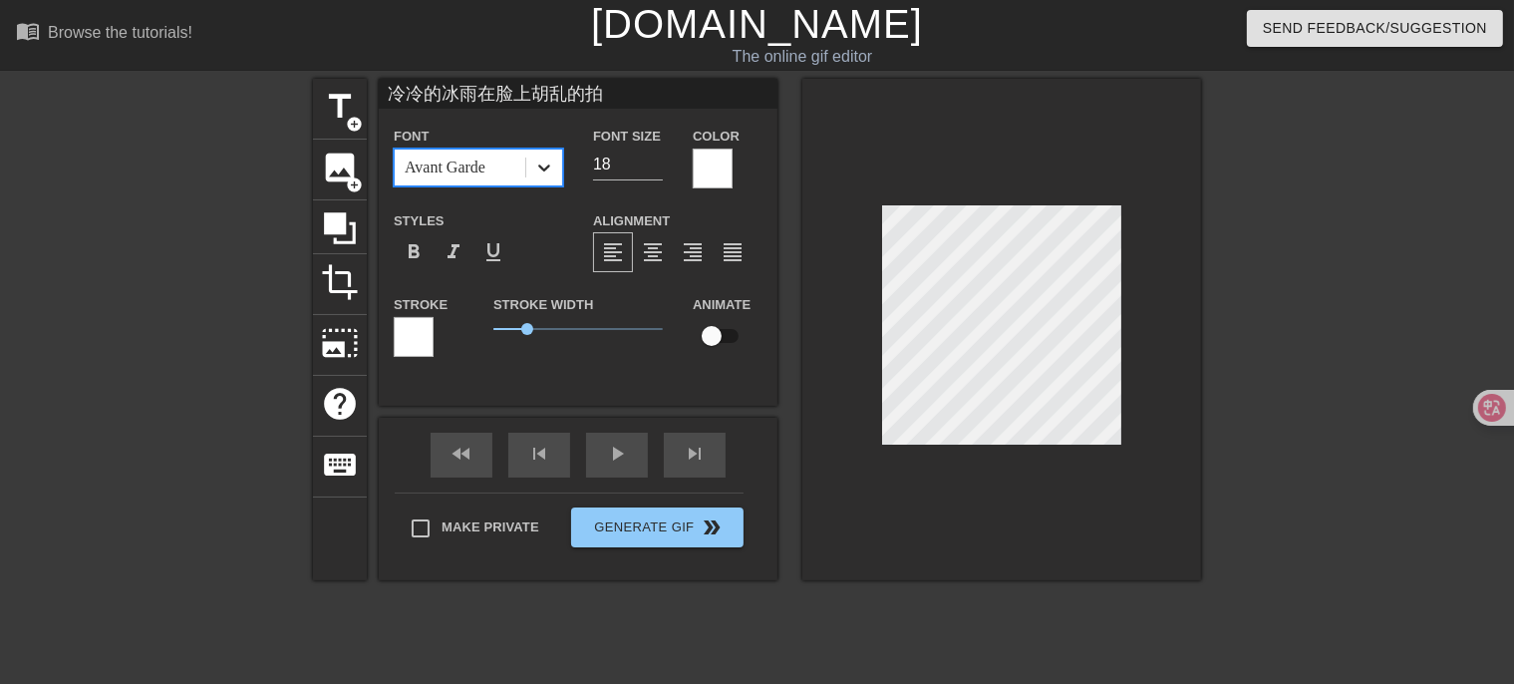
click at [546, 164] on icon at bounding box center [544, 167] width 20 height 20
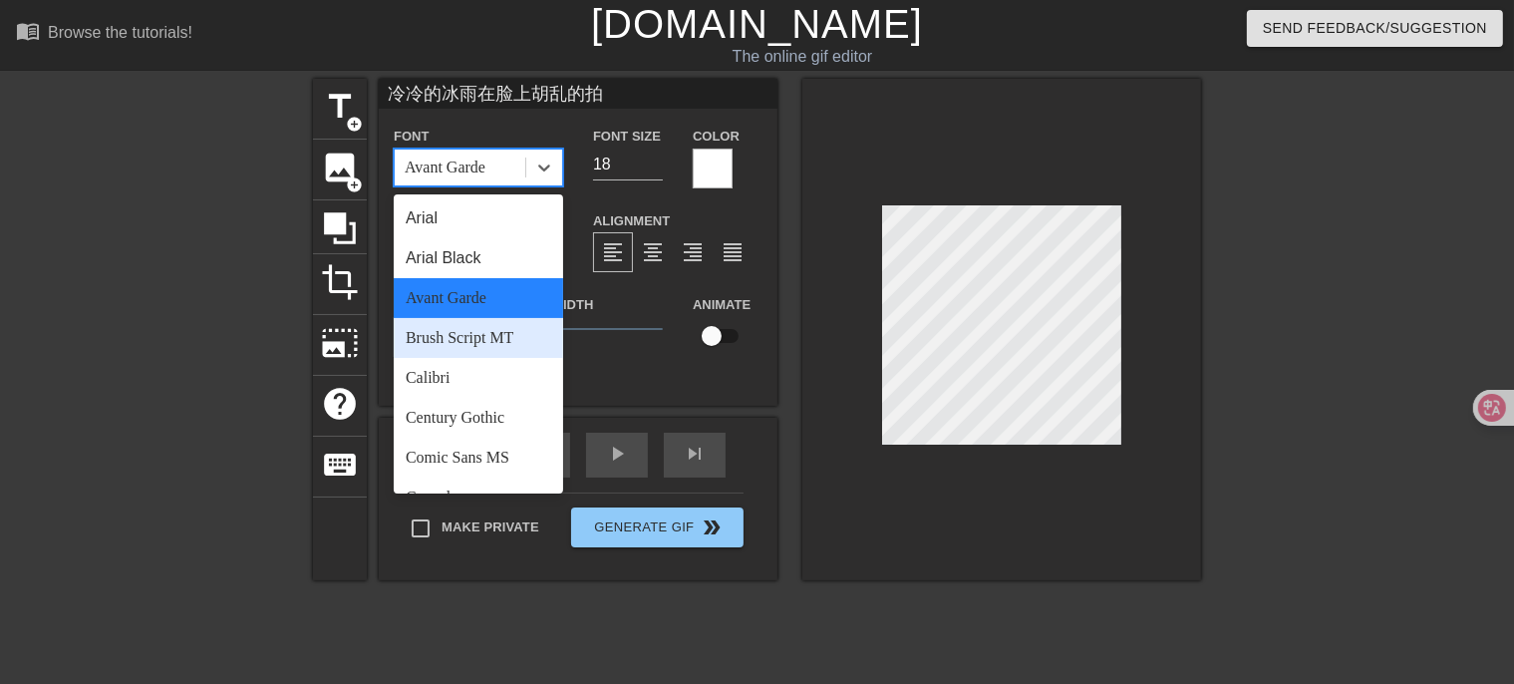
click at [491, 337] on div "Brush Script MT" at bounding box center [478, 338] width 169 height 40
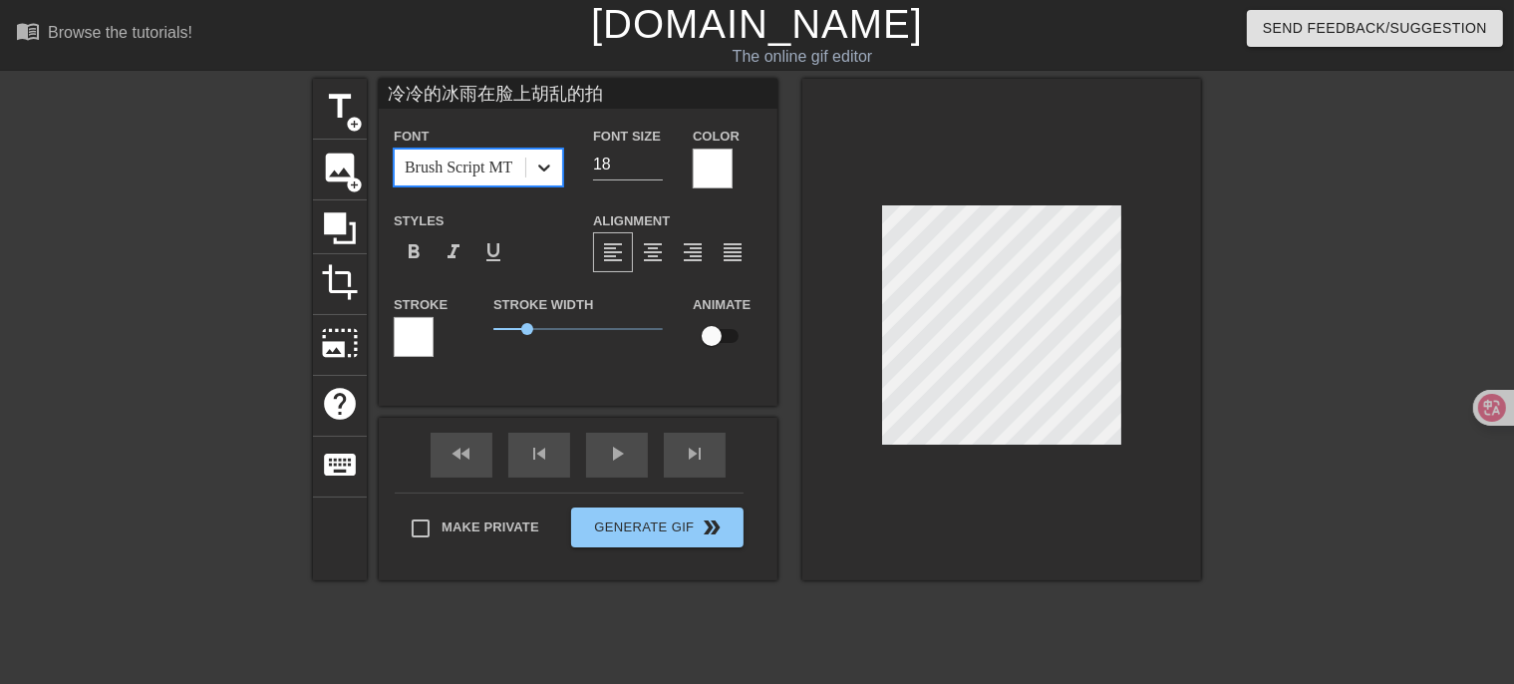
click at [546, 186] on div "Font option Brush Script MT, selected. 0 results available. Select is focused ,…" at bounding box center [478, 156] width 199 height 65
click at [547, 163] on icon at bounding box center [544, 167] width 20 height 20
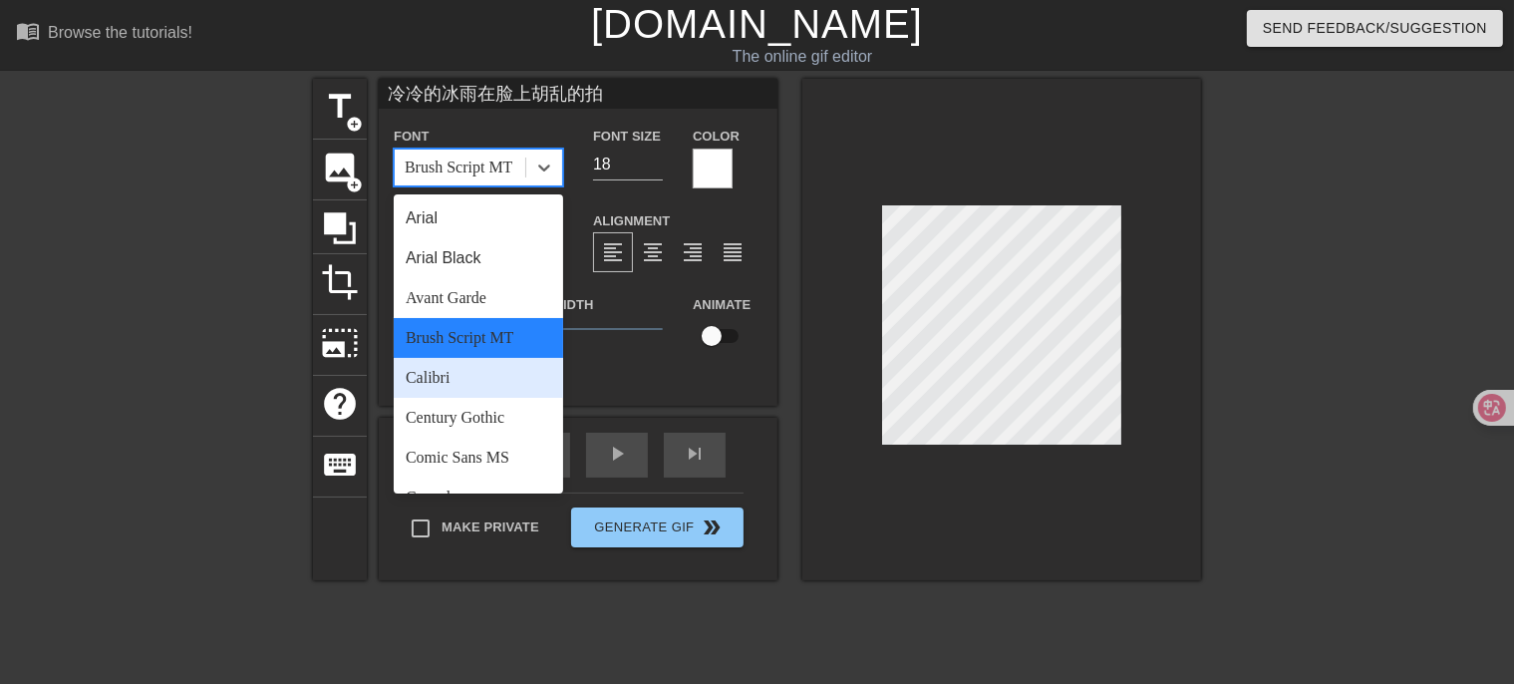
click at [502, 365] on div "Calibri" at bounding box center [478, 378] width 169 height 40
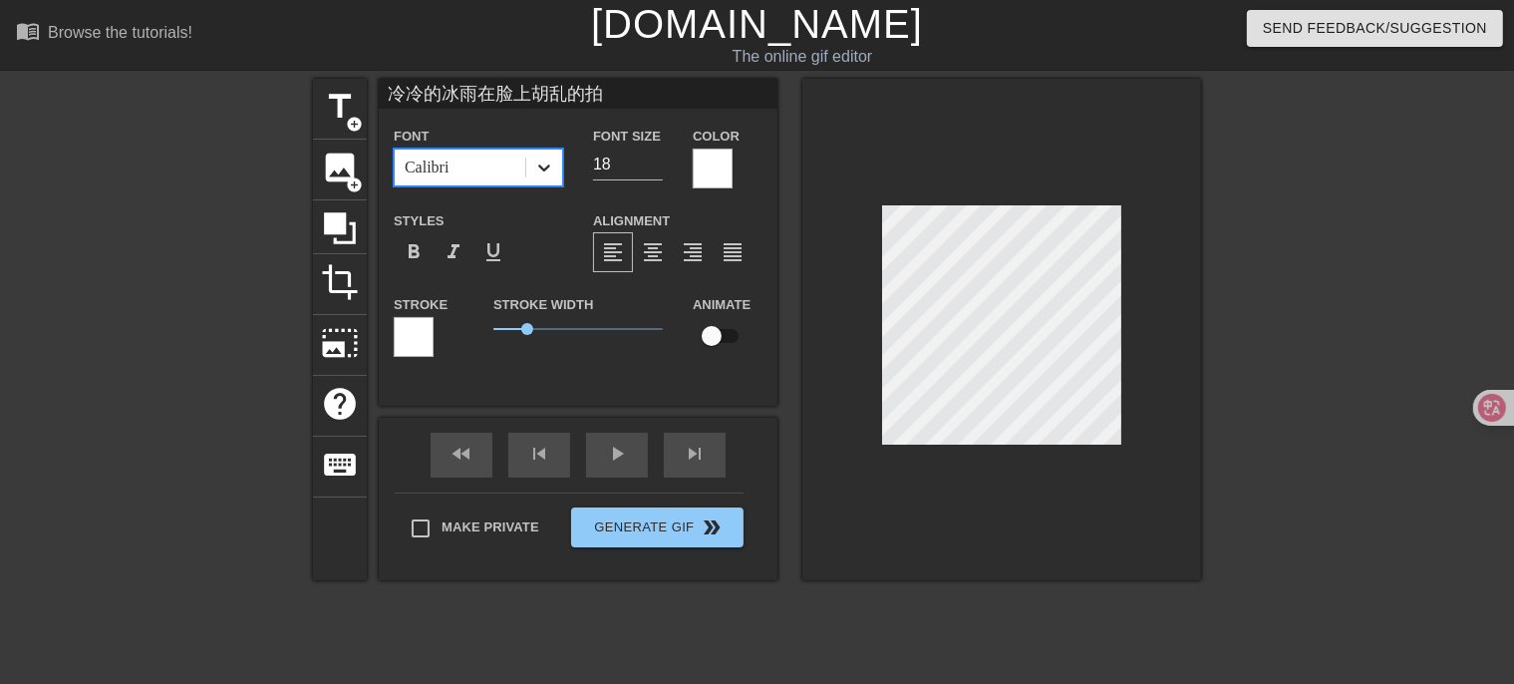
click at [551, 164] on icon at bounding box center [544, 167] width 20 height 20
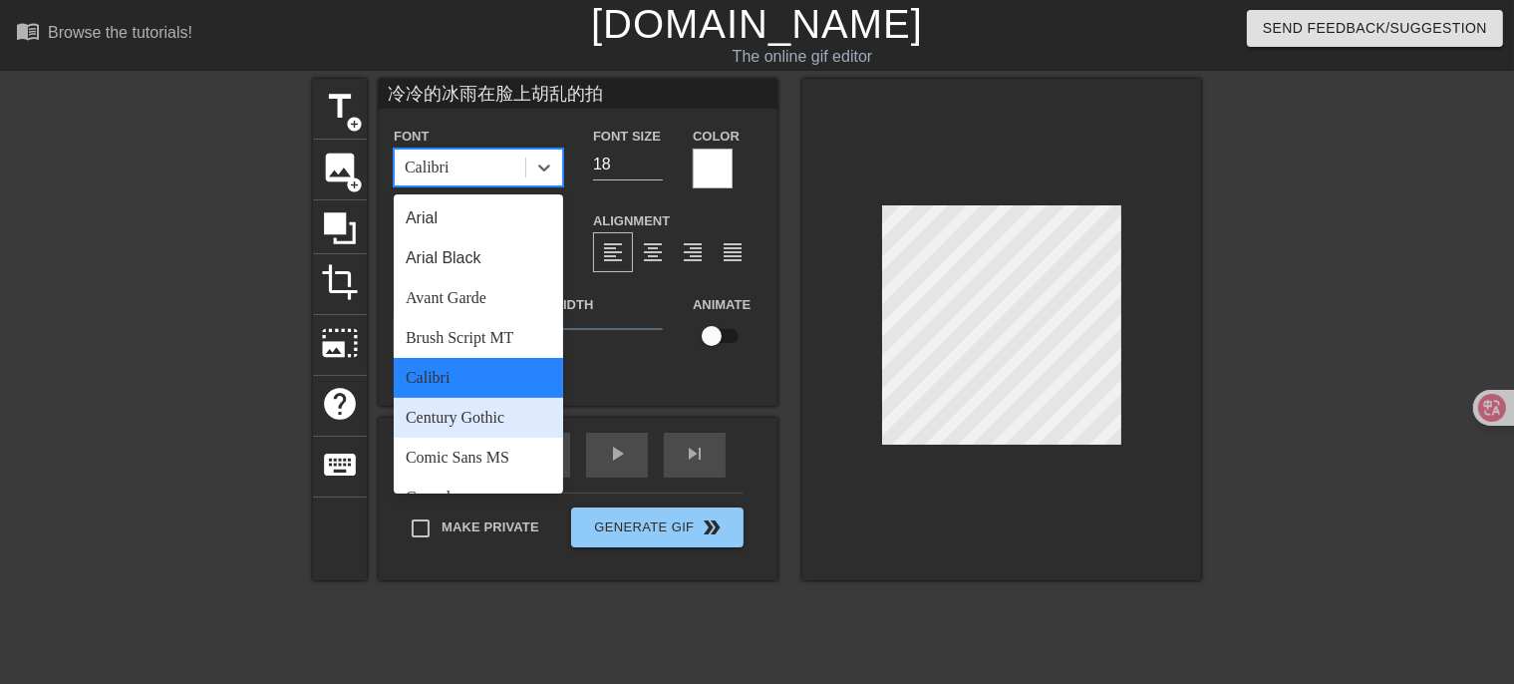
click at [493, 416] on div "Century Gothic" at bounding box center [478, 418] width 169 height 40
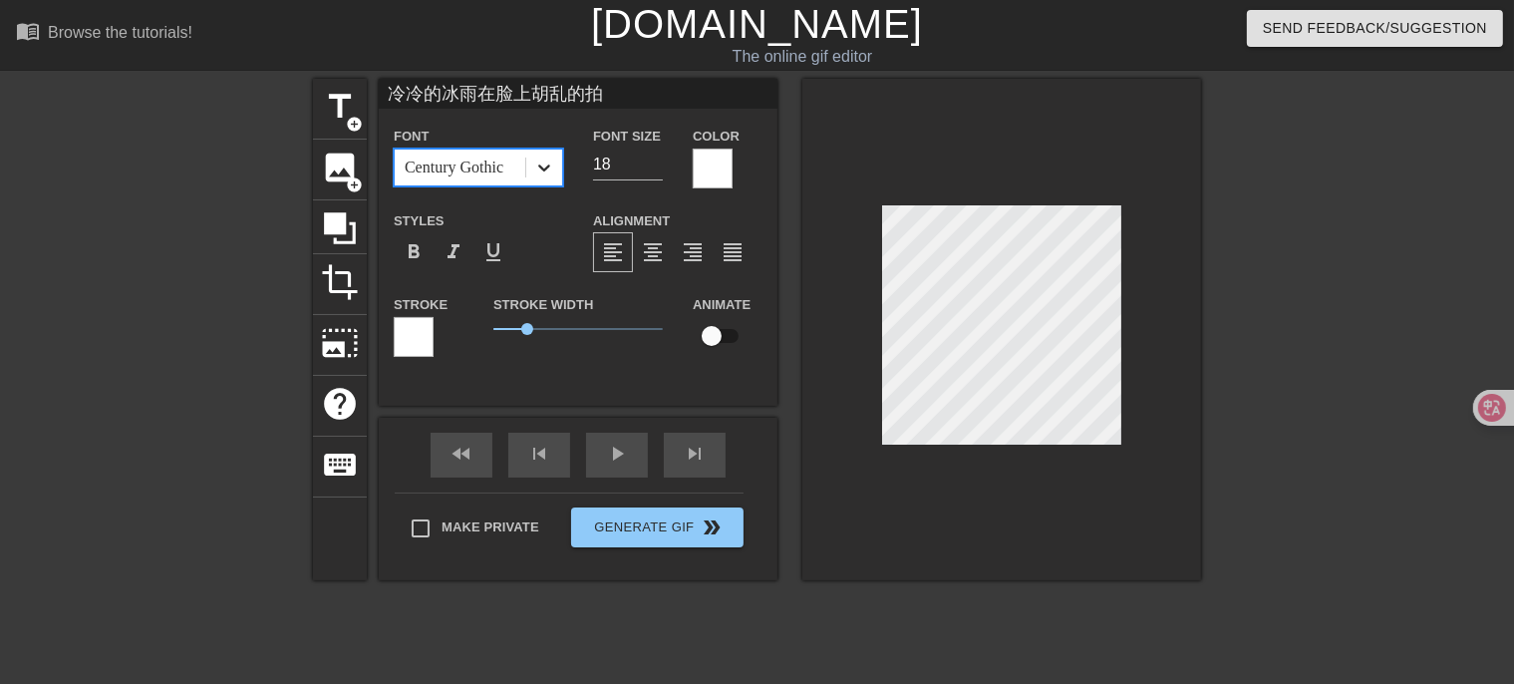
click at [546, 158] on icon at bounding box center [544, 167] width 20 height 20
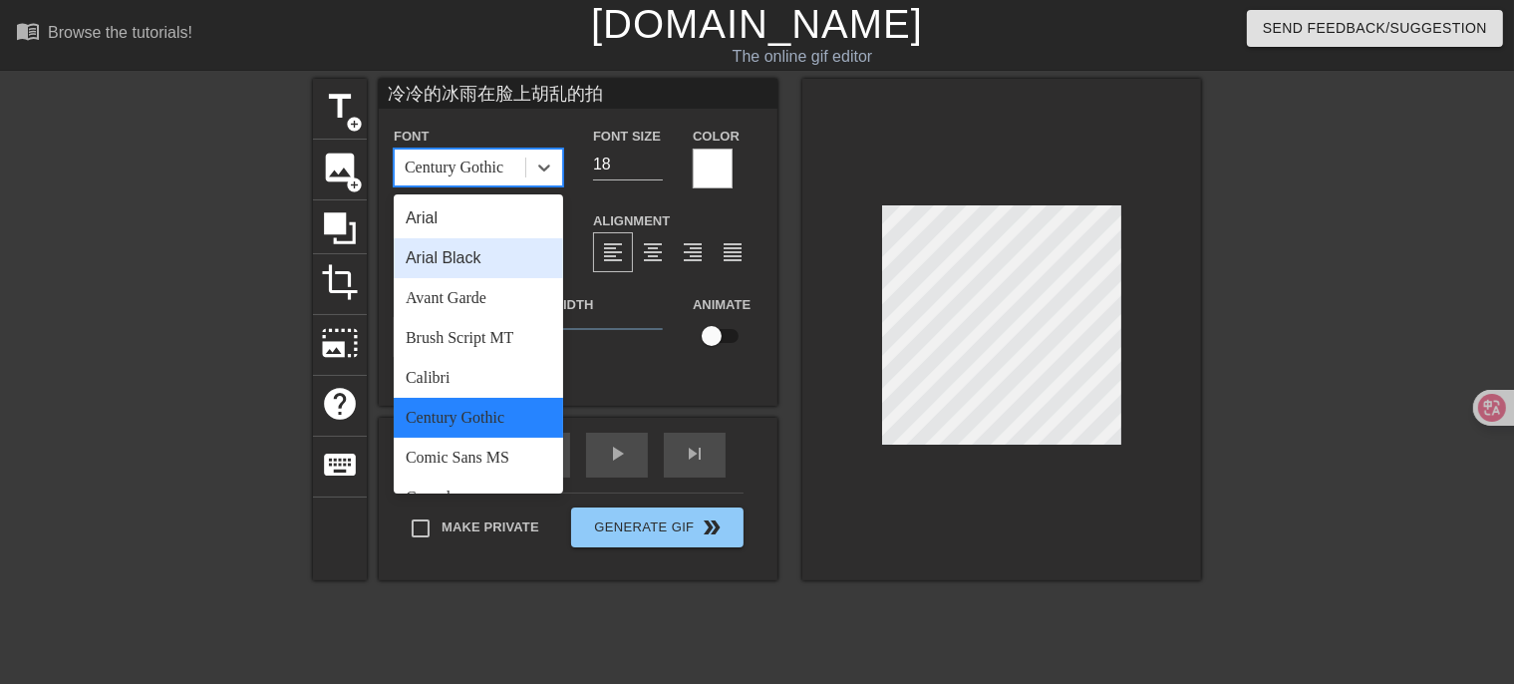
click at [480, 264] on div "Arial Black" at bounding box center [478, 258] width 169 height 40
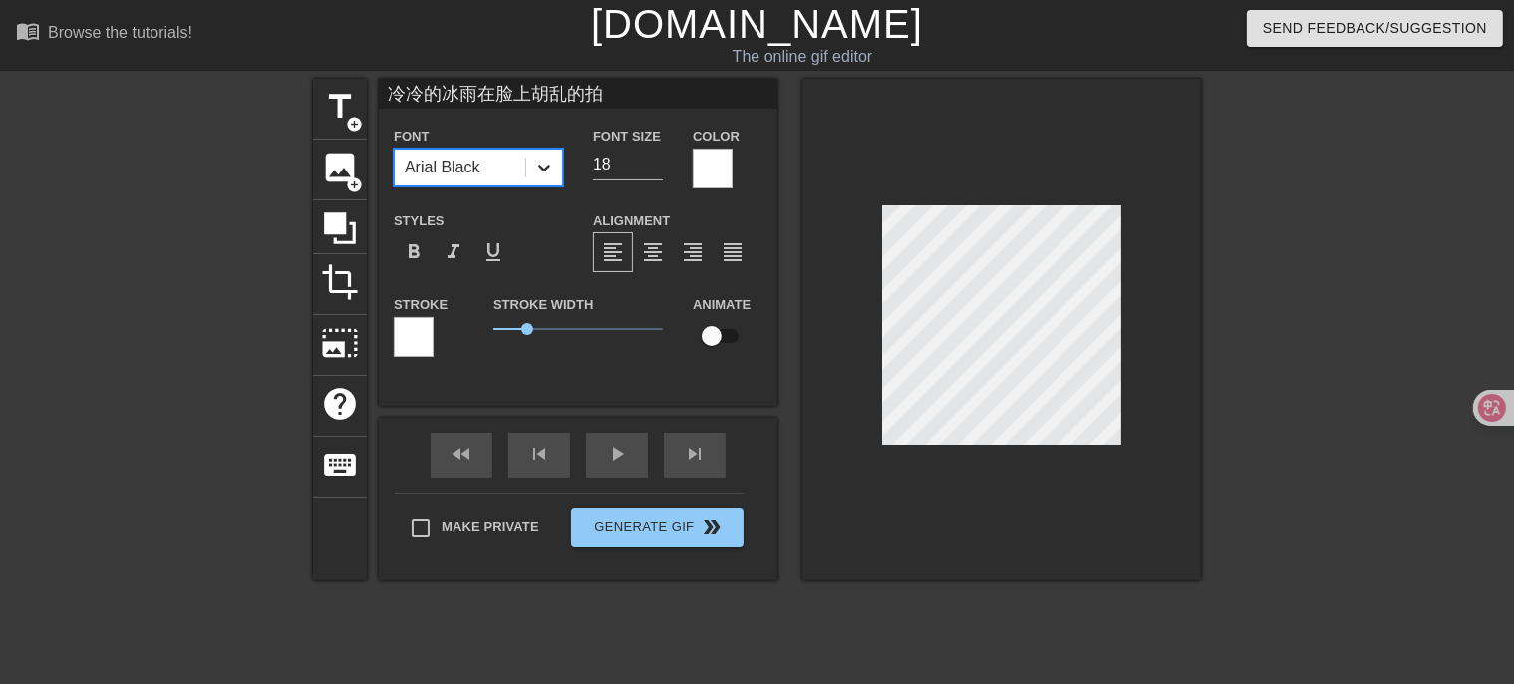
drag, startPoint x: 543, startPoint y: 160, endPoint x: 534, endPoint y: 176, distance: 18.3
click at [542, 160] on icon at bounding box center [544, 167] width 20 height 20
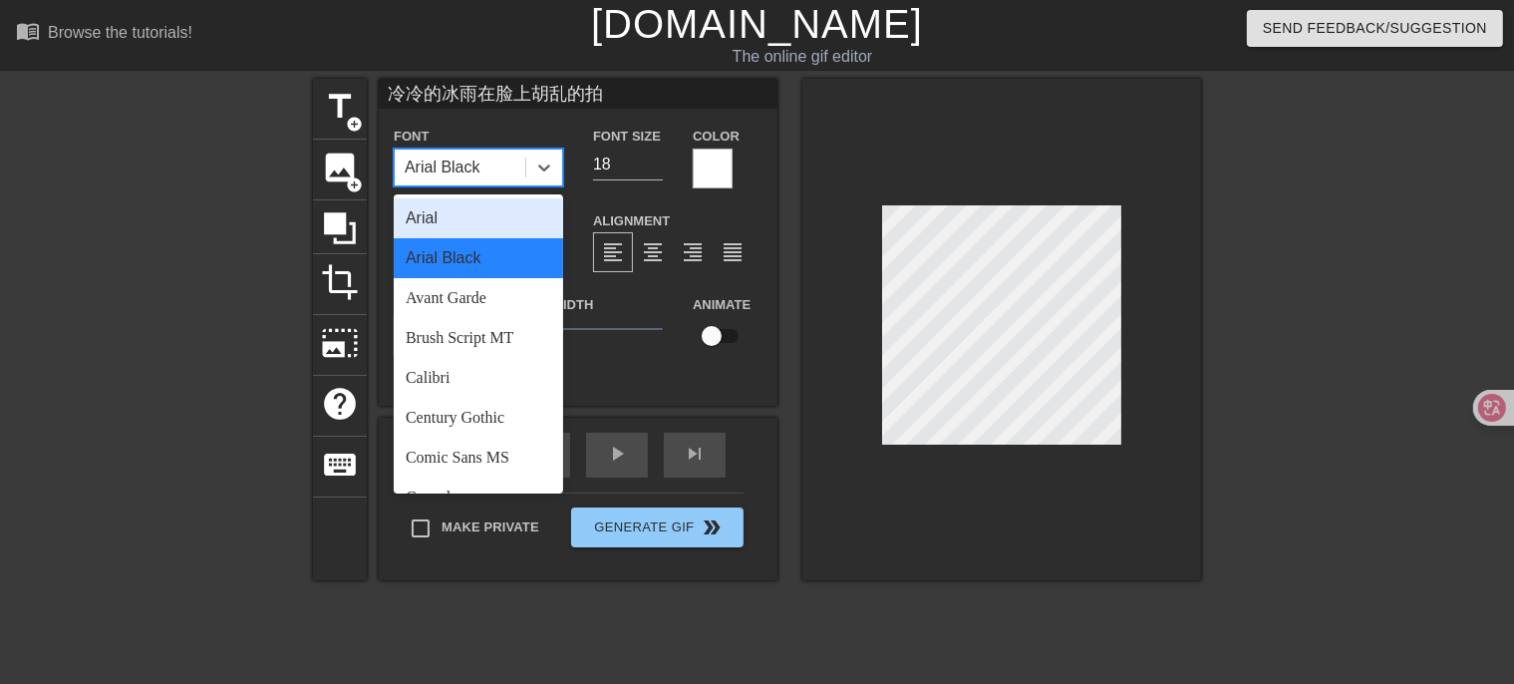
click at [486, 224] on div "Arial" at bounding box center [478, 218] width 169 height 40
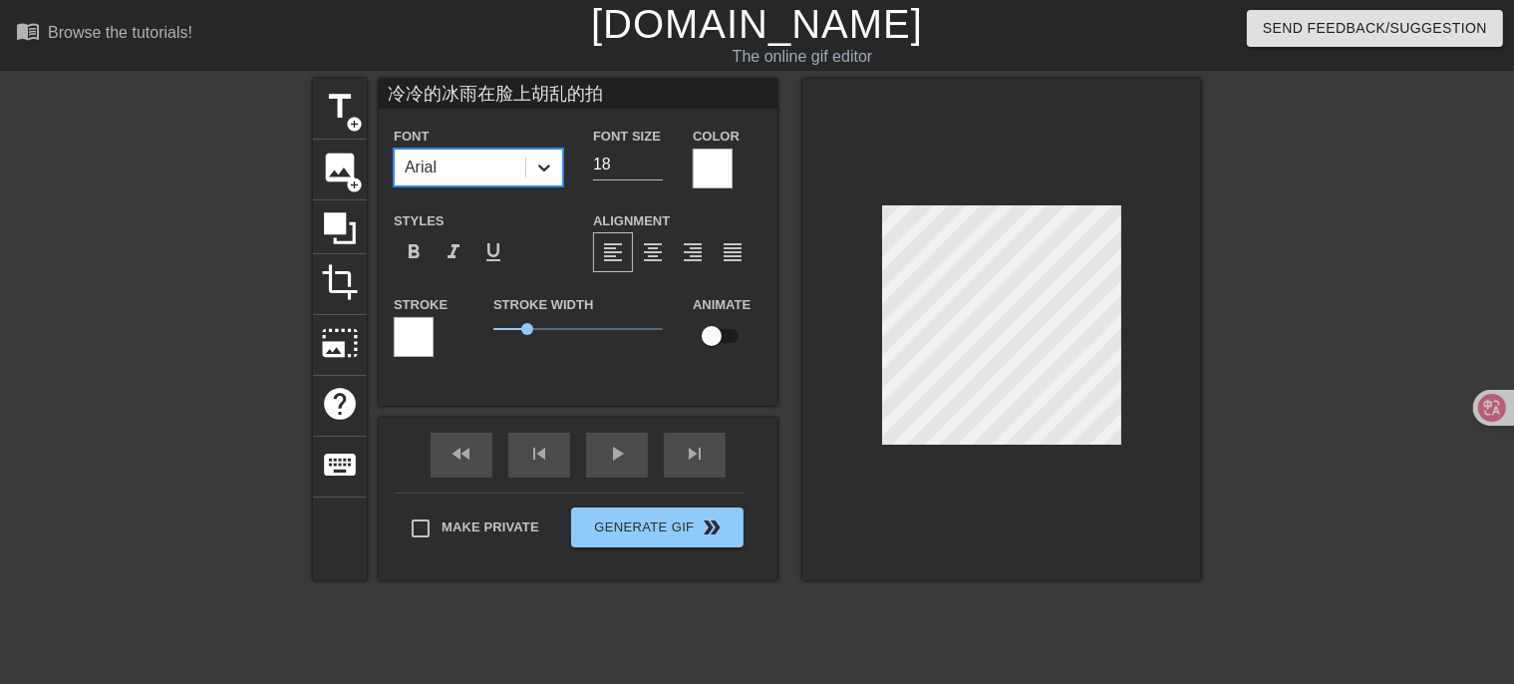
click at [540, 173] on icon at bounding box center [544, 167] width 20 height 20
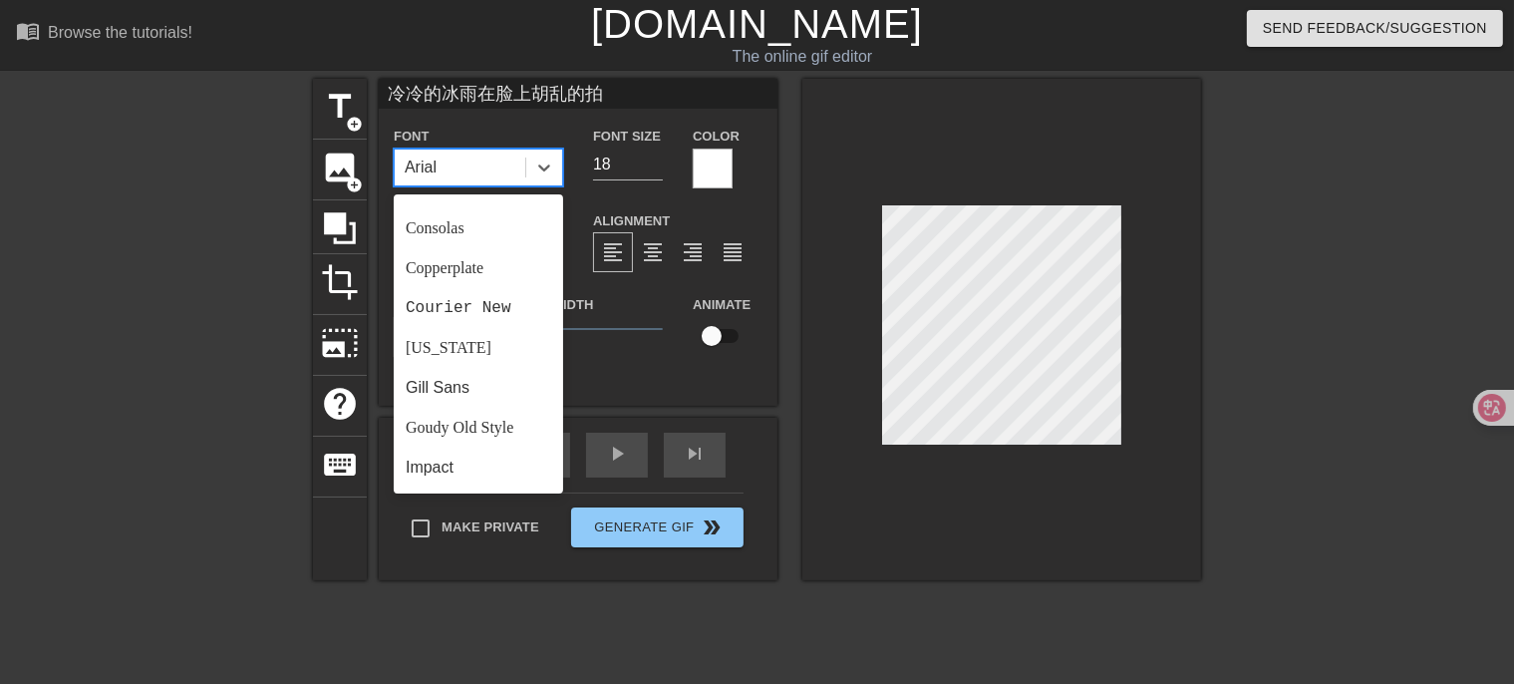
scroll to position [299, 0]
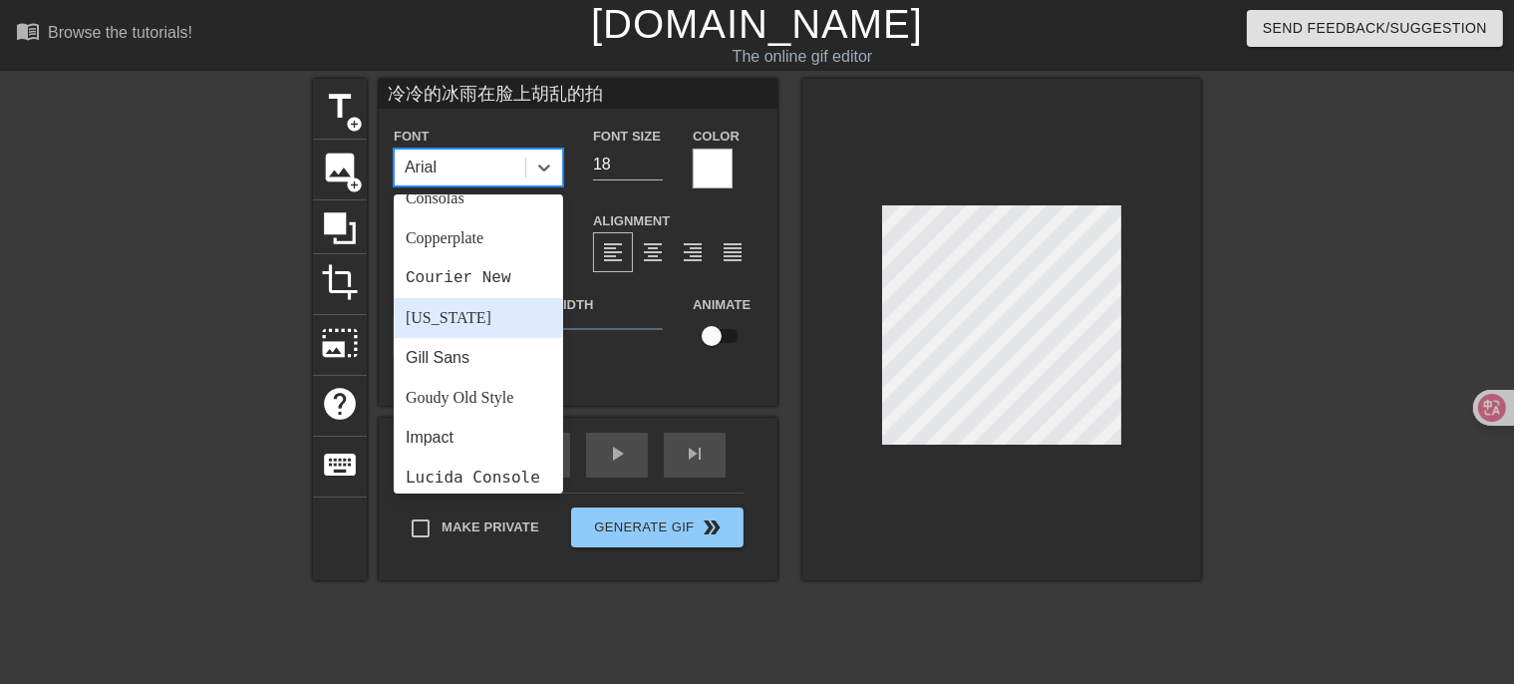
click at [498, 331] on div "[US_STATE]" at bounding box center [478, 318] width 169 height 40
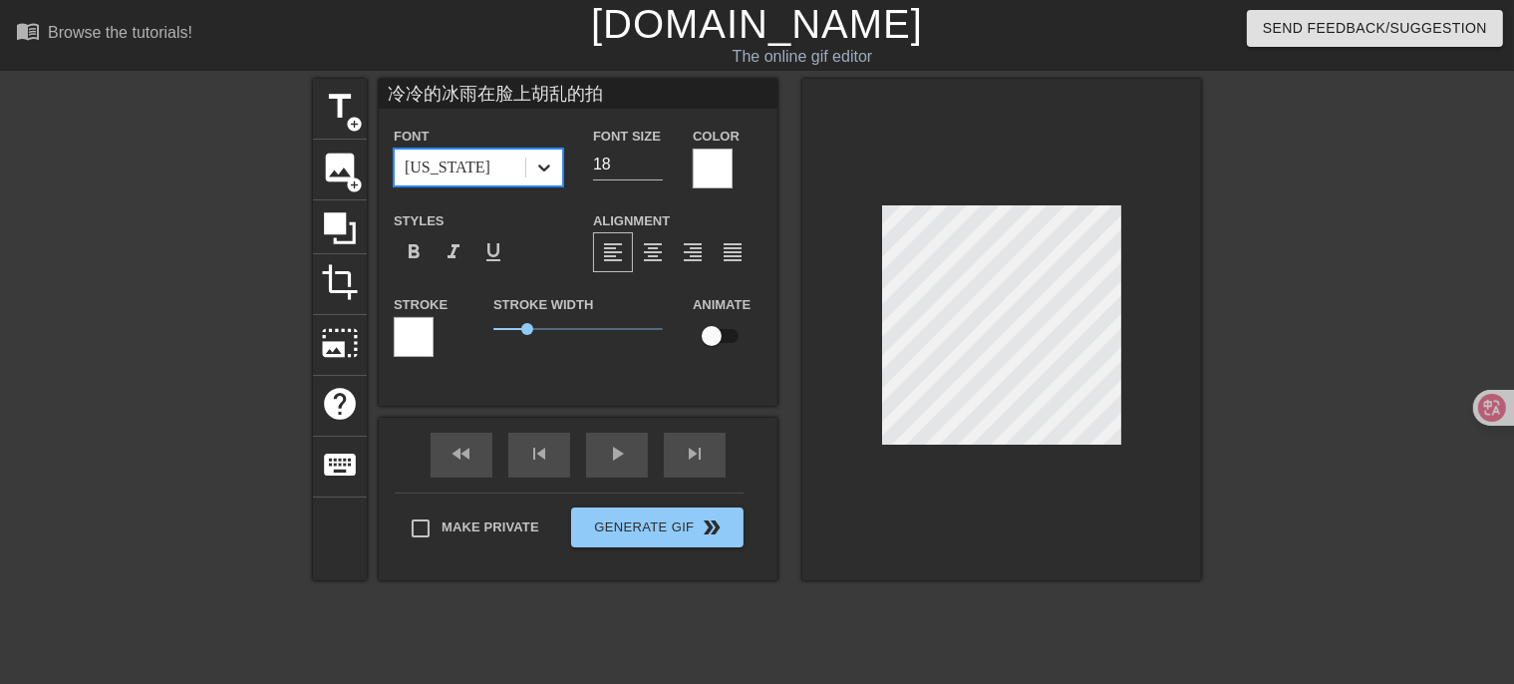
click at [547, 163] on icon at bounding box center [544, 167] width 20 height 20
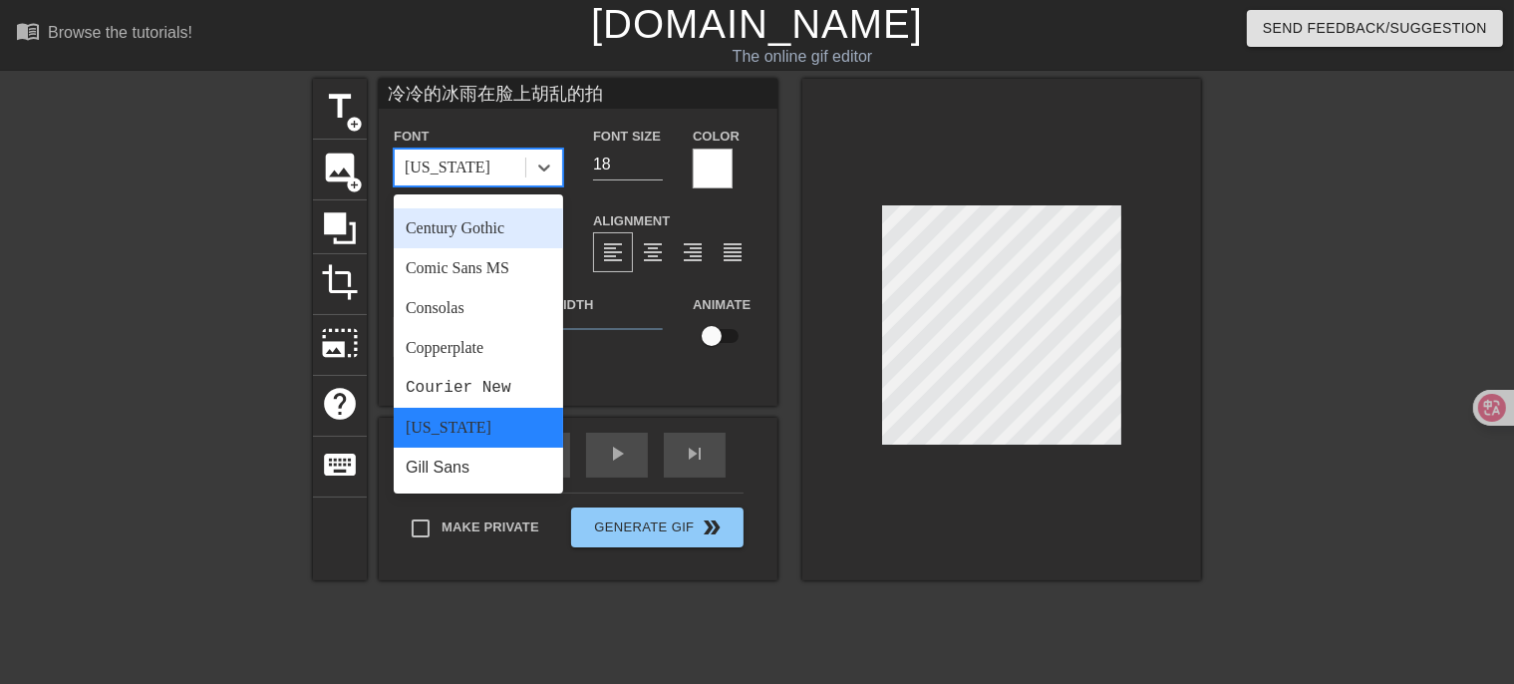
scroll to position [199, 0]
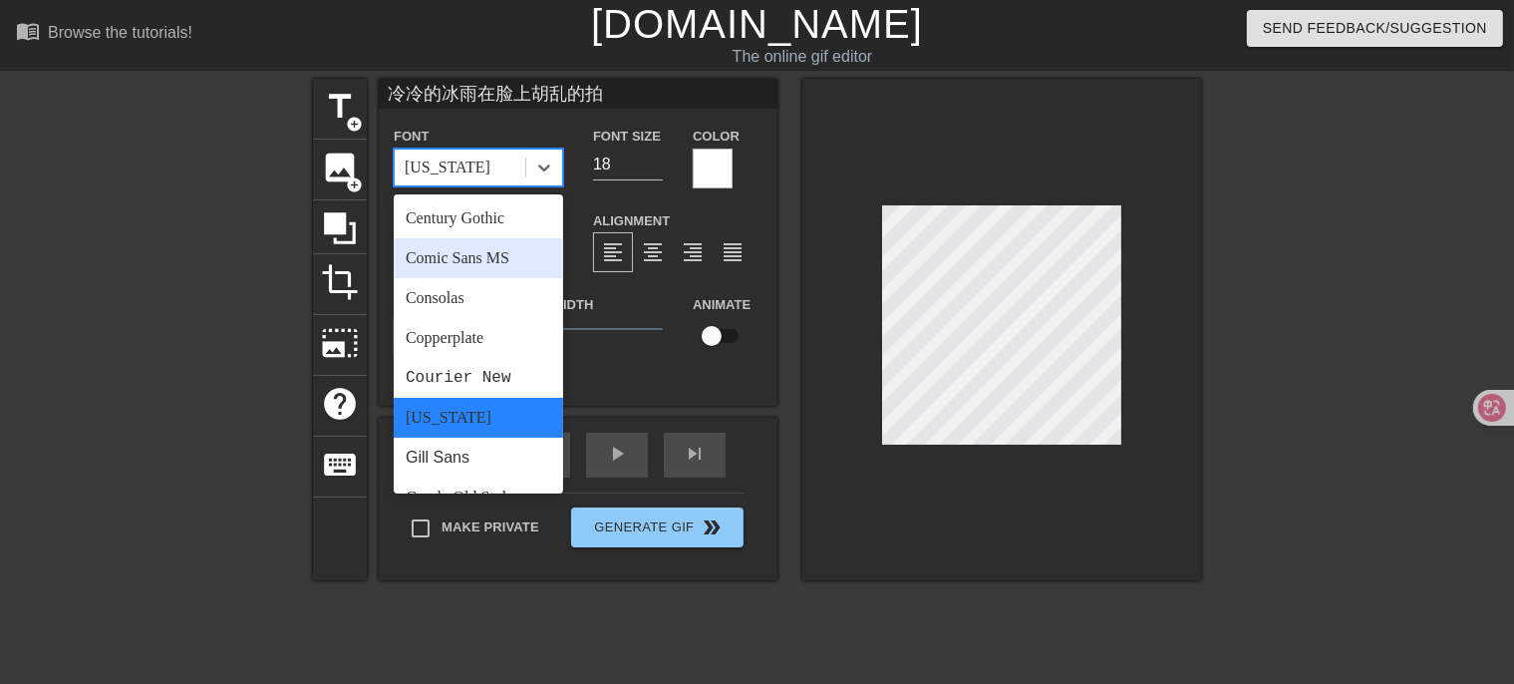
click at [499, 248] on div "Comic Sans MS" at bounding box center [478, 258] width 169 height 40
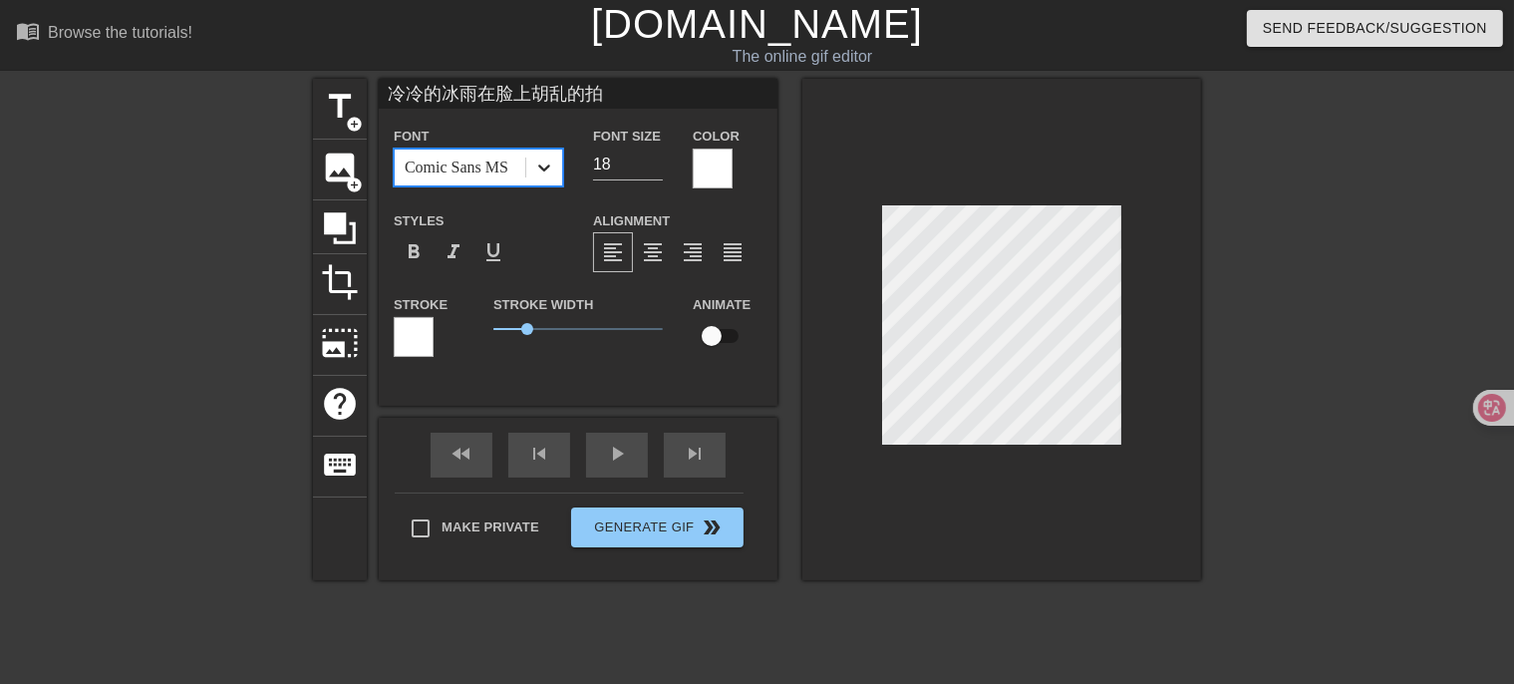
click at [538, 169] on icon at bounding box center [544, 167] width 20 height 20
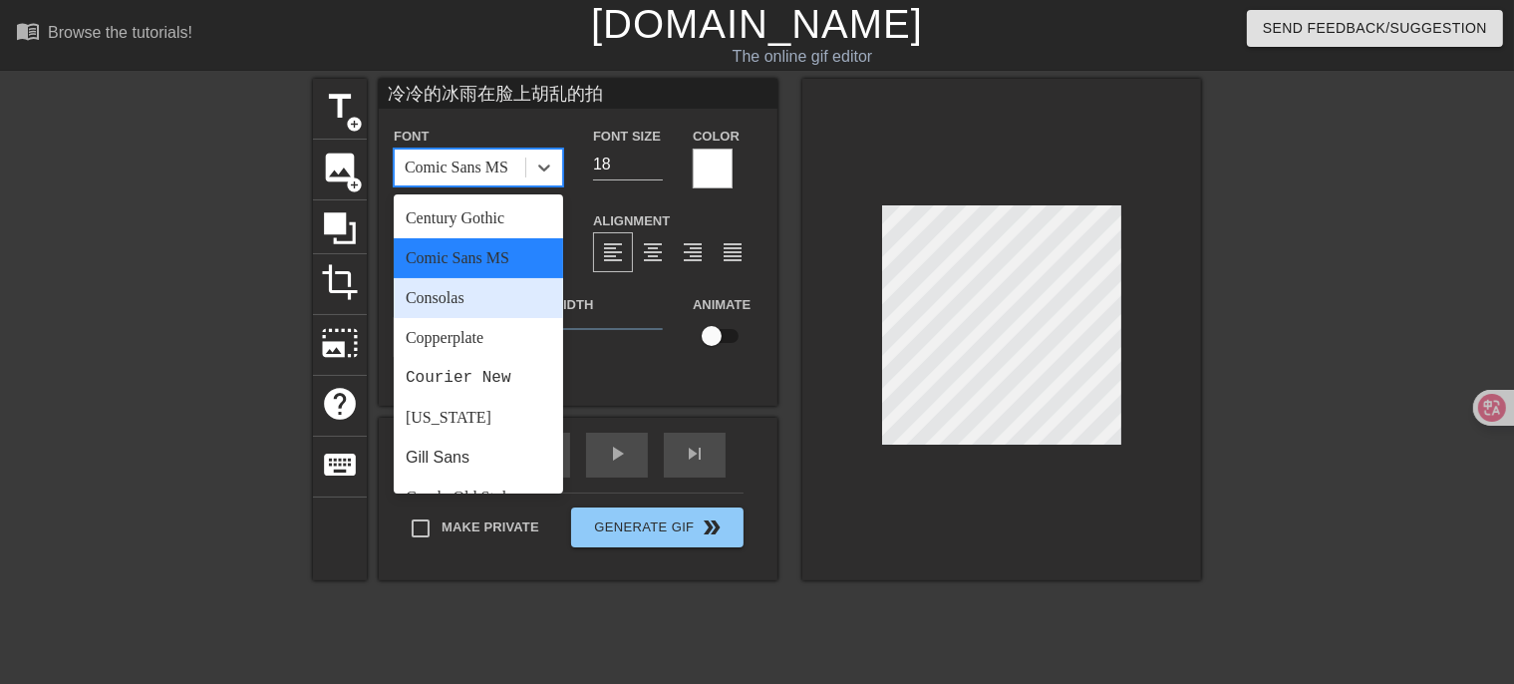
click at [491, 297] on div "Consolas" at bounding box center [478, 298] width 169 height 40
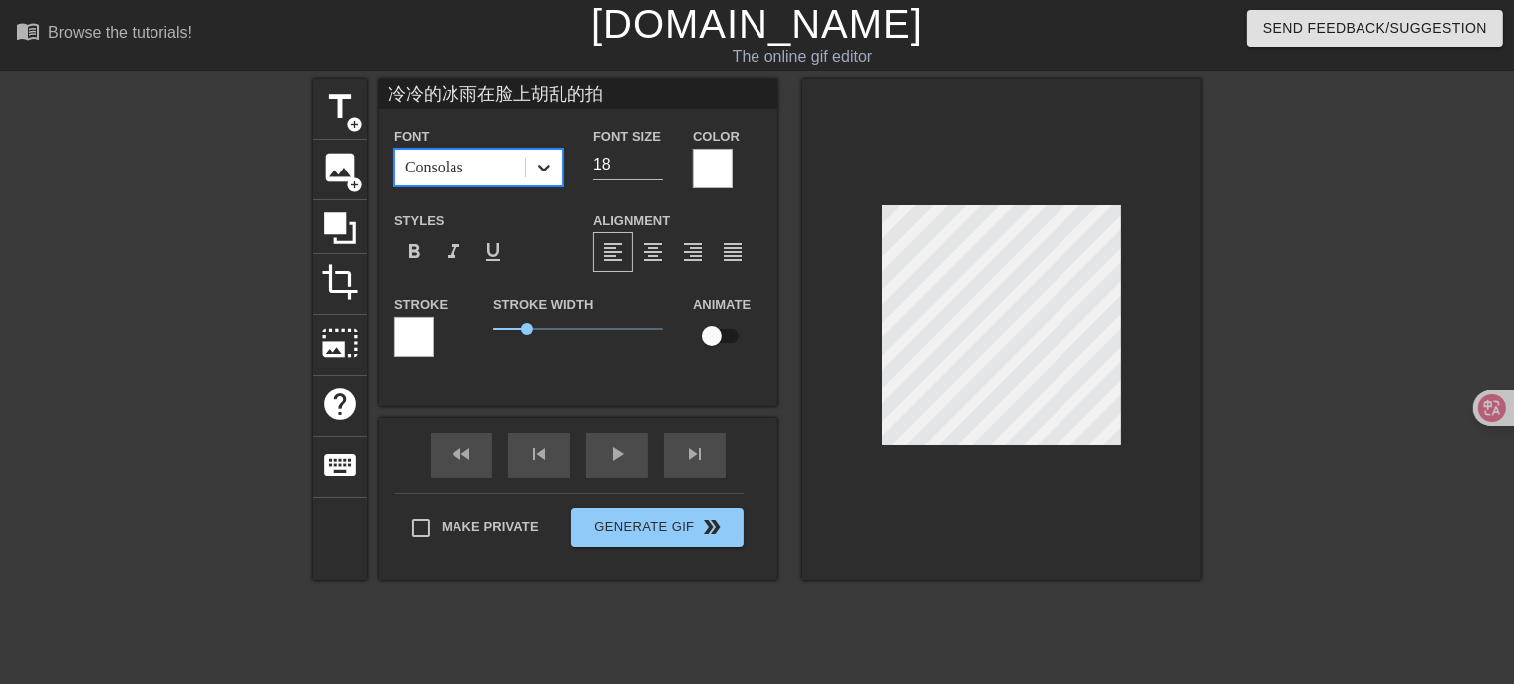
click at [554, 160] on div at bounding box center [544, 168] width 36 height 36
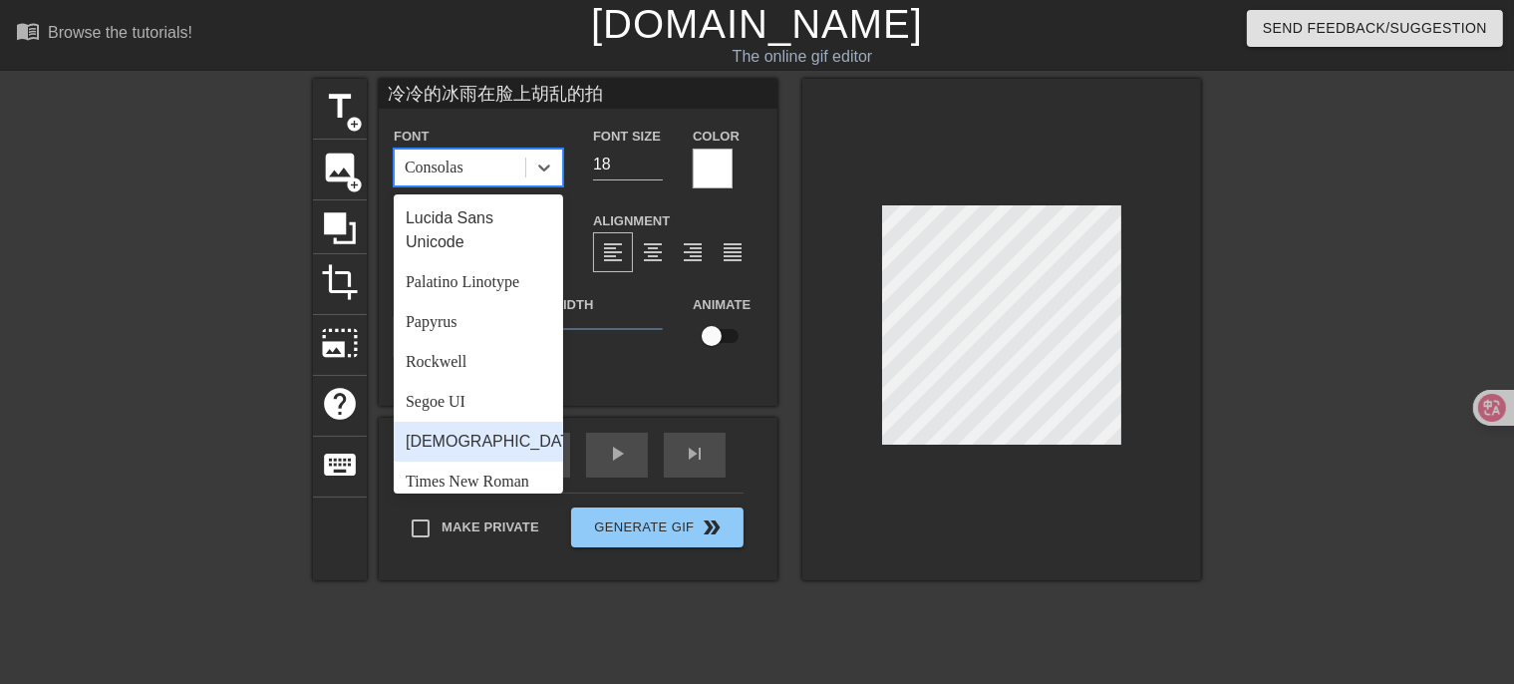
scroll to position [714, 0]
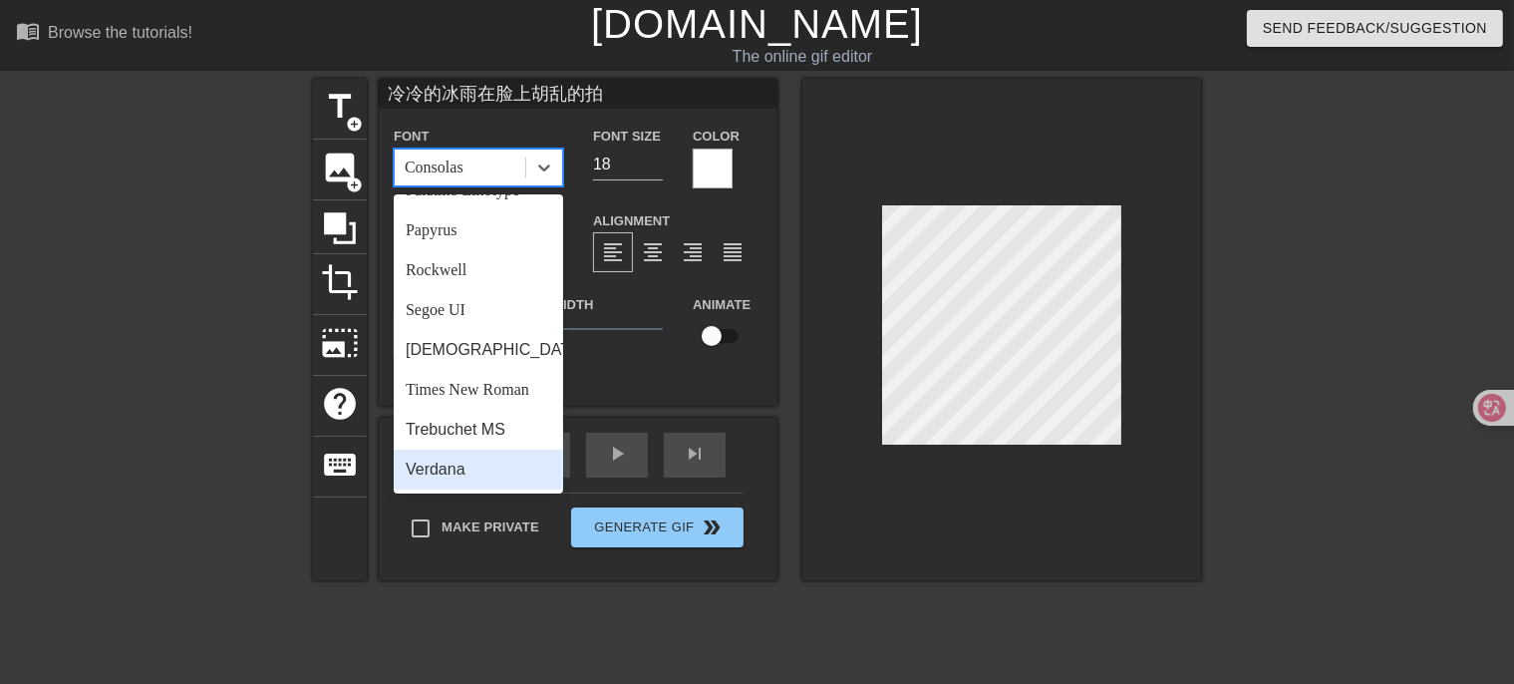
click at [475, 480] on div "Verdana" at bounding box center [478, 470] width 169 height 40
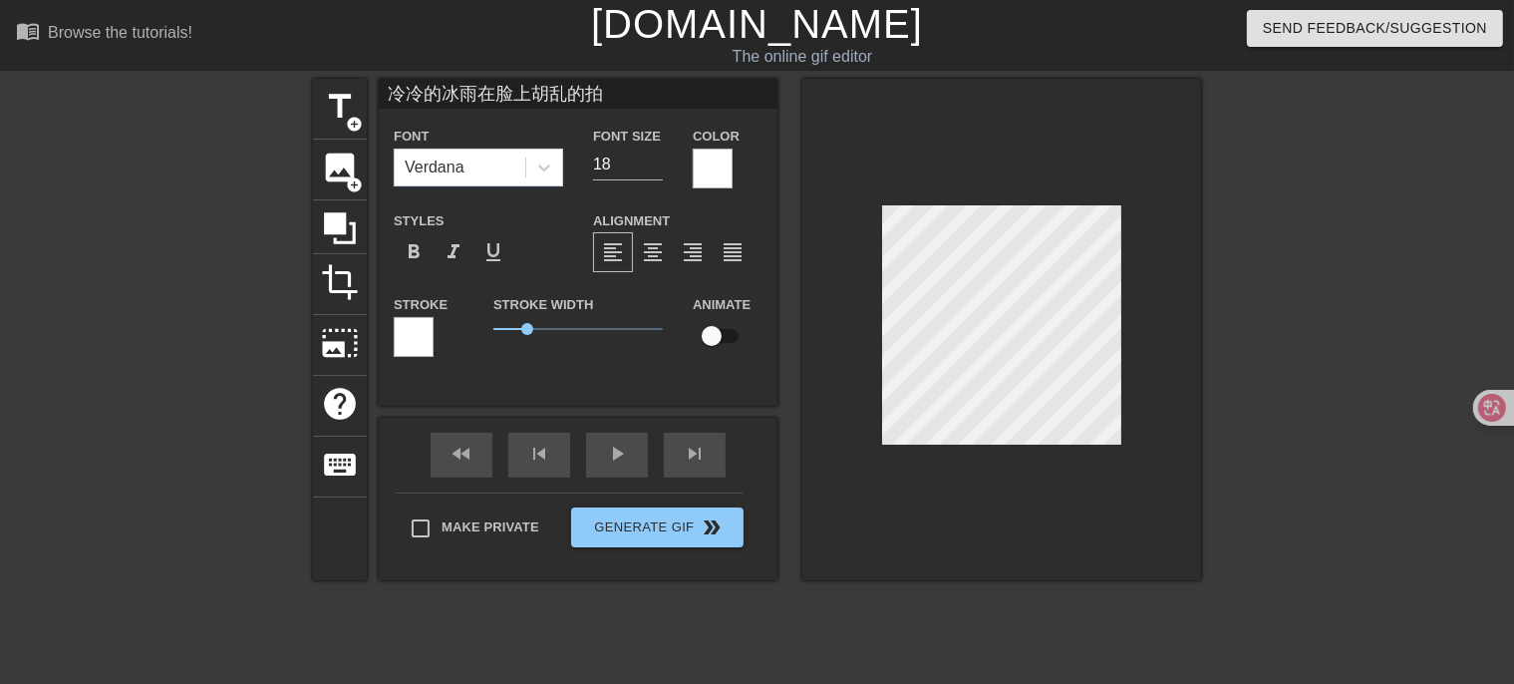
click at [558, 216] on div "Styles format_bold format_italic format_underline" at bounding box center [478, 240] width 199 height 65
click at [480, 94] on input "冷冷的冰雨在脸上胡乱的拍" at bounding box center [578, 94] width 399 height 30
type input "冷冷的冰雨在脸上胡乱的拍"
type textarea "冷冷的冰雨在脸上 胡乱的拍"
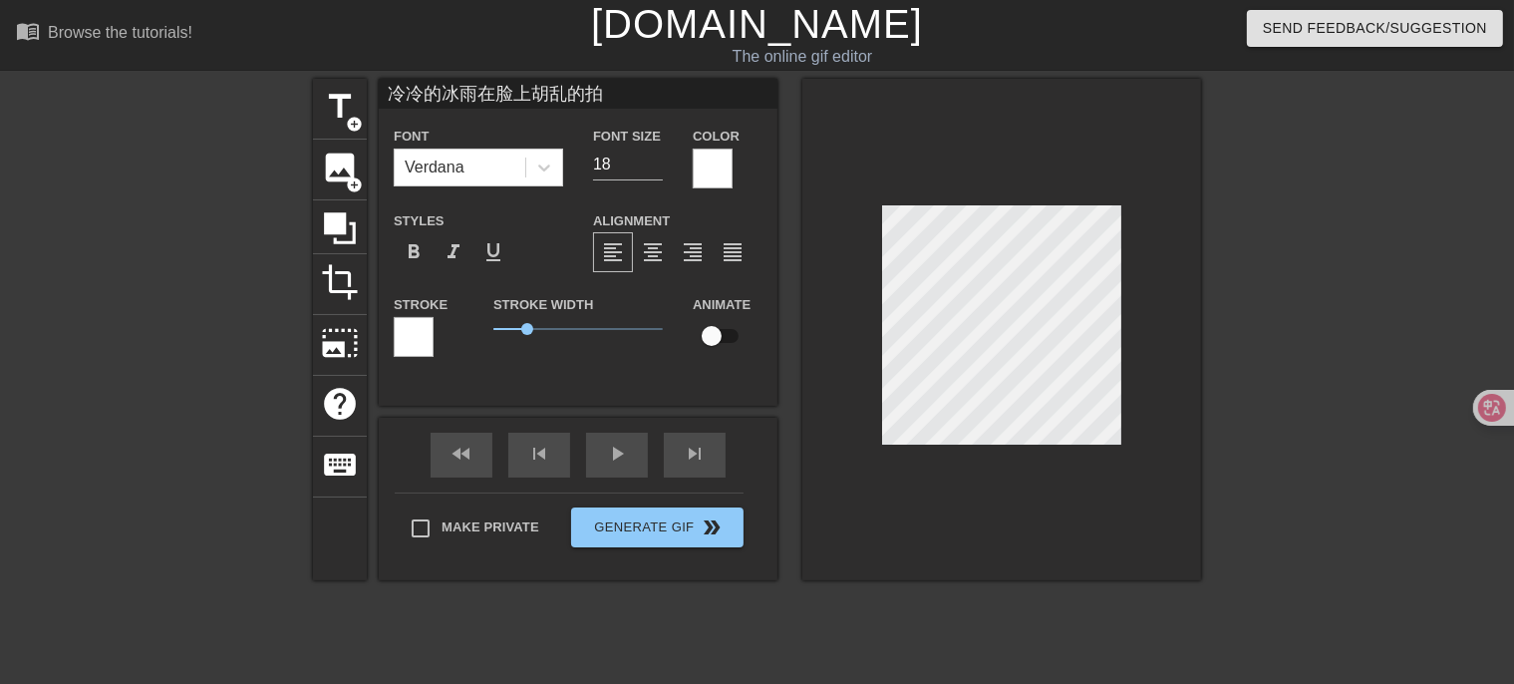
scroll to position [2, 3]
drag, startPoint x: 525, startPoint y: 329, endPoint x: 490, endPoint y: 325, distance: 35.1
click at [490, 325] on span "0" at bounding box center [493, 329] width 12 height 12
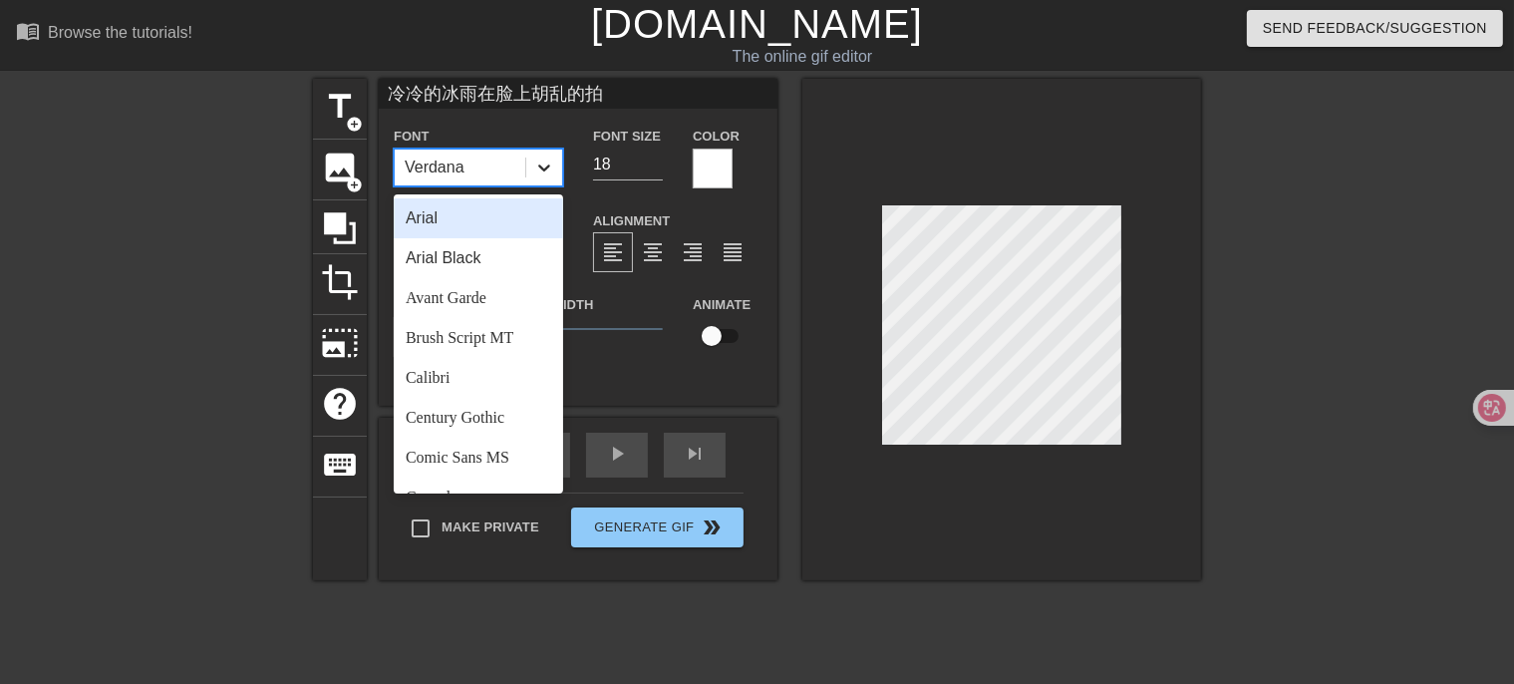
click at [543, 177] on div at bounding box center [544, 168] width 36 height 36
click at [481, 218] on div "Arial" at bounding box center [478, 218] width 169 height 40
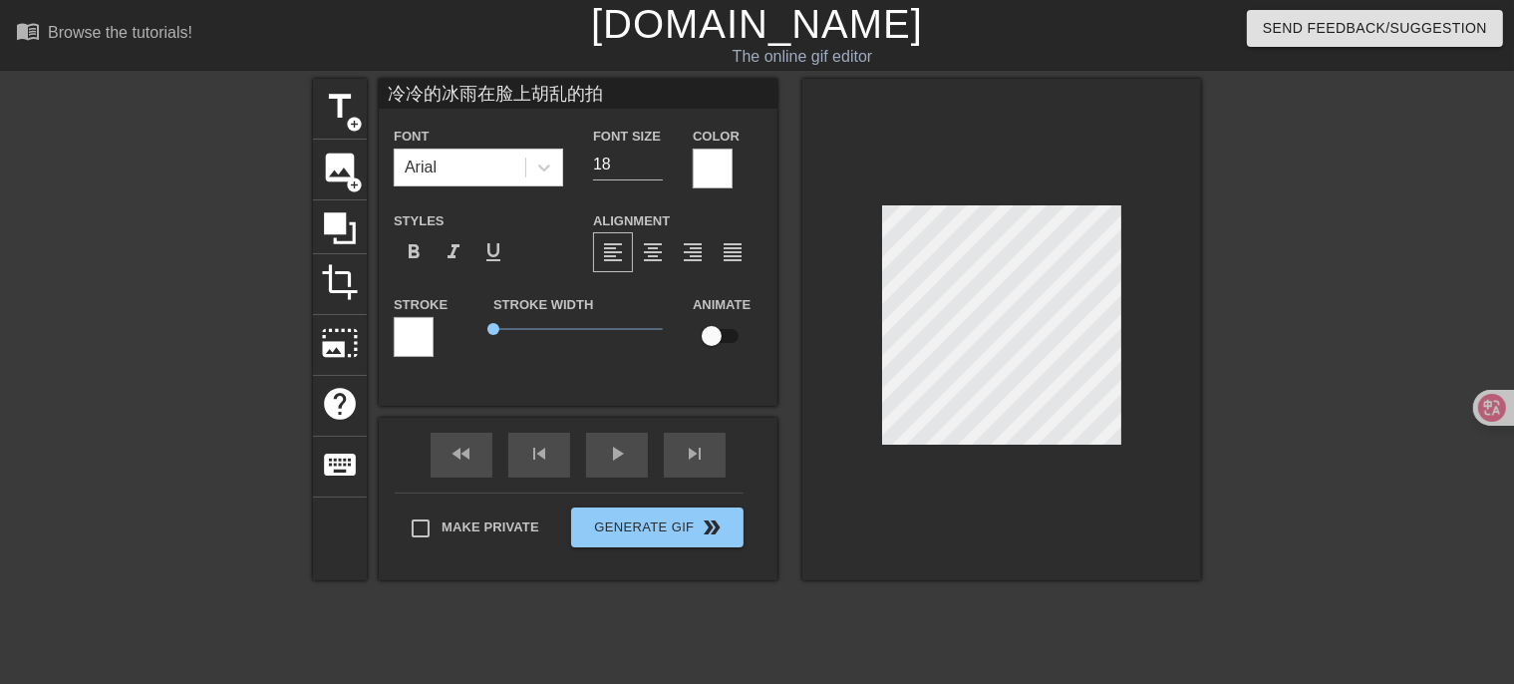
scroll to position [3, 4]
click at [530, 168] on div at bounding box center [544, 168] width 36 height 36
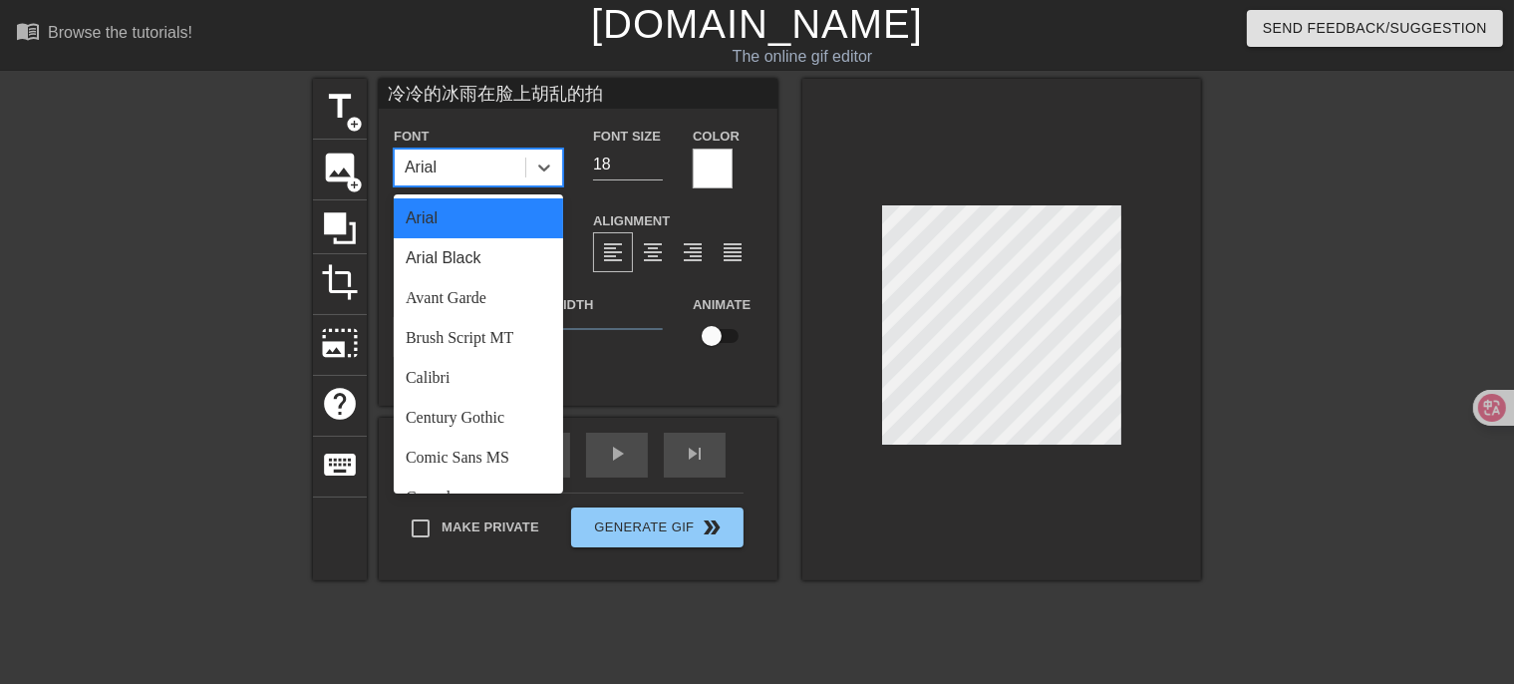
click at [459, 228] on div "Arial" at bounding box center [478, 218] width 169 height 40
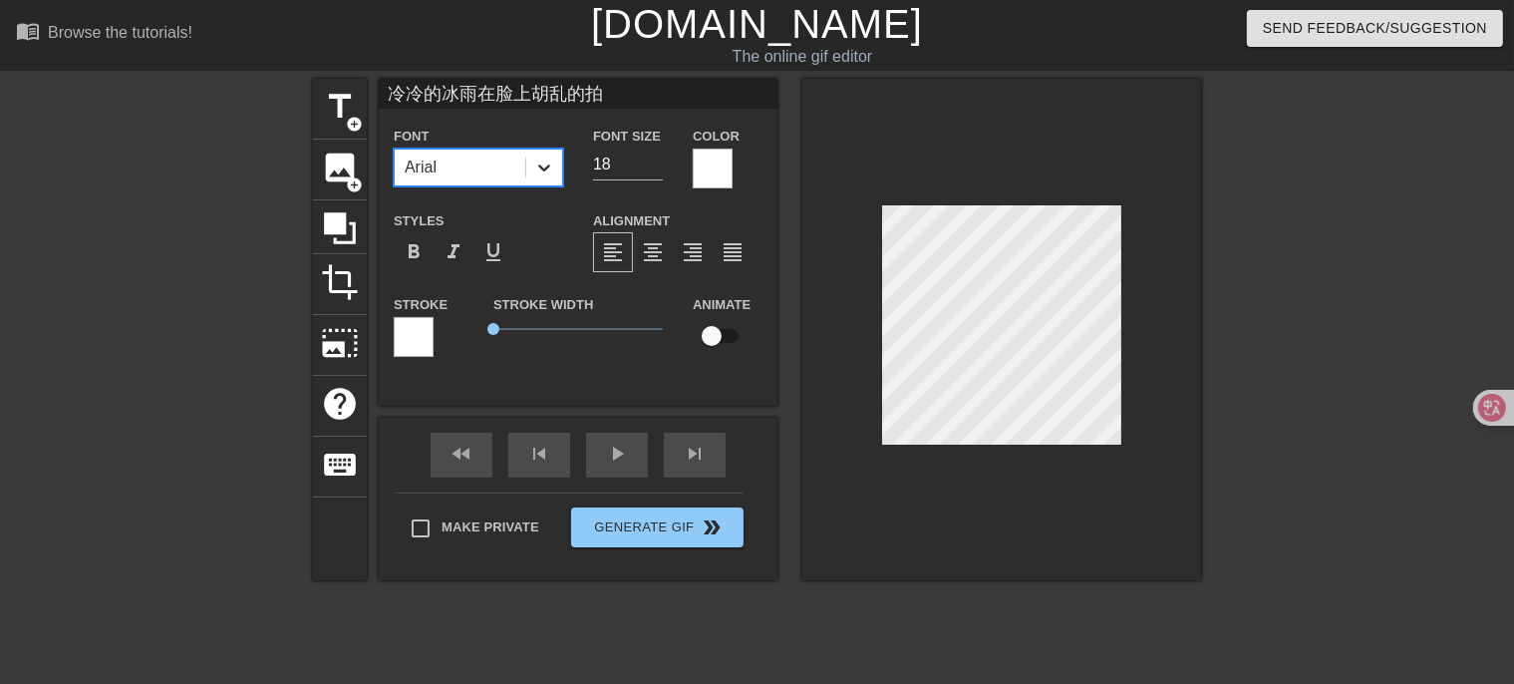
click at [550, 179] on div at bounding box center [544, 168] width 36 height 36
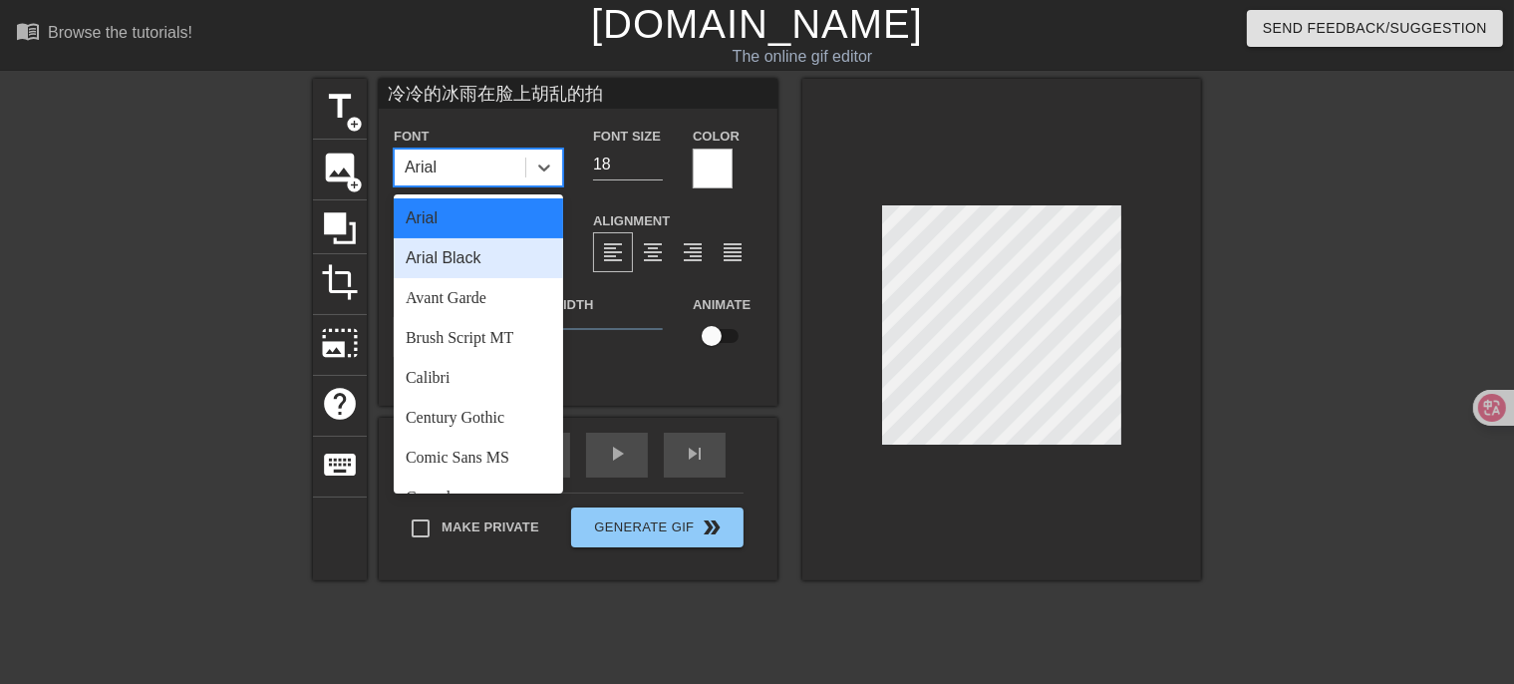
click at [508, 253] on div "Arial Black" at bounding box center [478, 258] width 169 height 40
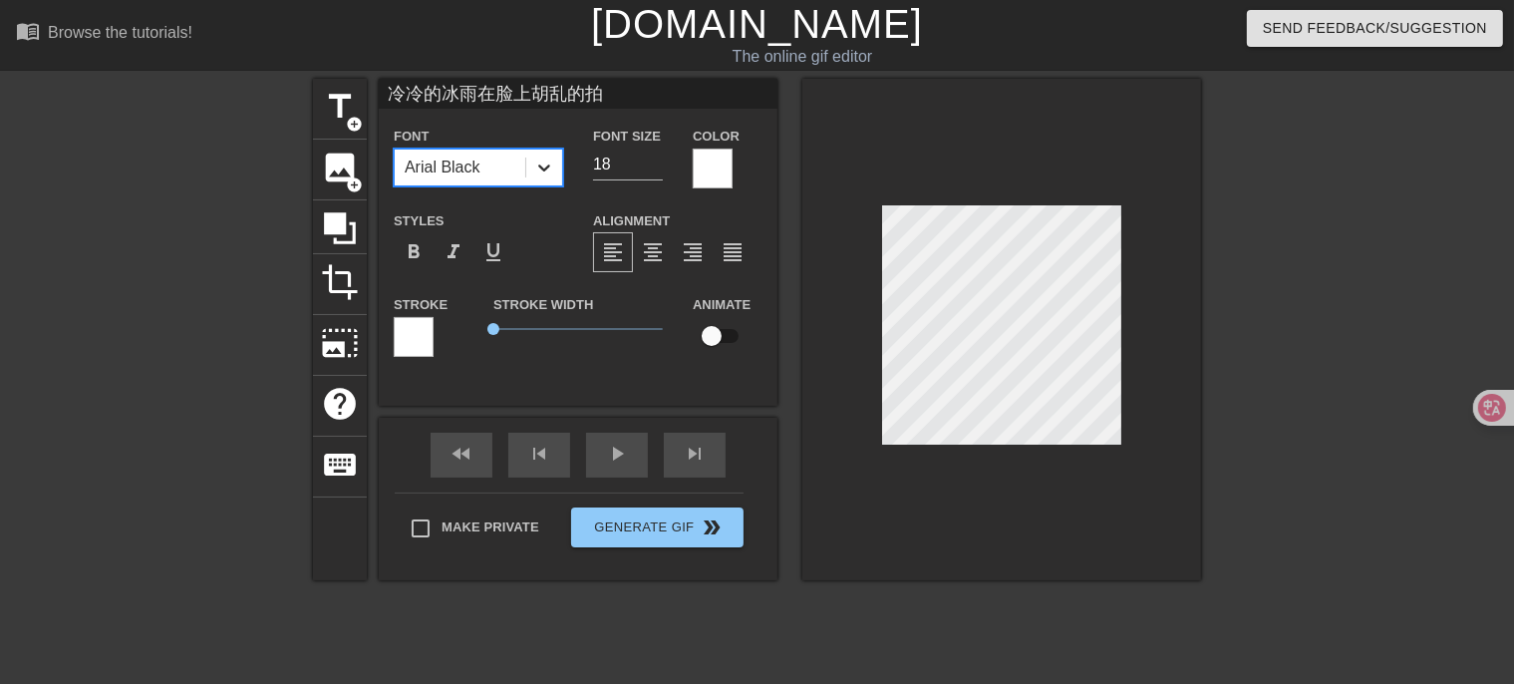
click at [546, 167] on icon at bounding box center [544, 167] width 12 height 7
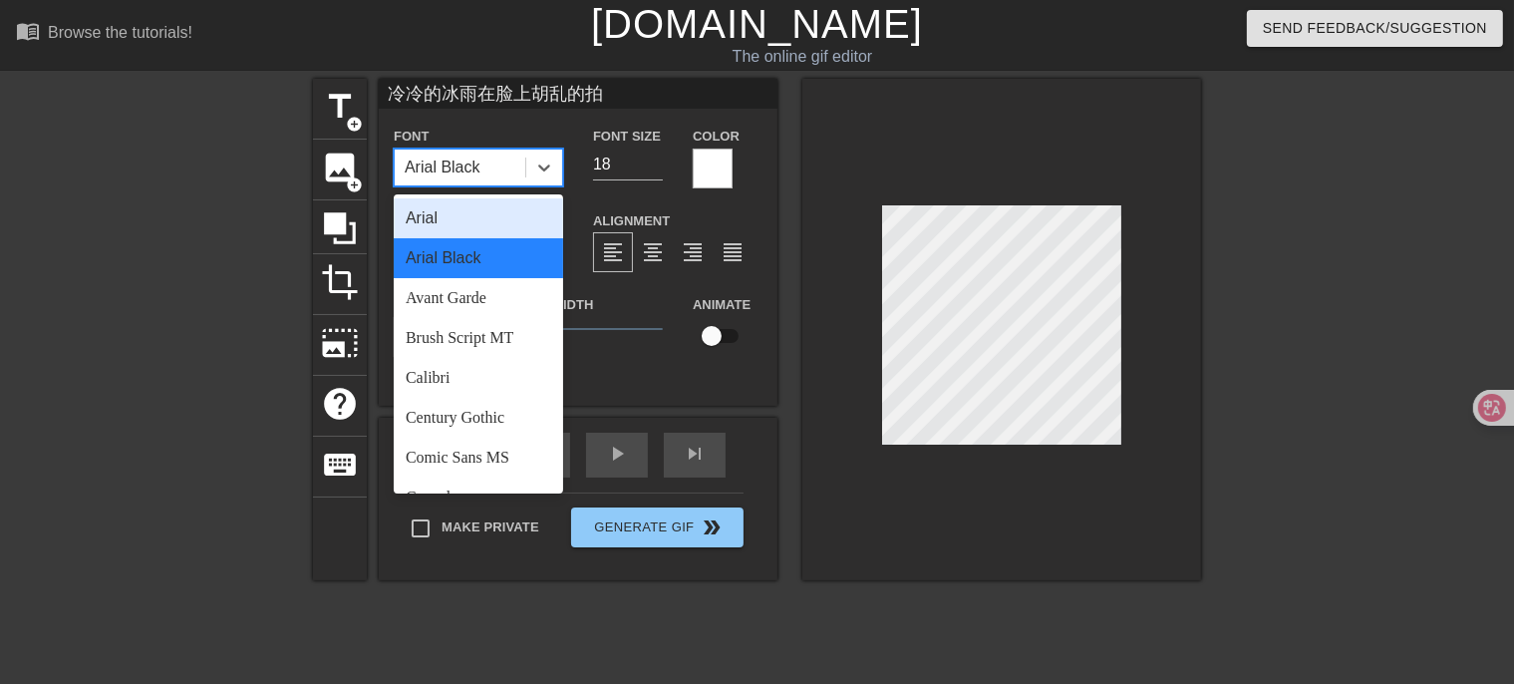
click at [495, 230] on div "Arial" at bounding box center [478, 218] width 169 height 40
type input "冷冷的冰雨在脸上胡乱的拍"
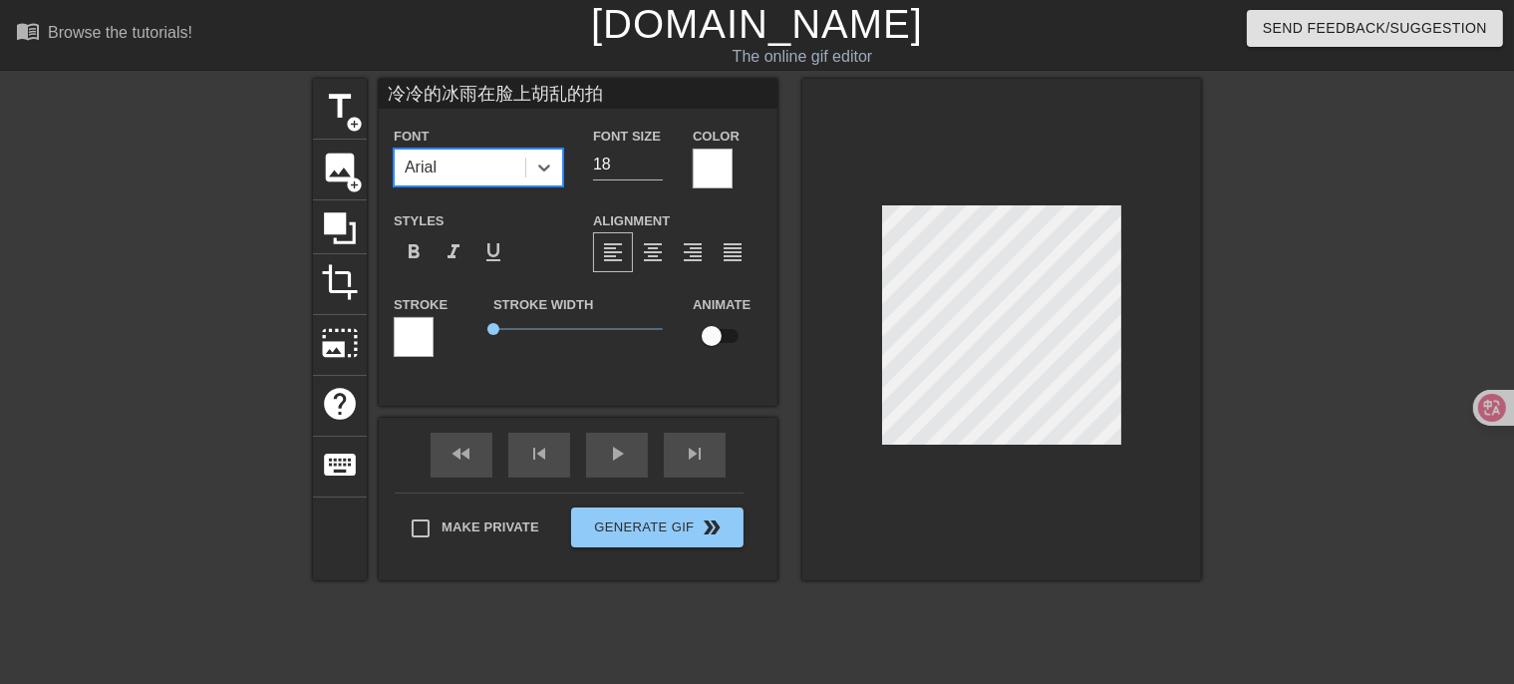
click at [765, 202] on div "冷冷的冰雨在脸上胡乱的拍 Font option Arial, selected. 0 results available. Select is focuse…" at bounding box center [578, 227] width 399 height 296
click at [722, 336] on input "checkbox" at bounding box center [712, 336] width 114 height 38
checkbox input "true"
type input "冷冷的冰雨在脸上胡乱的拍"
click at [736, 339] on input "checkbox" at bounding box center [731, 336] width 114 height 38
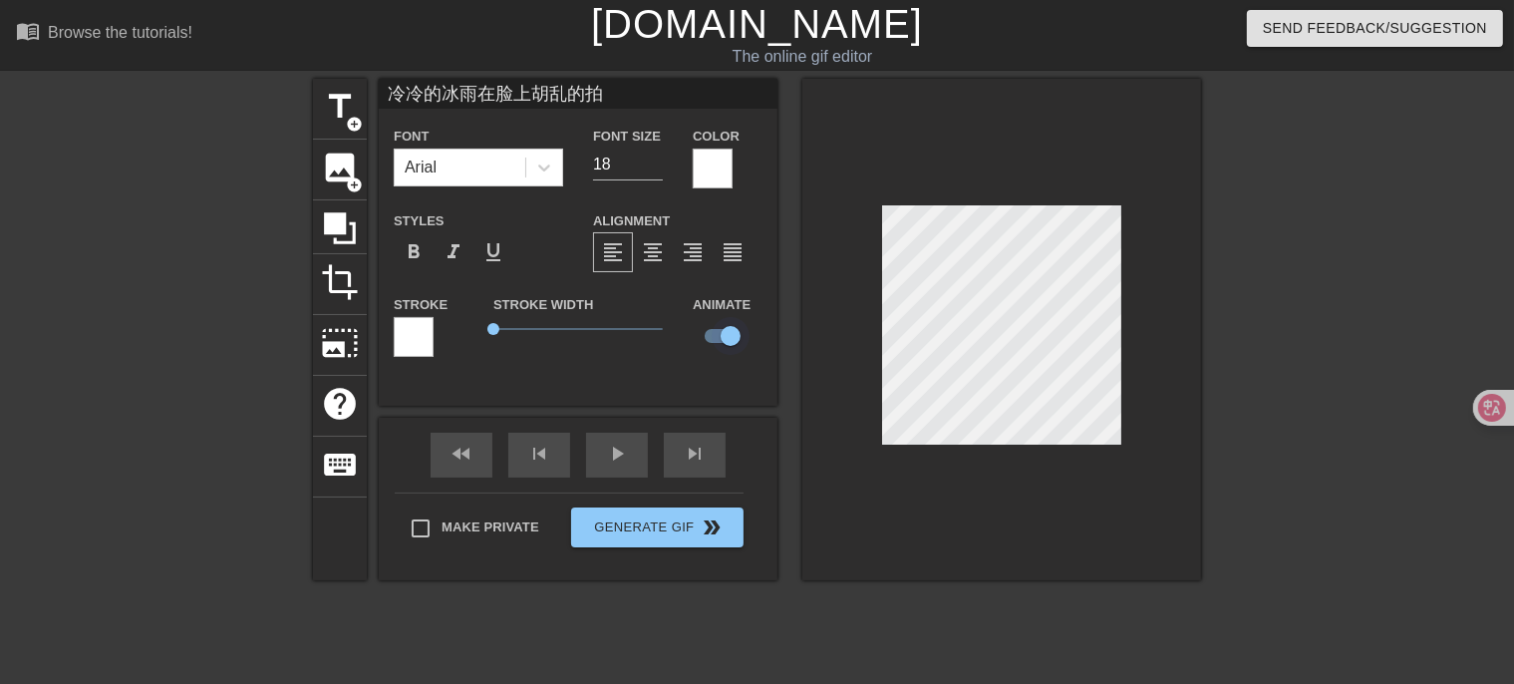
checkbox input "false"
drag, startPoint x: 635, startPoint y: 159, endPoint x: 573, endPoint y: 156, distance: 61.9
click at [573, 156] on div "Font Arial Font Size 18 Color" at bounding box center [578, 156] width 399 height 65
type input "冷冷的冰雨在脸上胡乱的拍"
type input "19"
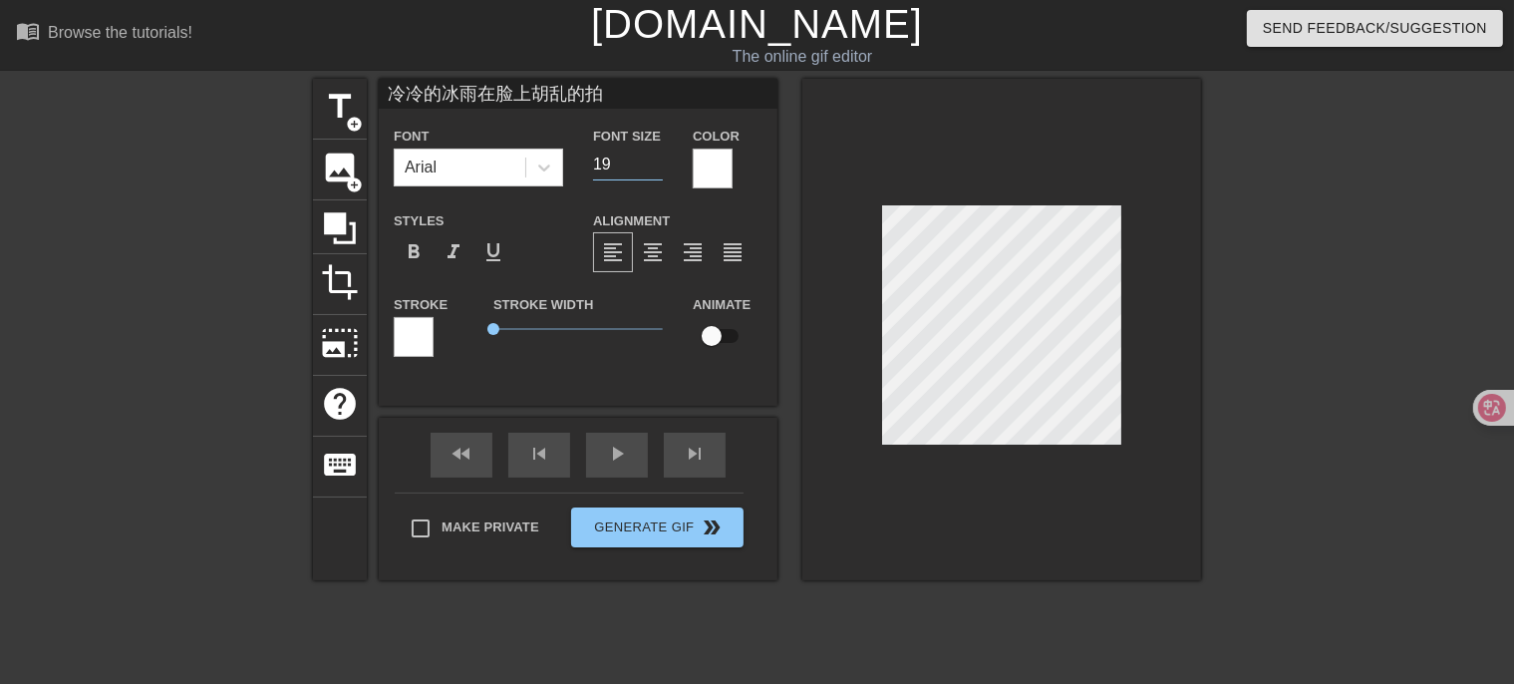
click at [657, 157] on input "19" at bounding box center [628, 165] width 70 height 32
type input "冷冷的冰雨在脸上胡乱的拍"
type input "20"
click at [657, 157] on input "20" at bounding box center [628, 165] width 70 height 32
type input "冷冷的冰雨在脸上胡乱的拍"
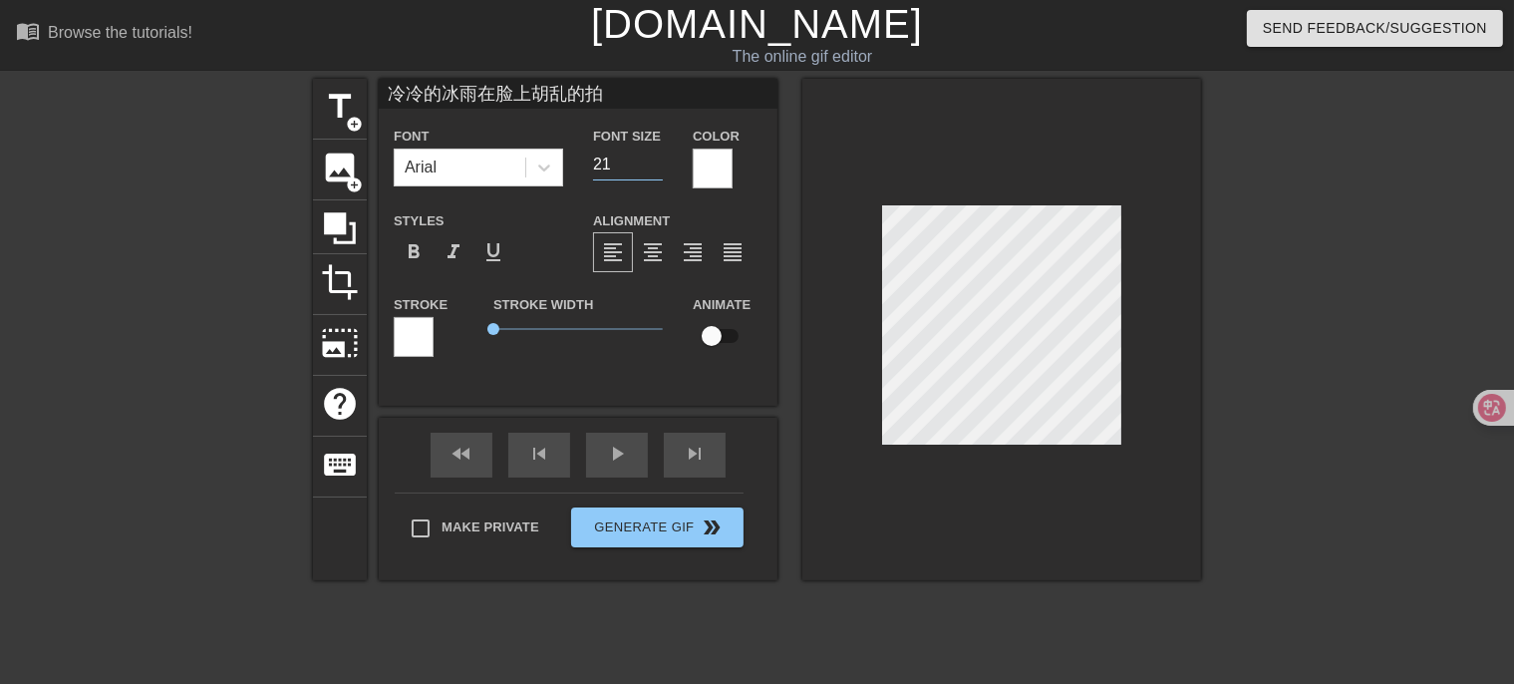
type input "21"
click at [657, 157] on input "21" at bounding box center [628, 165] width 70 height 32
type input "冷冷的冰雨在脸上胡乱的拍"
type input "22"
click at [657, 157] on input "22" at bounding box center [628, 165] width 70 height 32
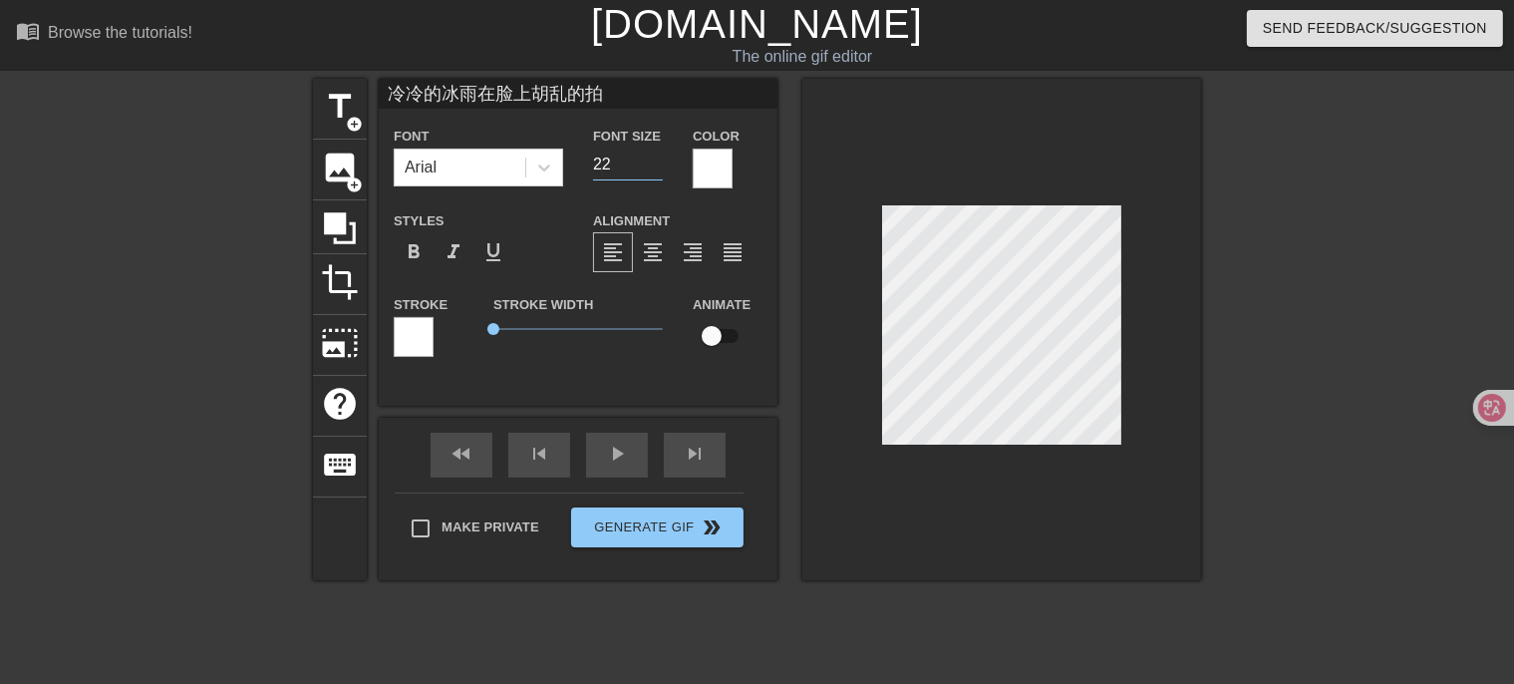
type input "冷冷的冰雨在脸上胡乱的拍"
type input "23"
click at [657, 157] on input "23" at bounding box center [628, 165] width 70 height 32
type input "冷冷的冰雨在脸上胡乱的拍"
type input "24"
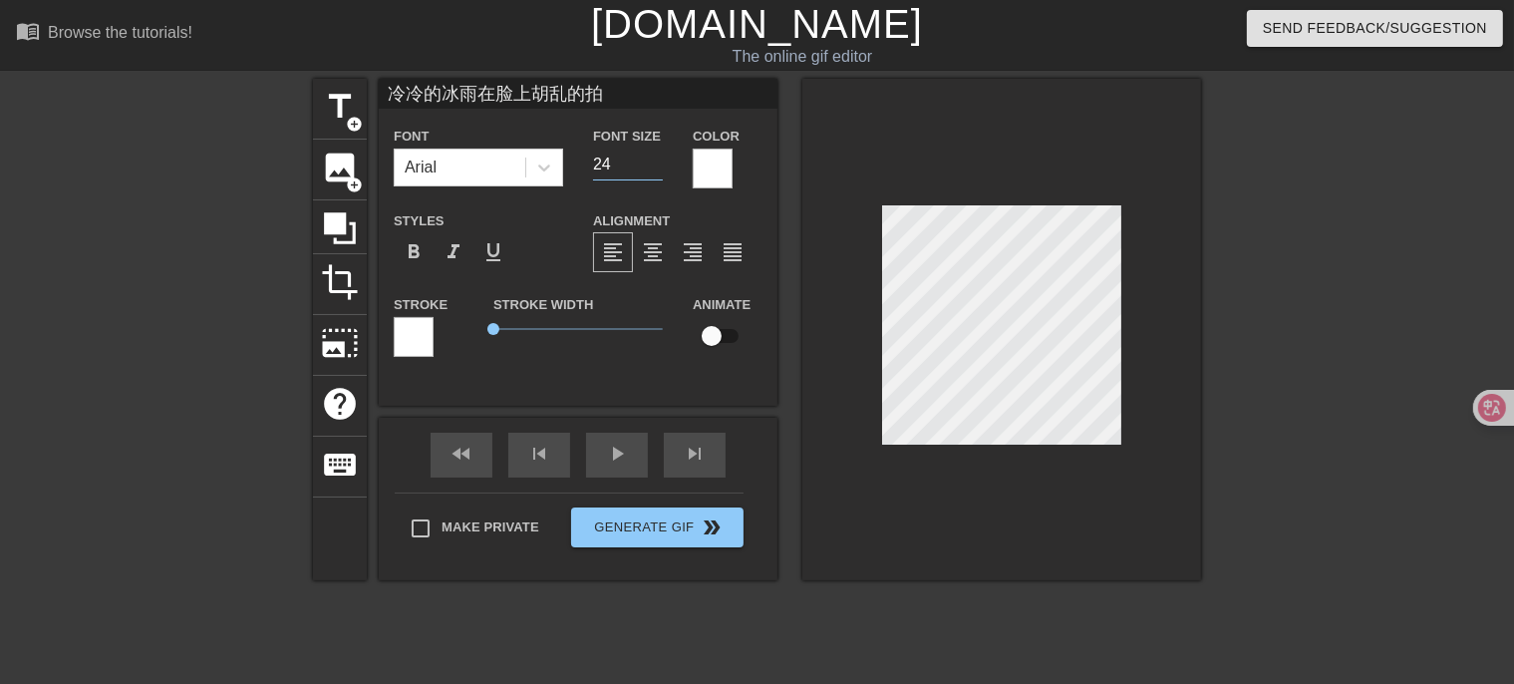
click at [657, 157] on input "24" at bounding box center [628, 165] width 70 height 32
type input "冷冷的冰雨在脸上胡乱的拍"
type input "25"
click at [657, 157] on input "25" at bounding box center [628, 165] width 70 height 32
click at [719, 332] on input "checkbox" at bounding box center [712, 336] width 114 height 38
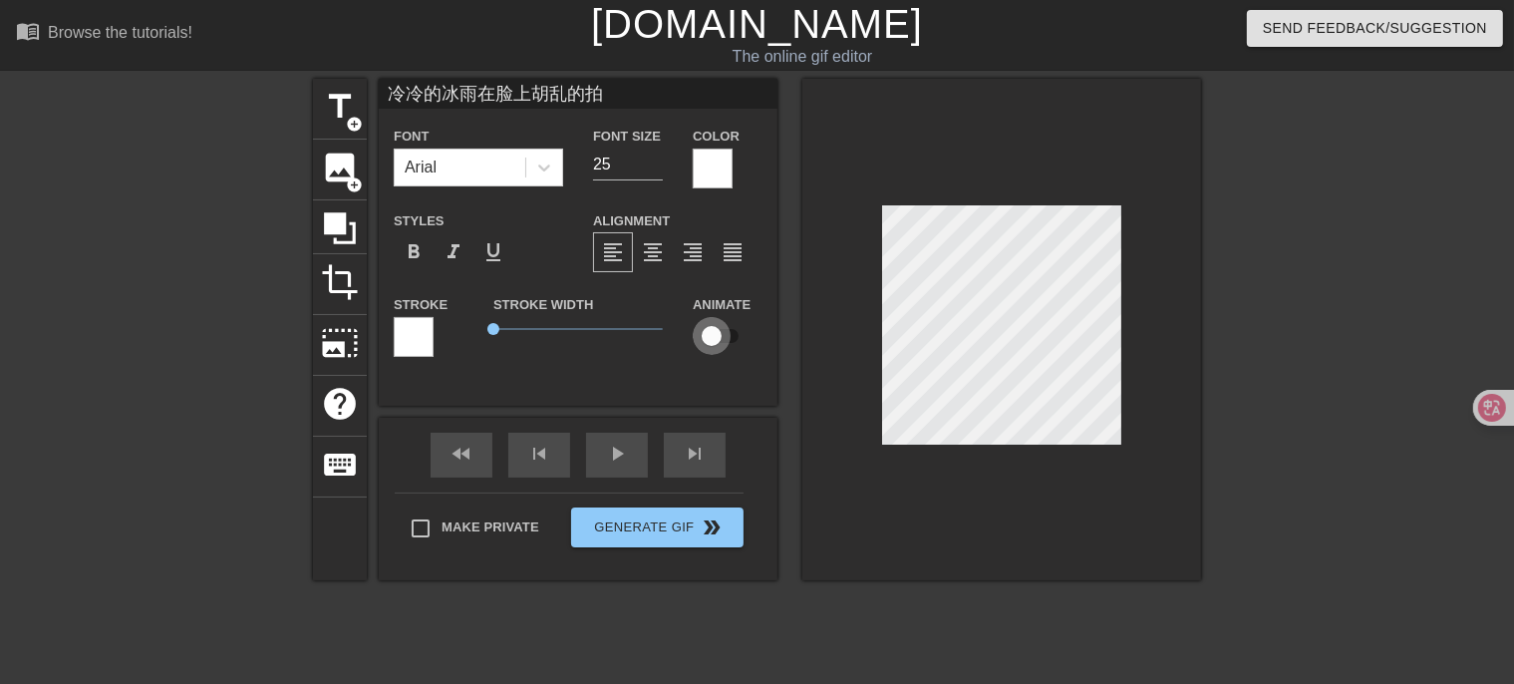
checkbox input "true"
type input "冷冷的冰雨在脸上胡乱的拍"
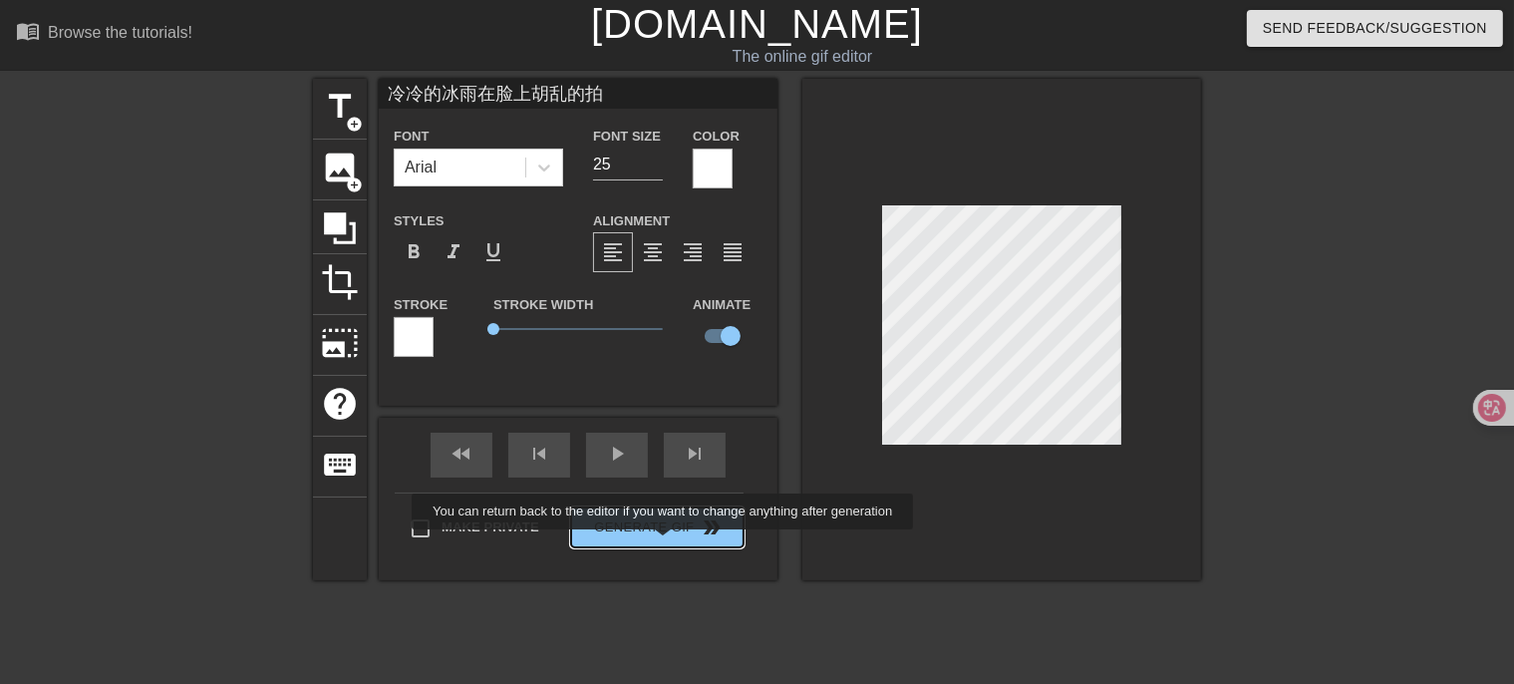
click at [668, 533] on button "Generate Gif double_arrow" at bounding box center [657, 527] width 172 height 40
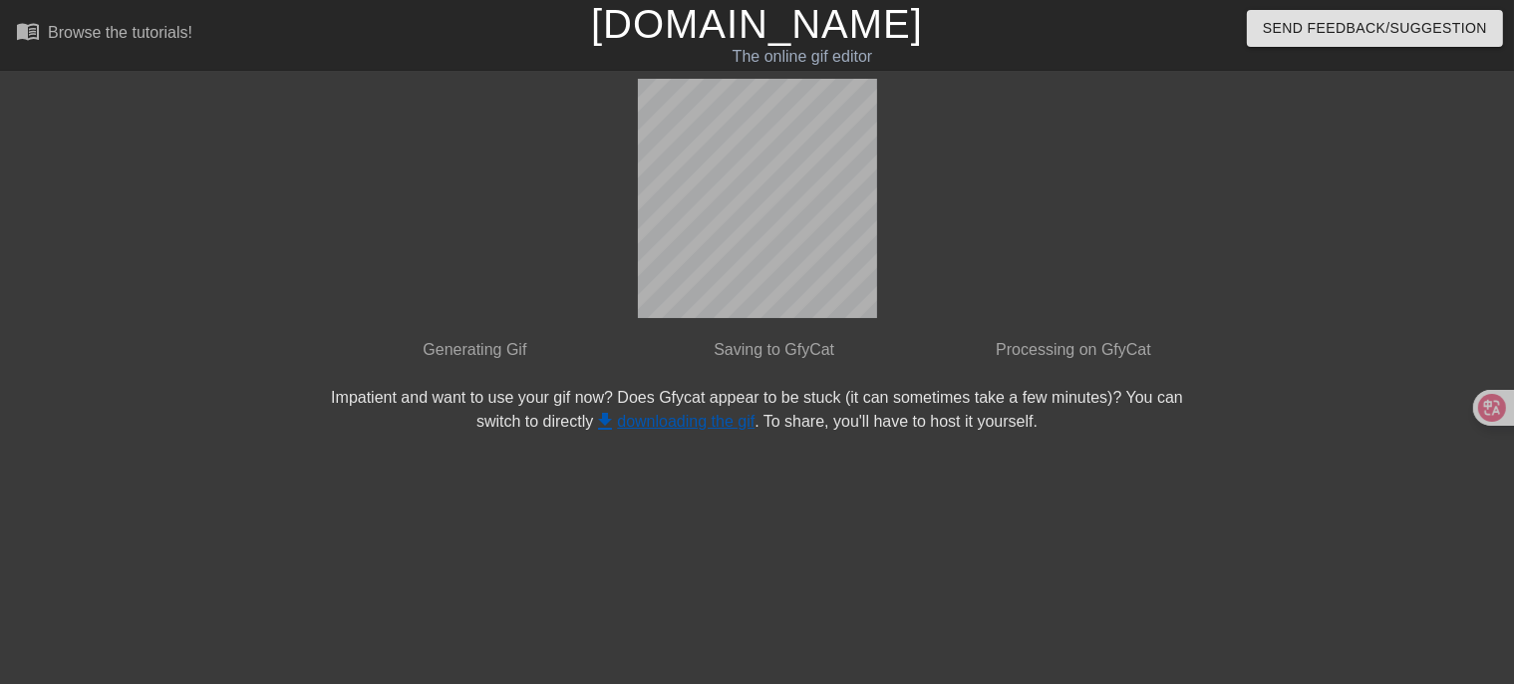
click at [718, 423] on link "get_app downloading the gif" at bounding box center [673, 421] width 161 height 17
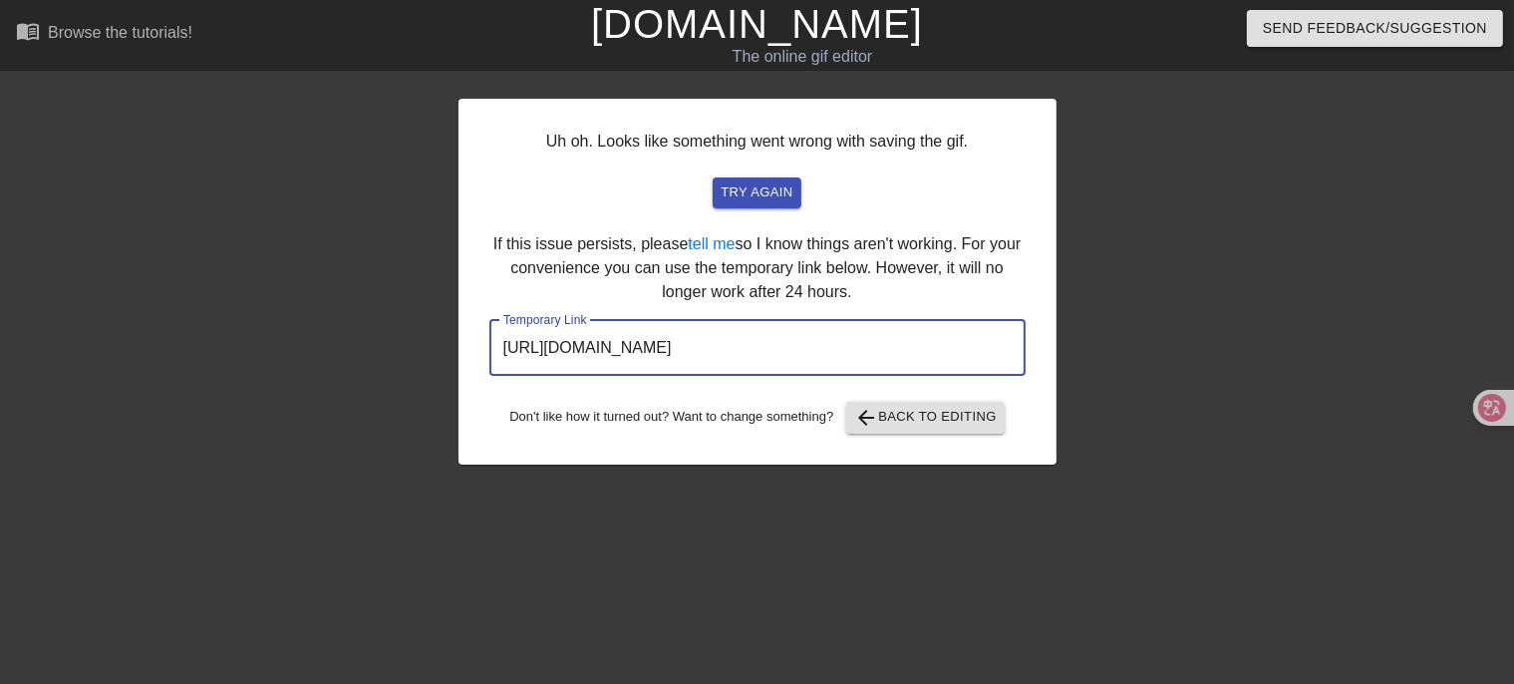
drag, startPoint x: 863, startPoint y: 356, endPoint x: 497, endPoint y: 360, distance: 365.9
click at [489, 366] on input "[URL][DOMAIN_NAME]" at bounding box center [757, 348] width 536 height 56
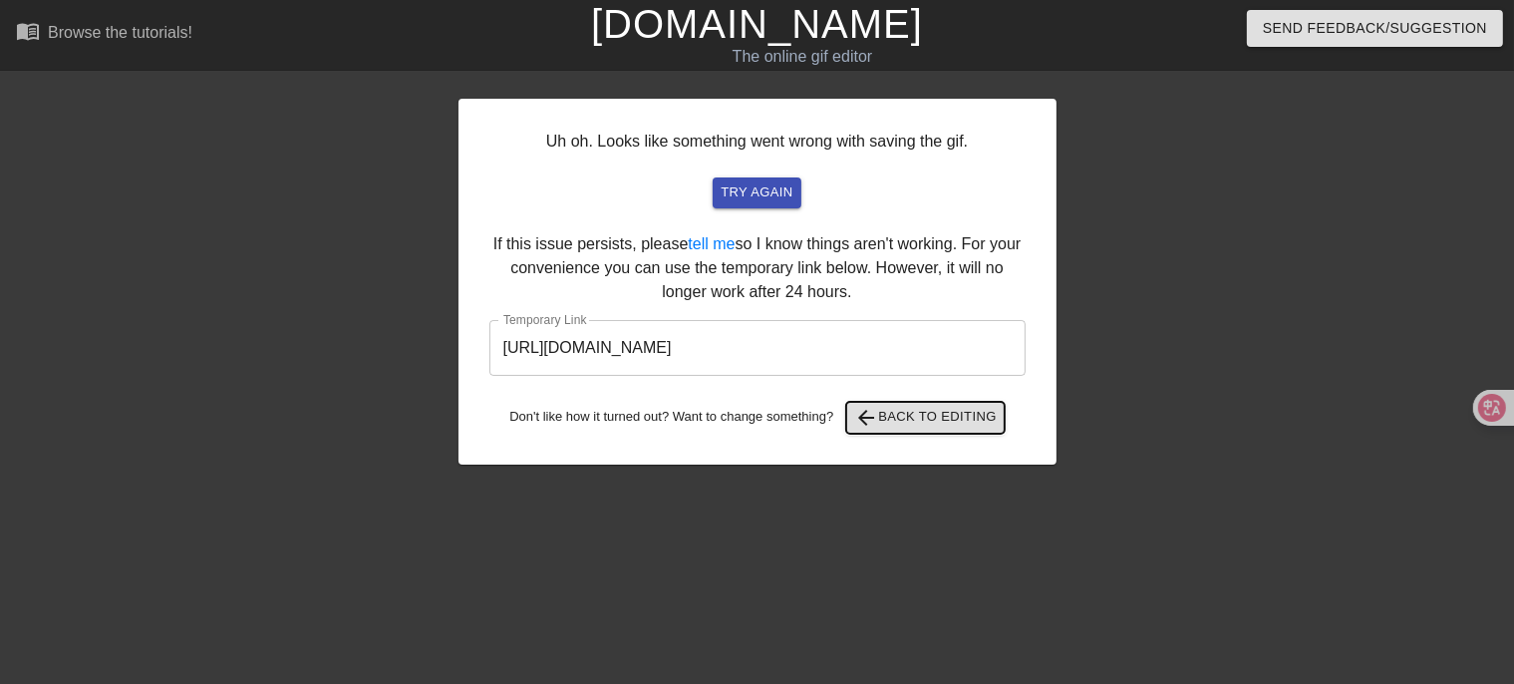
click at [910, 416] on span "arrow_back Back to Editing" at bounding box center [925, 418] width 143 height 24
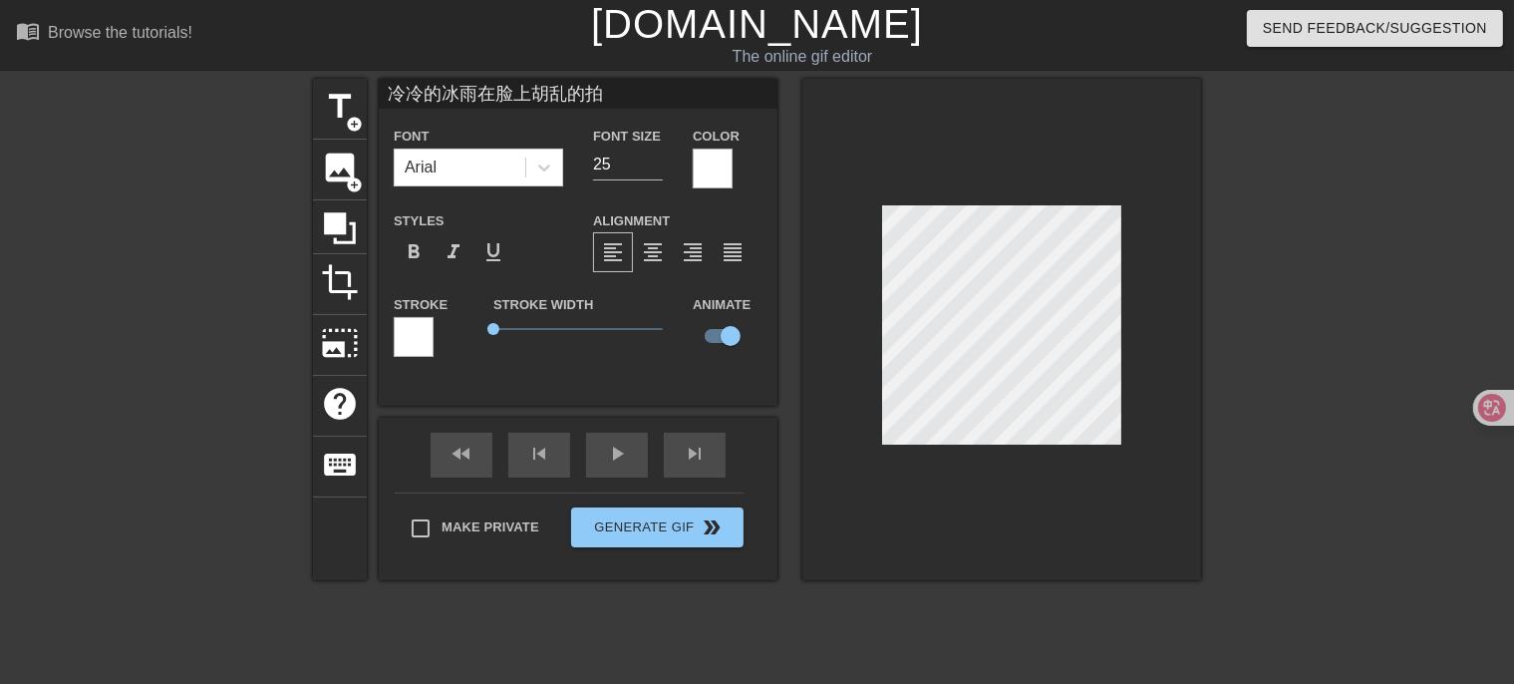
scroll to position [3, 9]
type textarea "冷冷的冰雨在脸上胡乱的拍"
click at [632, 161] on input "25" at bounding box center [628, 165] width 70 height 32
click at [651, 171] on input "24" at bounding box center [628, 165] width 70 height 32
click at [651, 170] on input "23" at bounding box center [628, 165] width 70 height 32
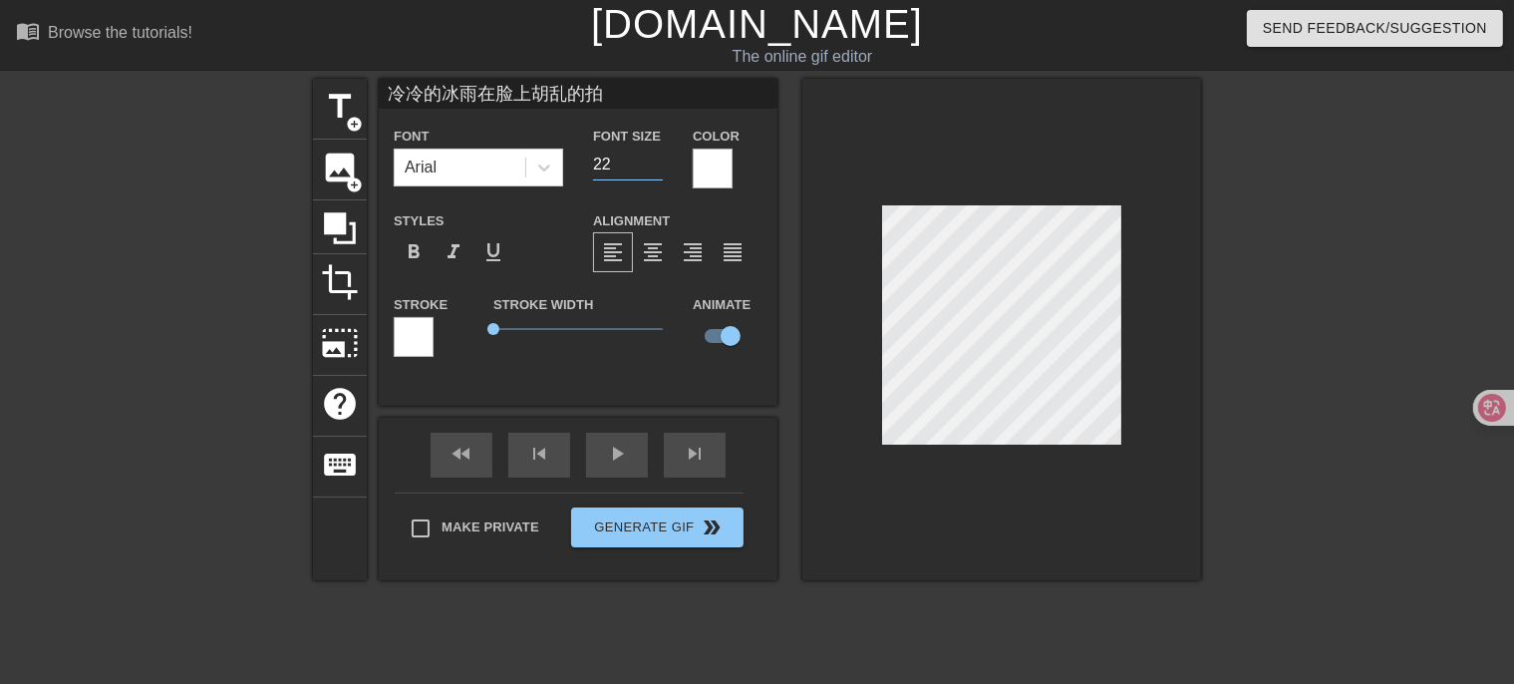
click at [651, 170] on input "22" at bounding box center [628, 165] width 70 height 32
click at [651, 170] on input "21" at bounding box center [628, 165] width 70 height 32
click at [651, 170] on input "20" at bounding box center [628, 165] width 70 height 32
click at [651, 170] on input "19" at bounding box center [628, 165] width 70 height 32
type input "18"
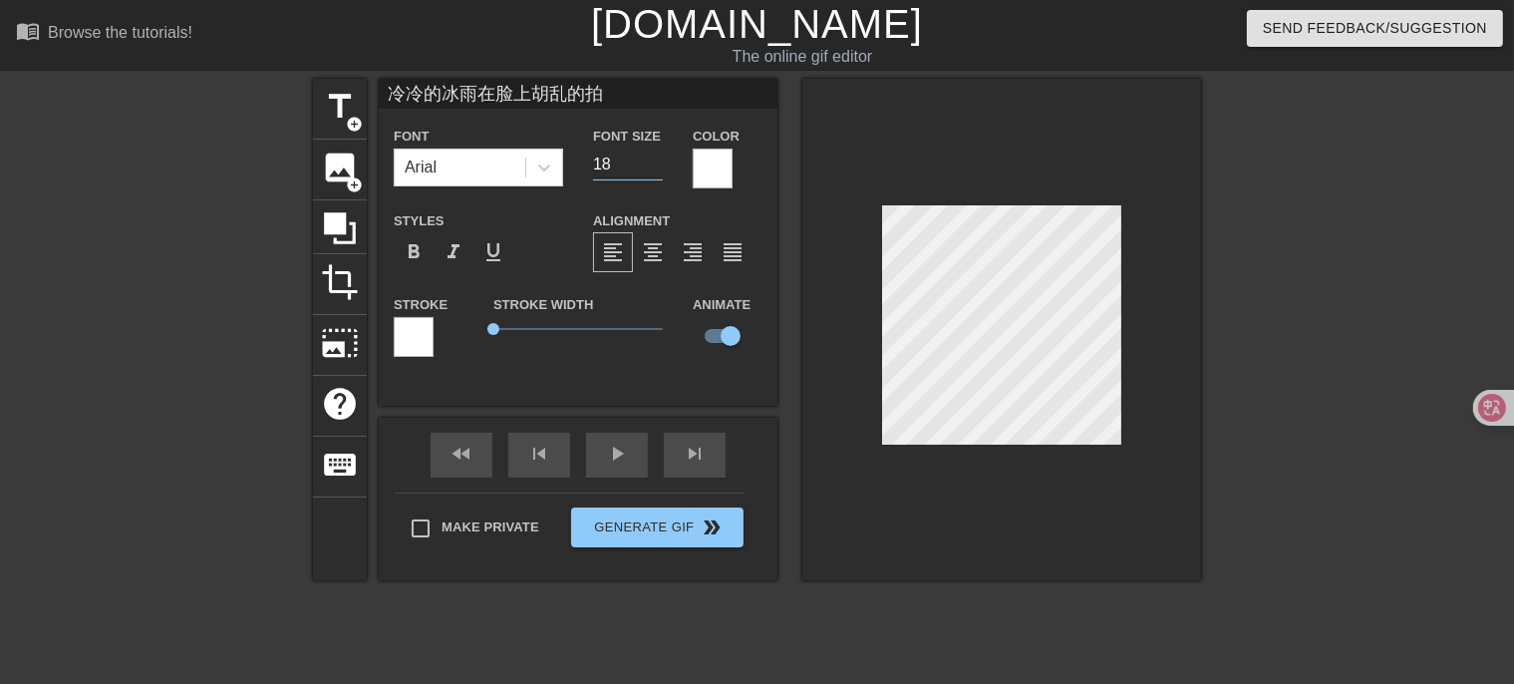
click at [651, 170] on input "18" at bounding box center [628, 165] width 70 height 32
click at [1069, 164] on div at bounding box center [1001, 329] width 399 height 501
type input "冷冷的冰雨在脸上胡乱的拍"
type textarea "冷冷的冰雨 在脸上胡乱的拍"
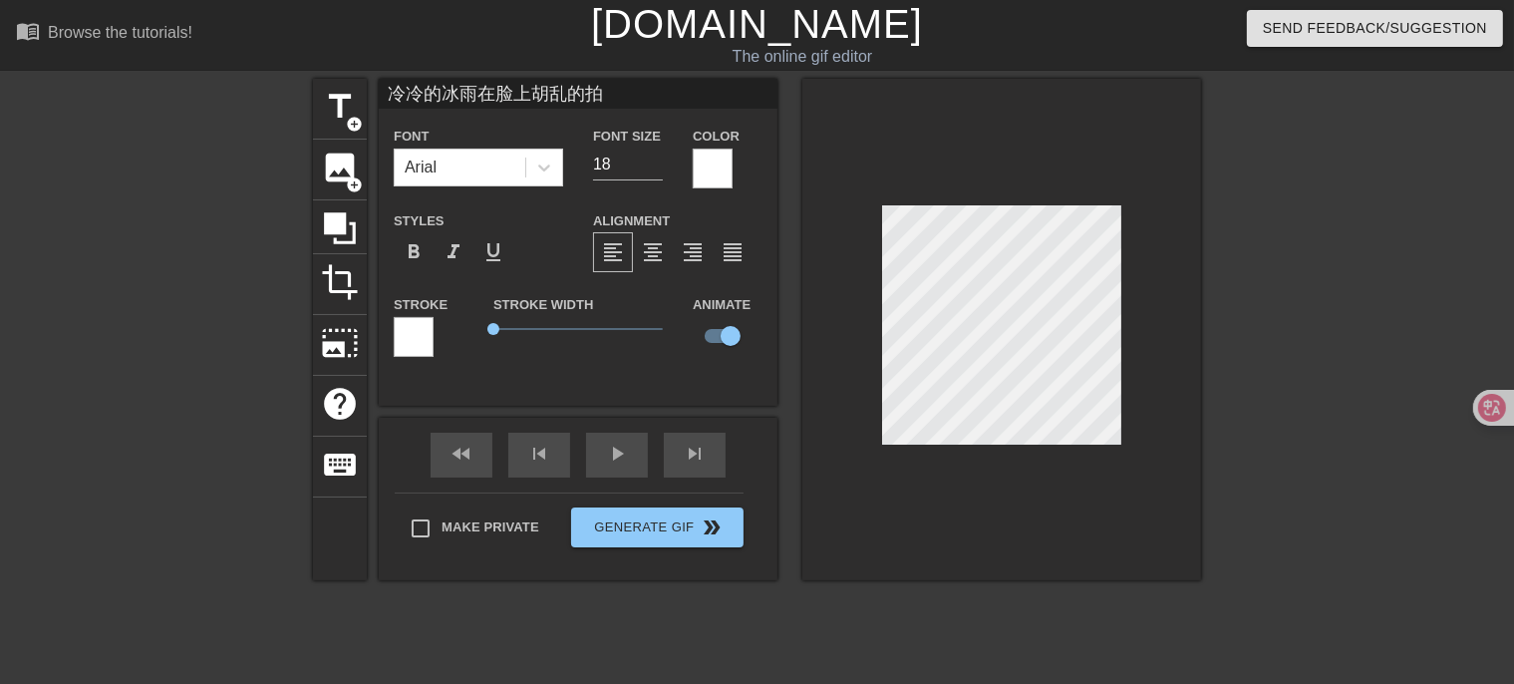
scroll to position [2, 3]
click at [614, 466] on div "play_arrow" at bounding box center [617, 455] width 62 height 45
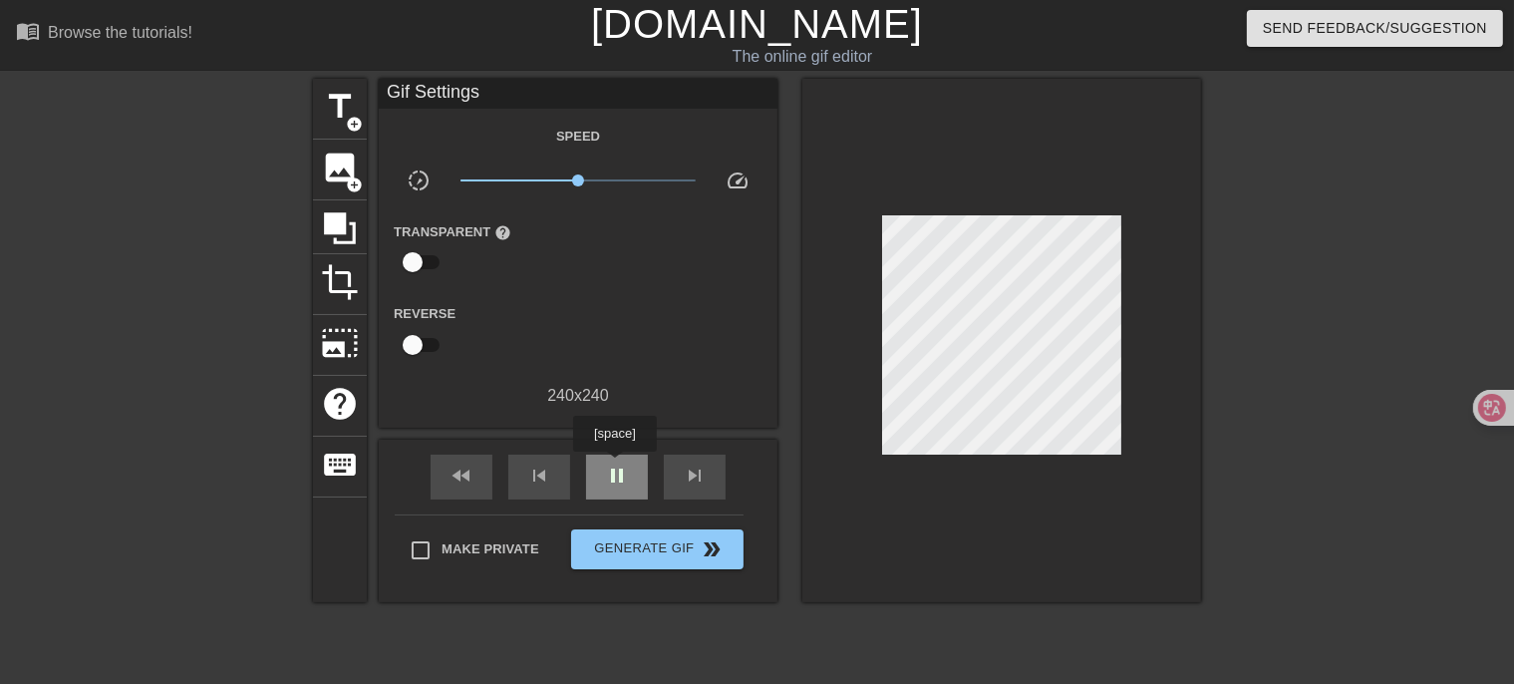
click at [614, 466] on span "pause" at bounding box center [617, 476] width 24 height 24
click at [602, 330] on div "Reverse" at bounding box center [578, 332] width 399 height 63
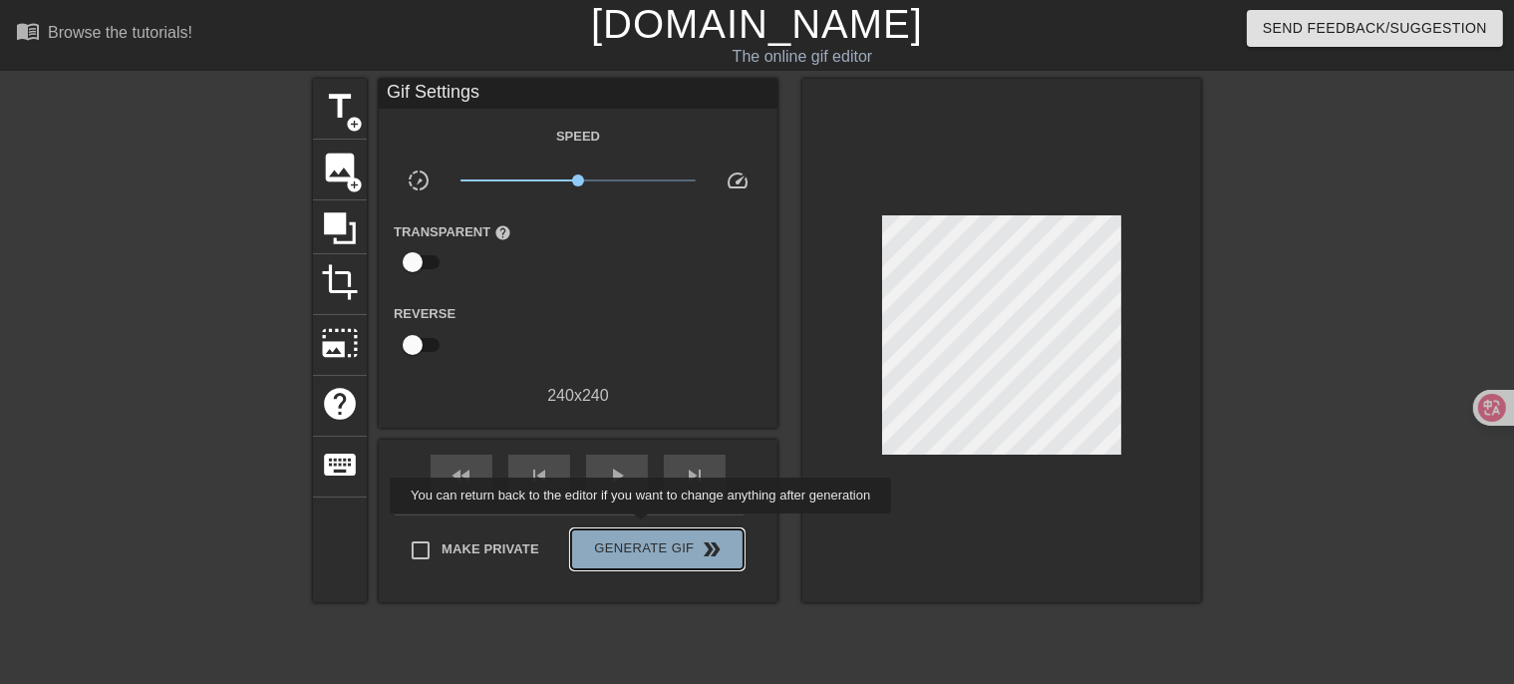
click at [643, 529] on button "Generate Gif double_arrow" at bounding box center [657, 549] width 172 height 40
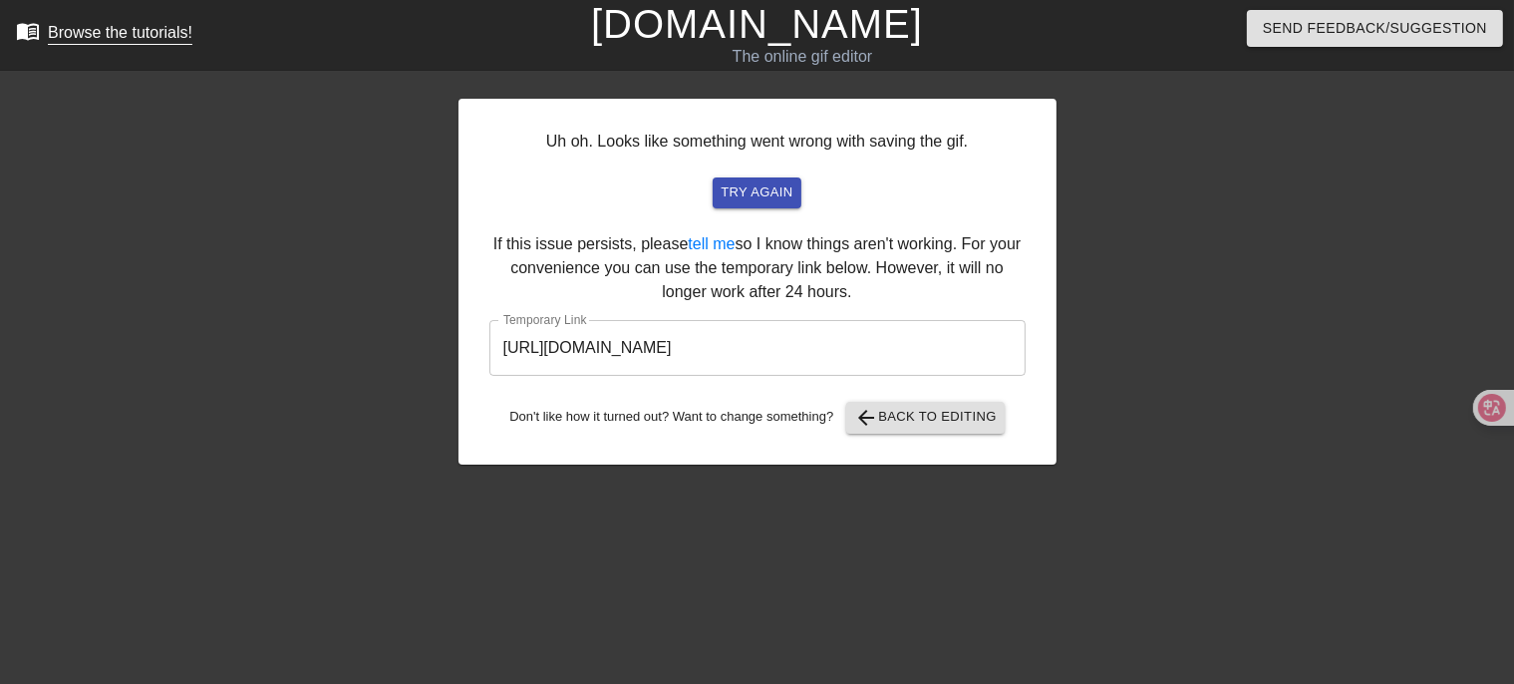
click at [157, 32] on div "Browse the tutorials!" at bounding box center [120, 32] width 145 height 17
